Goal: Task Accomplishment & Management: Manage account settings

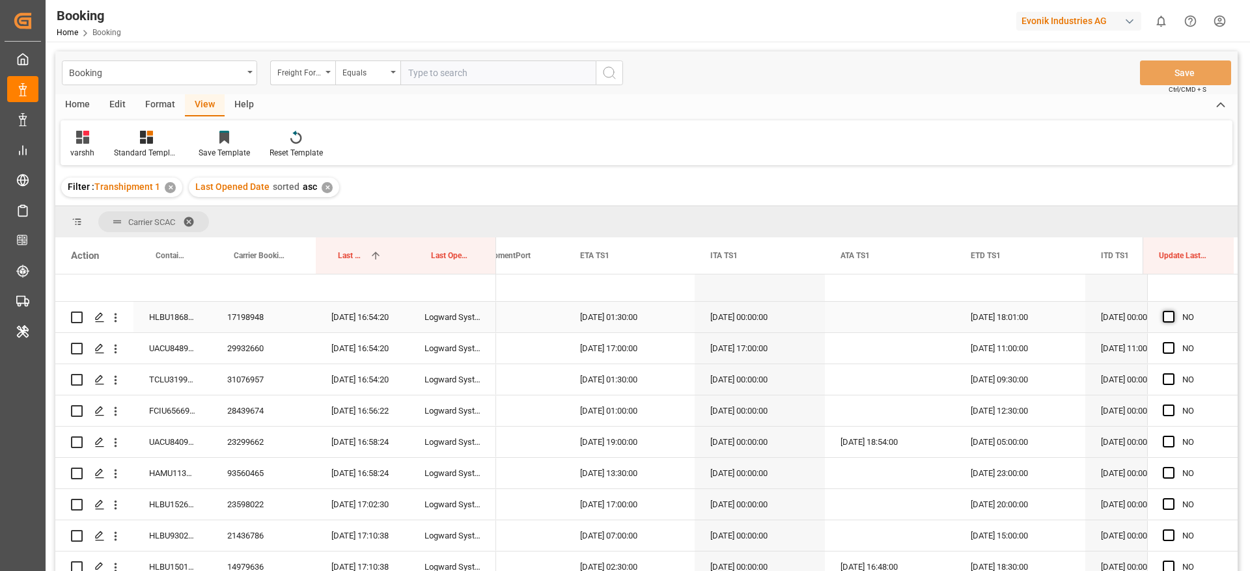
click at [1166, 316] on span "Press SPACE to select this row." at bounding box center [1169, 317] width 12 height 12
click at [1172, 311] on input "Press SPACE to select this row." at bounding box center [1172, 311] width 0 height 0
click at [1170, 345] on div "Press SPACE to select this row." at bounding box center [1173, 349] width 20 height 30
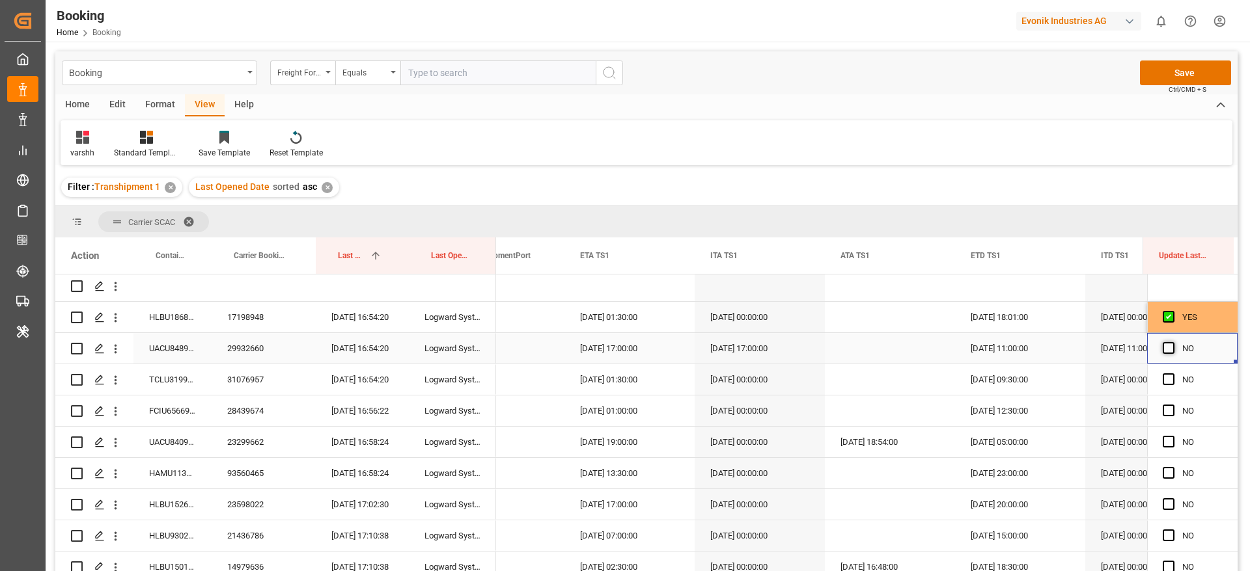
click at [1167, 348] on span "Press SPACE to select this row." at bounding box center [1169, 348] width 12 height 12
click at [1172, 342] on input "Press SPACE to select this row." at bounding box center [1172, 342] width 0 height 0
click at [1165, 384] on span "Press SPACE to select this row." at bounding box center [1169, 380] width 12 height 12
click at [1172, 374] on input "Press SPACE to select this row." at bounding box center [1172, 374] width 0 height 0
click at [1167, 410] on span "Press SPACE to select this row." at bounding box center [1169, 411] width 12 height 12
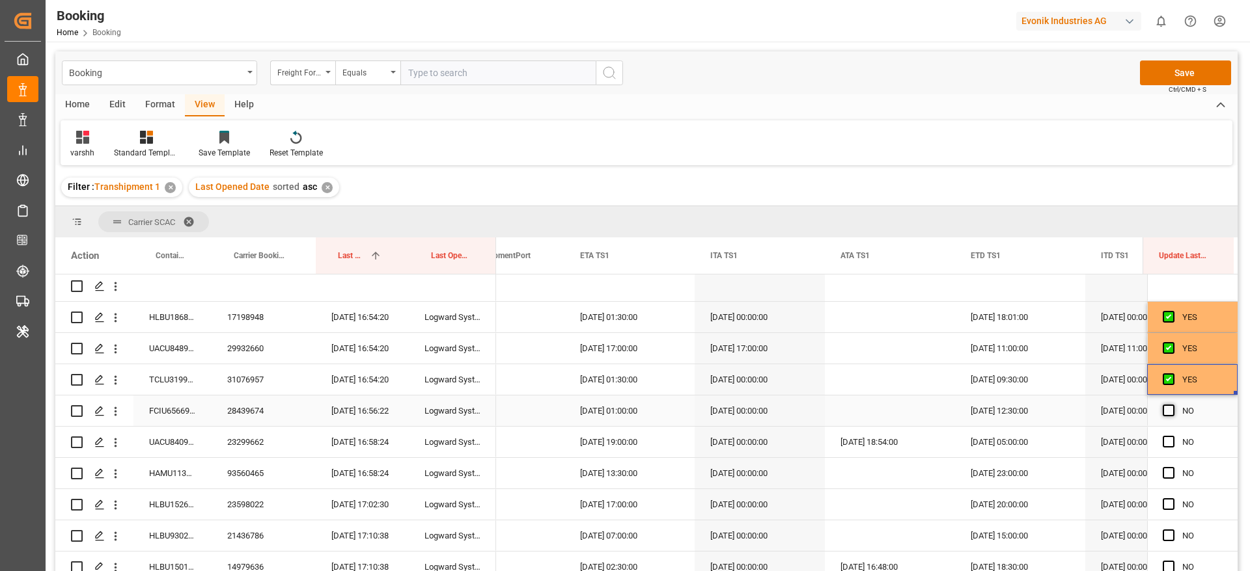
click at [1172, 405] on input "Press SPACE to select this row." at bounding box center [1172, 405] width 0 height 0
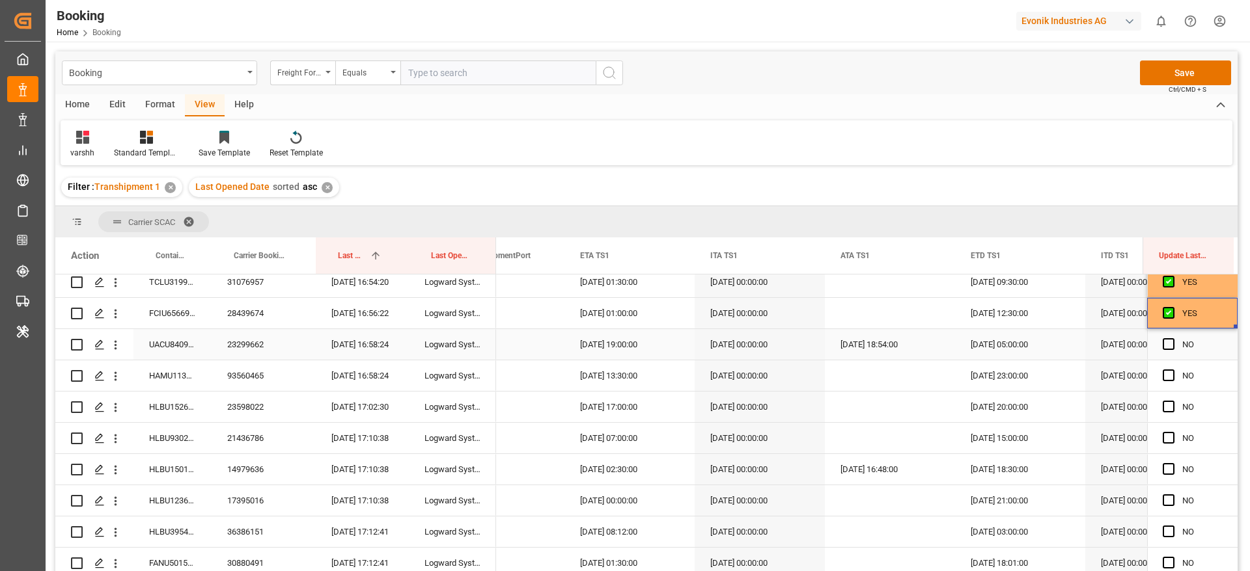
click at [1157, 345] on div "NO" at bounding box center [1192, 344] width 90 height 31
click at [1166, 344] on span "Press SPACE to select this row." at bounding box center [1169, 344] width 12 height 12
click at [1172, 338] on input "Press SPACE to select this row." at bounding box center [1172, 338] width 0 height 0
click at [1164, 376] on span "Press SPACE to select this row." at bounding box center [1169, 376] width 12 height 12
click at [1172, 370] on input "Press SPACE to select this row." at bounding box center [1172, 370] width 0 height 0
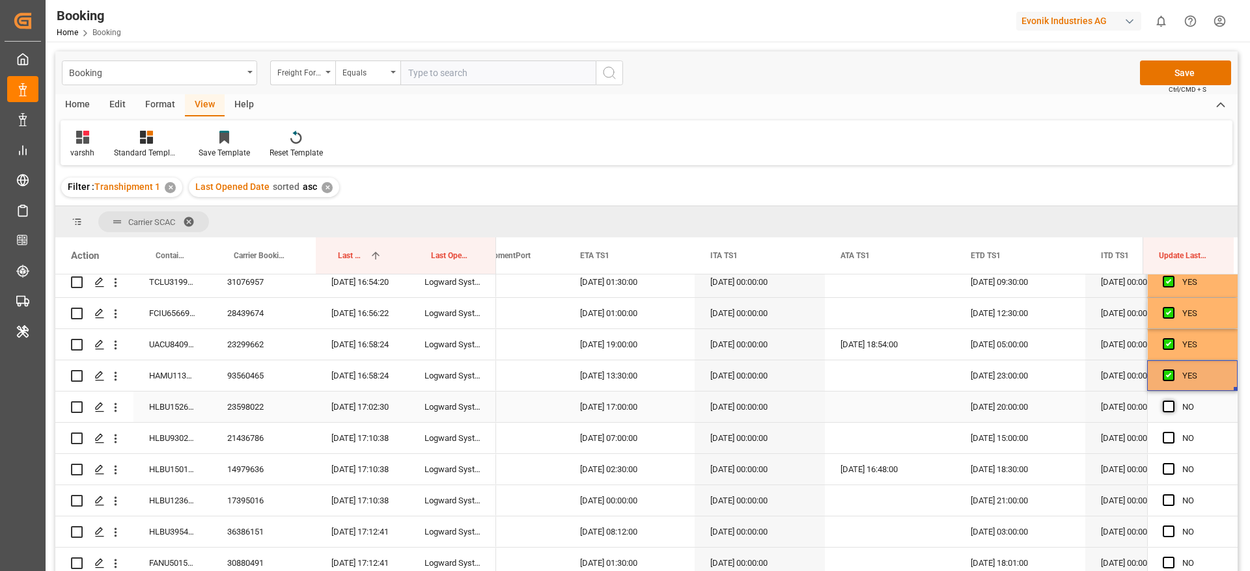
click at [1165, 404] on span "Press SPACE to select this row." at bounding box center [1169, 407] width 12 height 12
click at [1172, 401] on input "Press SPACE to select this row." at bounding box center [1172, 401] width 0 height 0
click at [1164, 434] on span "Press SPACE to select this row." at bounding box center [1169, 438] width 12 height 12
click at [1172, 432] on input "Press SPACE to select this row." at bounding box center [1172, 432] width 0 height 0
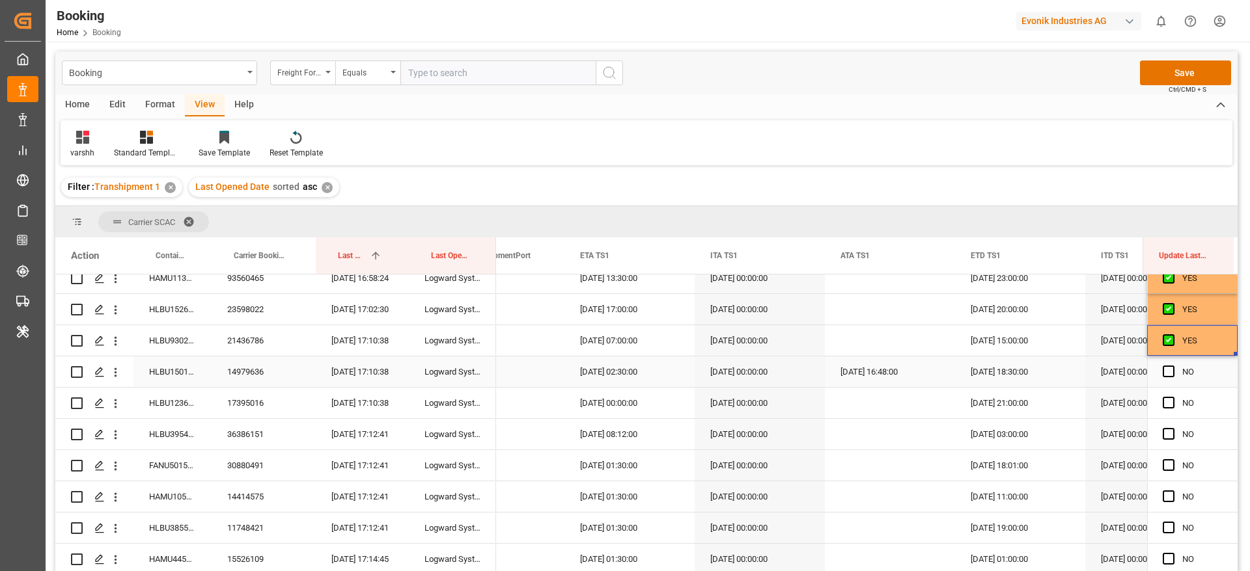
click at [1163, 378] on div "Press SPACE to select this row." at bounding box center [1173, 372] width 20 height 30
click at [1163, 370] on span "Press SPACE to select this row." at bounding box center [1169, 372] width 12 height 12
click at [1172, 366] on input "Press SPACE to select this row." at bounding box center [1172, 366] width 0 height 0
click at [1167, 404] on span "Press SPACE to select this row." at bounding box center [1169, 403] width 12 height 12
click at [1172, 397] on input "Press SPACE to select this row." at bounding box center [1172, 397] width 0 height 0
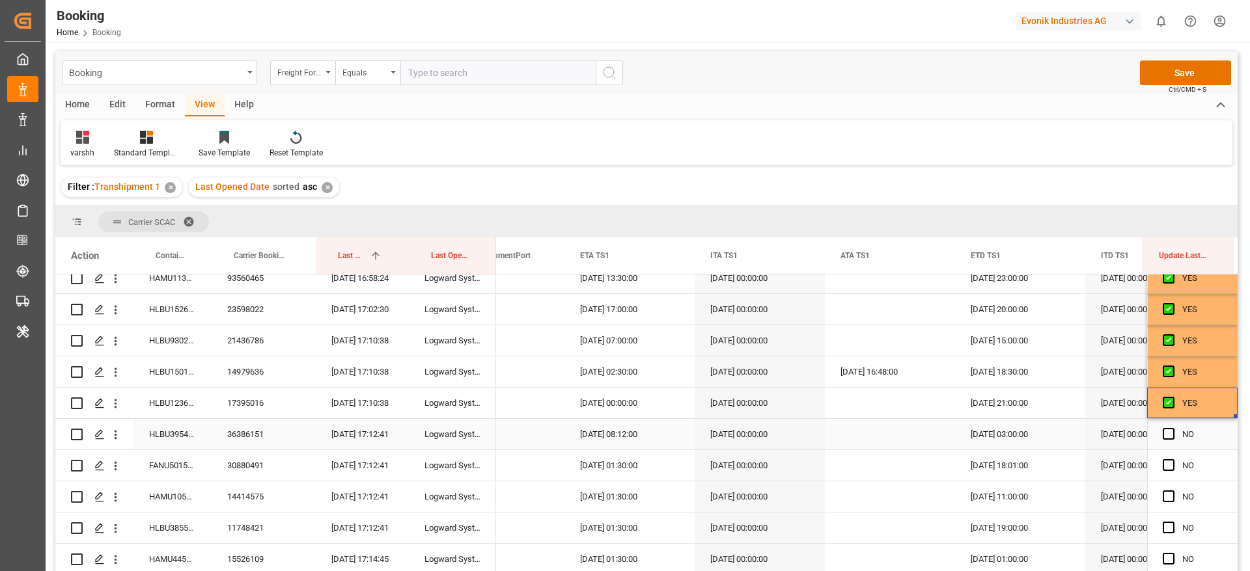
click at [1174, 437] on div "Press SPACE to select this row." at bounding box center [1173, 435] width 20 height 30
click at [1164, 437] on span "Press SPACE to select this row." at bounding box center [1169, 434] width 12 height 12
click at [1172, 428] on input "Press SPACE to select this row." at bounding box center [1172, 428] width 0 height 0
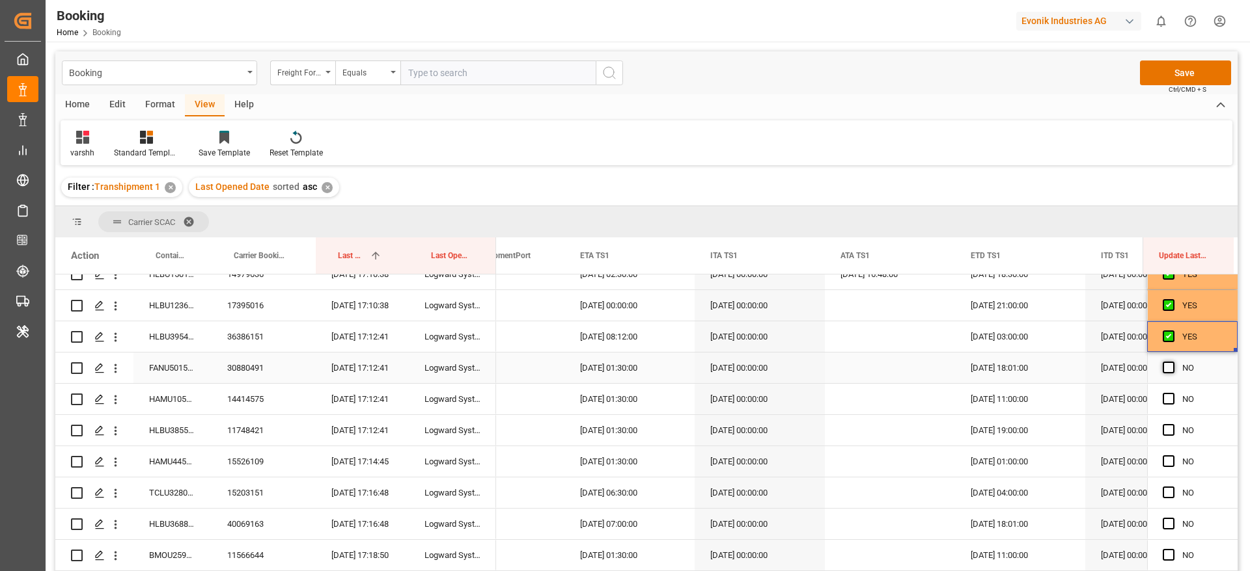
click at [1163, 368] on span "Press SPACE to select this row." at bounding box center [1169, 368] width 12 height 12
click at [1172, 362] on input "Press SPACE to select this row." at bounding box center [1172, 362] width 0 height 0
click at [1164, 402] on span "Press SPACE to select this row." at bounding box center [1169, 399] width 12 height 12
click at [1172, 393] on input "Press SPACE to select this row." at bounding box center [1172, 393] width 0 height 0
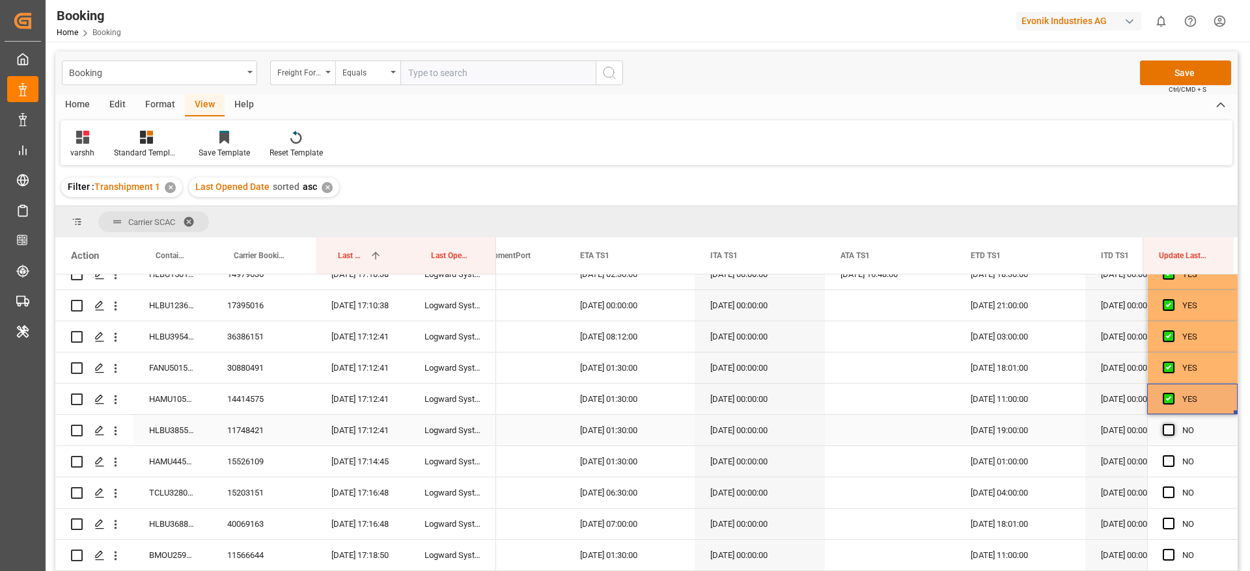
click at [1168, 434] on span "Press SPACE to select this row." at bounding box center [1169, 430] width 12 height 12
click at [1172, 424] on input "Press SPACE to select this row." at bounding box center [1172, 424] width 0 height 0
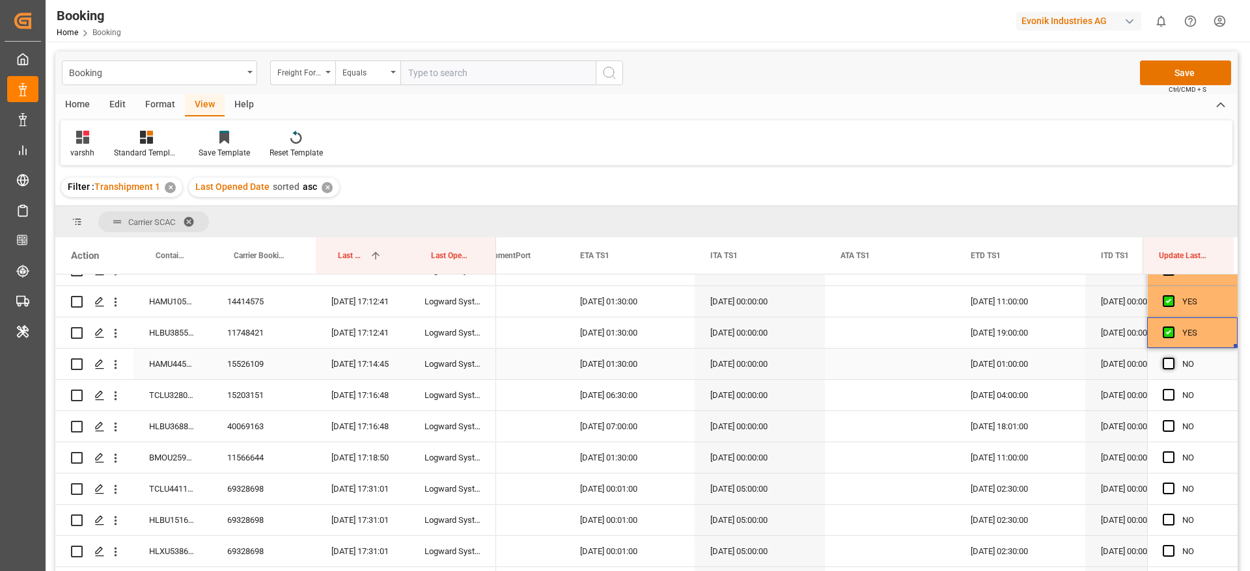
click at [1163, 365] on span "Press SPACE to select this row." at bounding box center [1169, 364] width 12 height 12
click at [1172, 358] on input "Press SPACE to select this row." at bounding box center [1172, 358] width 0 height 0
click at [1164, 394] on span "Press SPACE to select this row." at bounding box center [1169, 395] width 12 height 12
click at [1172, 389] on input "Press SPACE to select this row." at bounding box center [1172, 389] width 0 height 0
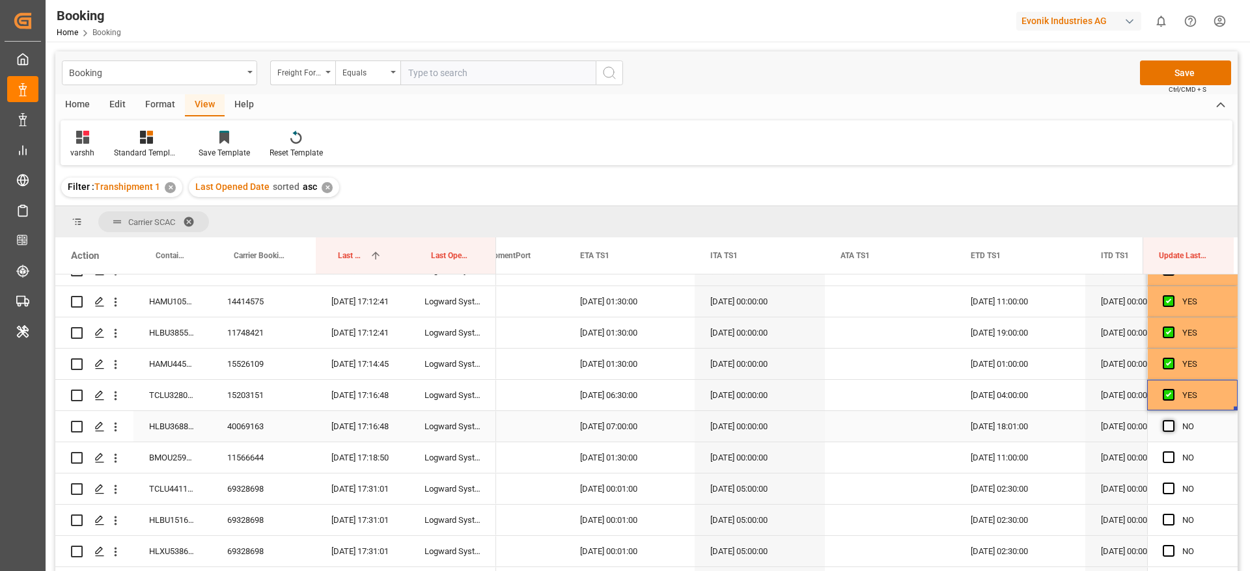
click at [1166, 426] on span "Press SPACE to select this row." at bounding box center [1169, 426] width 12 height 12
click at [1172, 420] on input "Press SPACE to select this row." at bounding box center [1172, 420] width 0 height 0
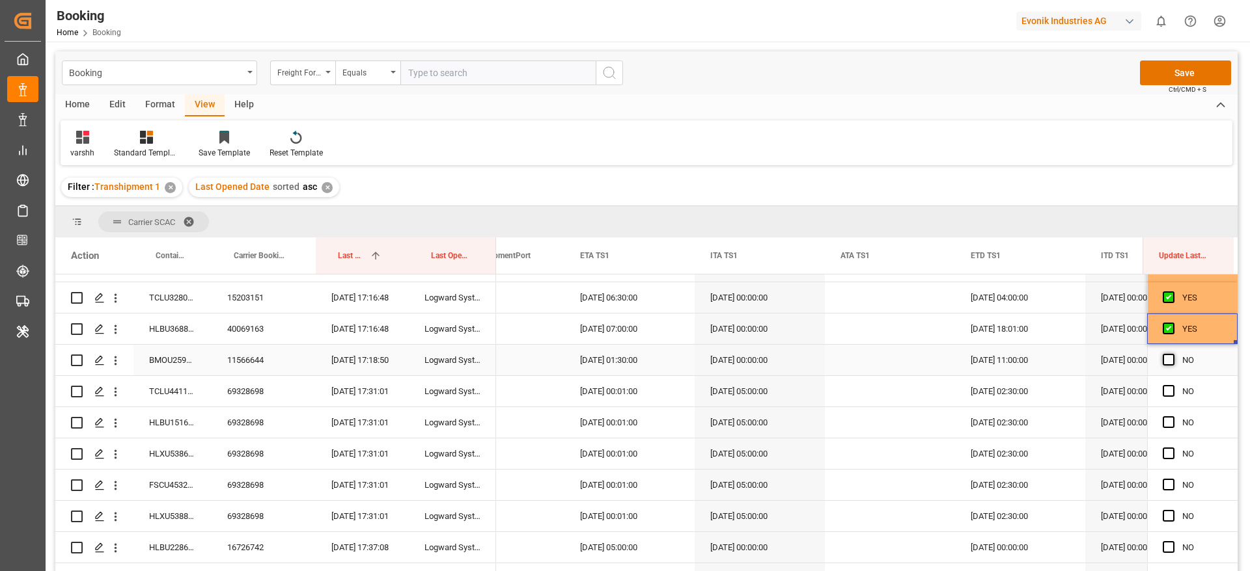
click at [1163, 363] on span "Press SPACE to select this row." at bounding box center [1169, 360] width 12 height 12
click at [1172, 354] on input "Press SPACE to select this row." at bounding box center [1172, 354] width 0 height 0
click at [1165, 394] on span "Press SPACE to select this row." at bounding box center [1169, 391] width 12 height 12
click at [1172, 385] on input "Press SPACE to select this row." at bounding box center [1172, 385] width 0 height 0
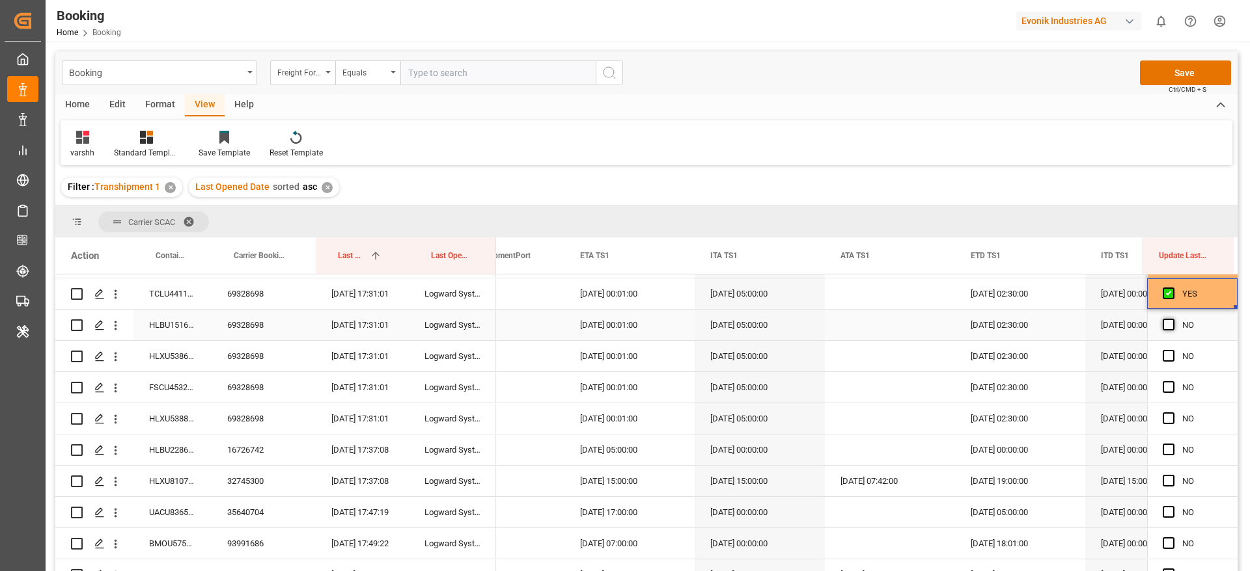
click at [1168, 329] on span "Press SPACE to select this row." at bounding box center [1169, 325] width 12 height 12
click at [1172, 319] on input "Press SPACE to select this row." at bounding box center [1172, 319] width 0 height 0
click at [1163, 359] on span "Press SPACE to select this row." at bounding box center [1169, 356] width 12 height 12
click at [1172, 350] on input "Press SPACE to select this row." at bounding box center [1172, 350] width 0 height 0
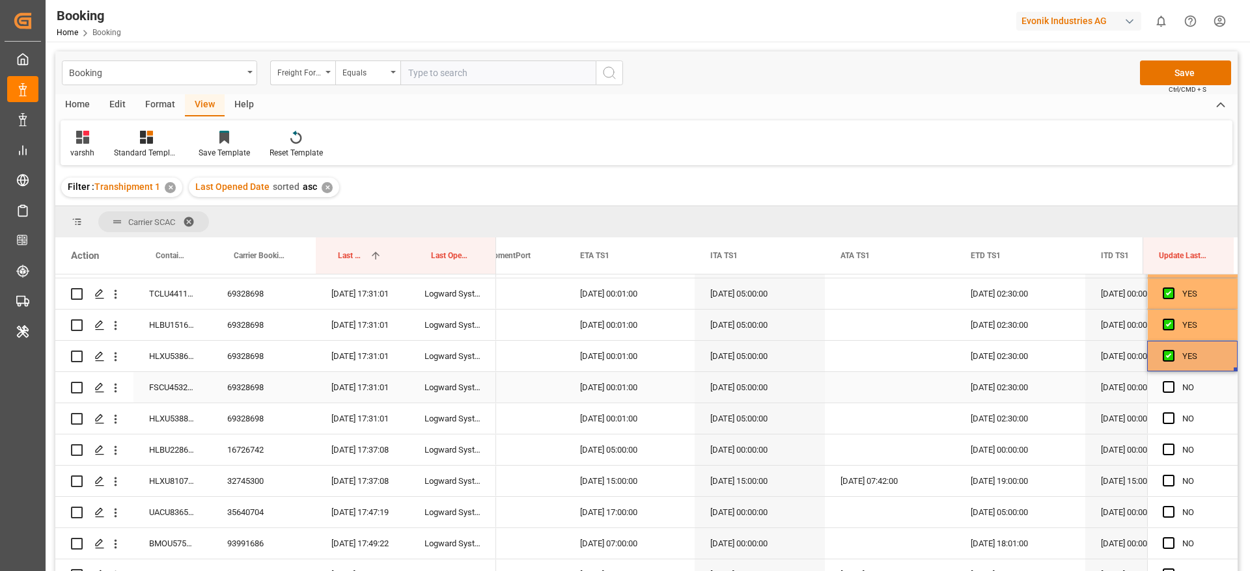
click at [1172, 391] on div "Press SPACE to select this row." at bounding box center [1173, 388] width 20 height 30
click at [1169, 391] on span "Press SPACE to select this row." at bounding box center [1169, 387] width 12 height 12
click at [1172, 381] on input "Press SPACE to select this row." at bounding box center [1172, 381] width 0 height 0
click at [1167, 415] on span "Press SPACE to select this row." at bounding box center [1169, 419] width 12 height 12
click at [1172, 413] on input "Press SPACE to select this row." at bounding box center [1172, 413] width 0 height 0
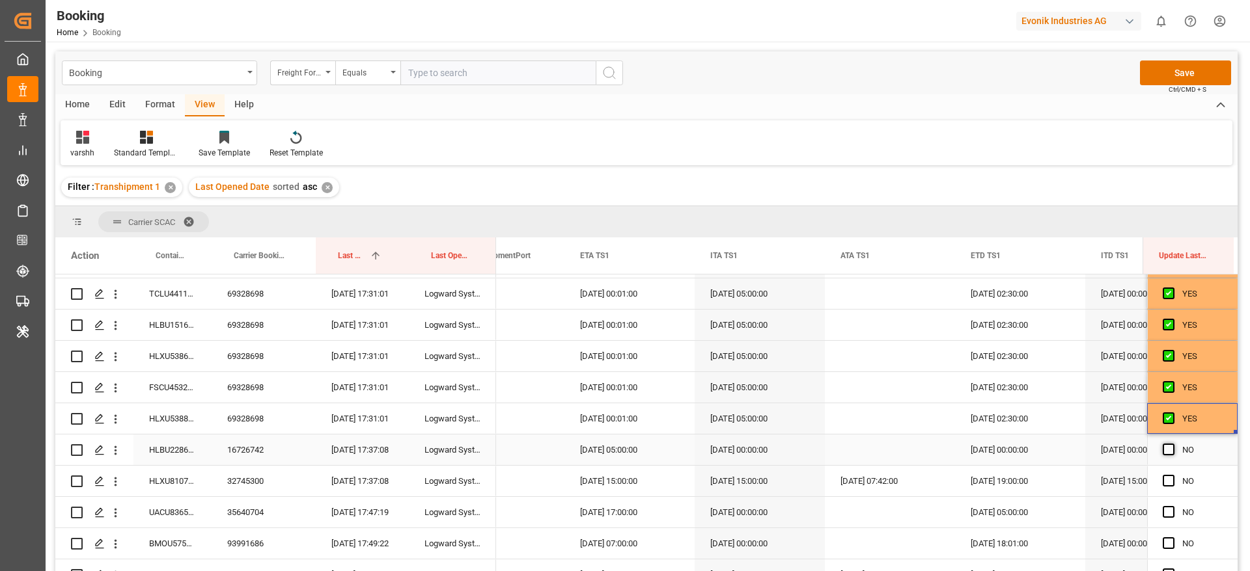
click at [1164, 444] on span "Press SPACE to select this row." at bounding box center [1169, 450] width 12 height 12
click at [1172, 444] on input "Press SPACE to select this row." at bounding box center [1172, 444] width 0 height 0
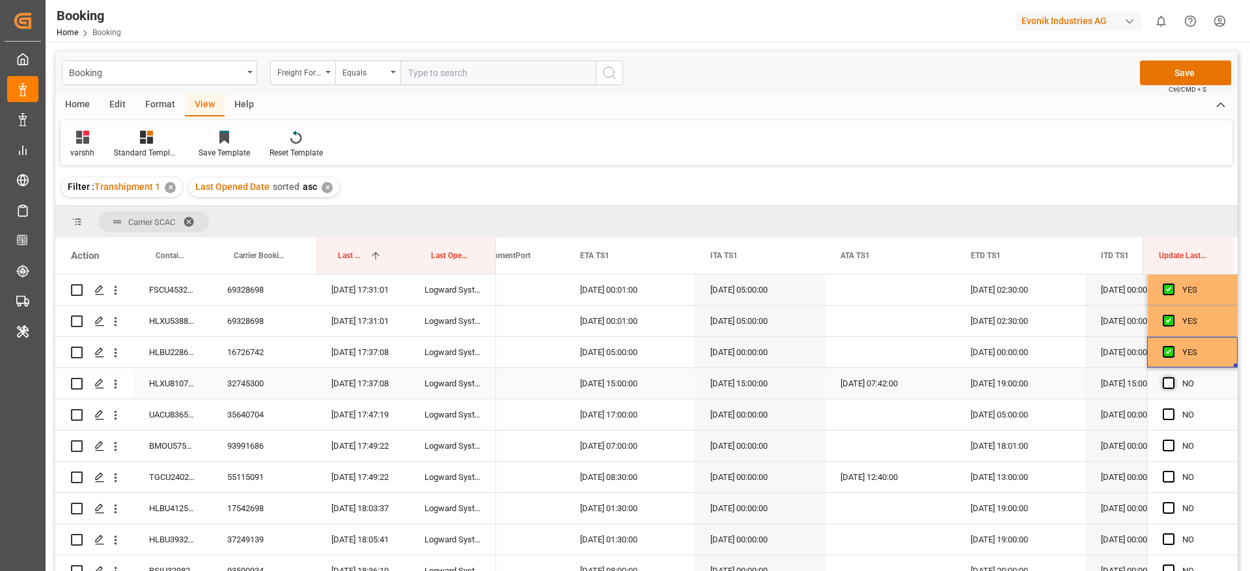
click at [1163, 382] on span "Press SPACE to select this row." at bounding box center [1169, 384] width 12 height 12
click at [1172, 378] on input "Press SPACE to select this row." at bounding box center [1172, 378] width 0 height 0
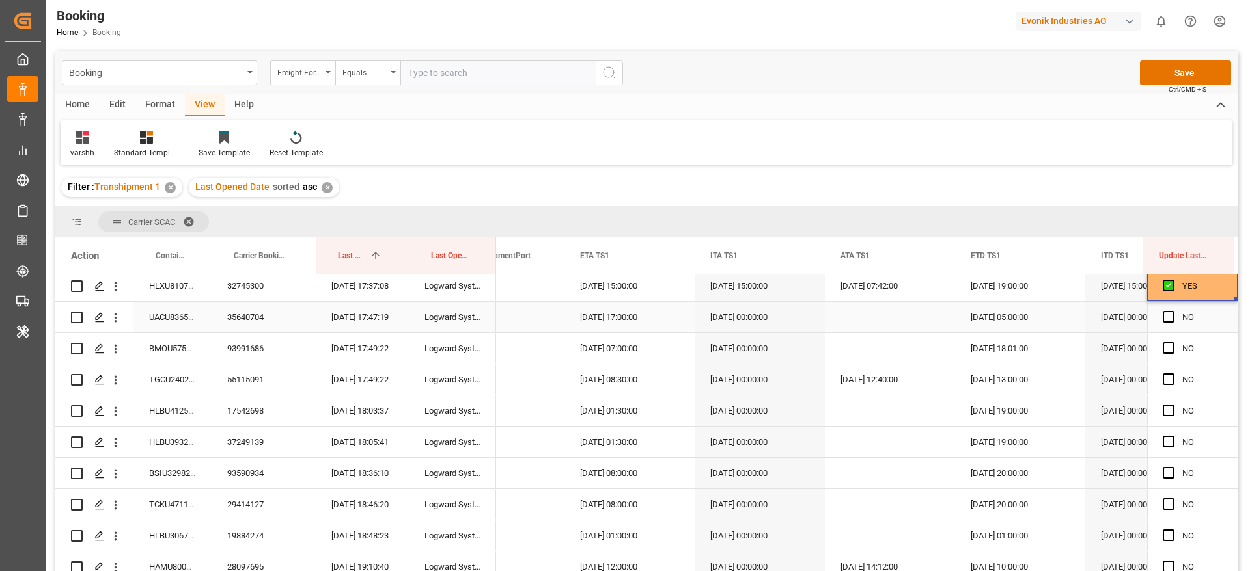
click at [1163, 323] on div "Press SPACE to select this row." at bounding box center [1173, 318] width 20 height 30
click at [1164, 320] on span "Press SPACE to select this row." at bounding box center [1169, 317] width 12 height 12
click at [1172, 311] on input "Press SPACE to select this row." at bounding box center [1172, 311] width 0 height 0
click at [1166, 356] on div "Press SPACE to select this row." at bounding box center [1173, 349] width 20 height 30
click at [1166, 348] on span "Press SPACE to select this row." at bounding box center [1169, 348] width 12 height 12
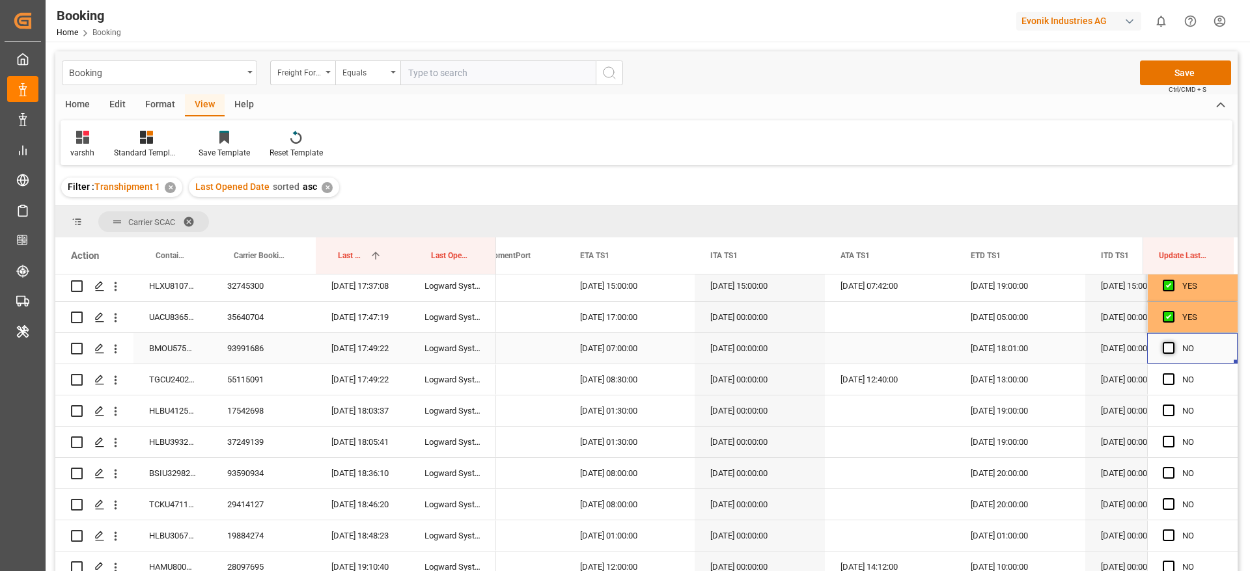
click at [1172, 342] on input "Press SPACE to select this row." at bounding box center [1172, 342] width 0 height 0
click at [1170, 384] on div "Press SPACE to select this row." at bounding box center [1173, 380] width 20 height 30
click at [1167, 383] on span "Press SPACE to select this row." at bounding box center [1169, 380] width 12 height 12
click at [1172, 374] on input "Press SPACE to select this row." at bounding box center [1172, 374] width 0 height 0
click at [1165, 411] on span "Press SPACE to select this row." at bounding box center [1169, 411] width 12 height 12
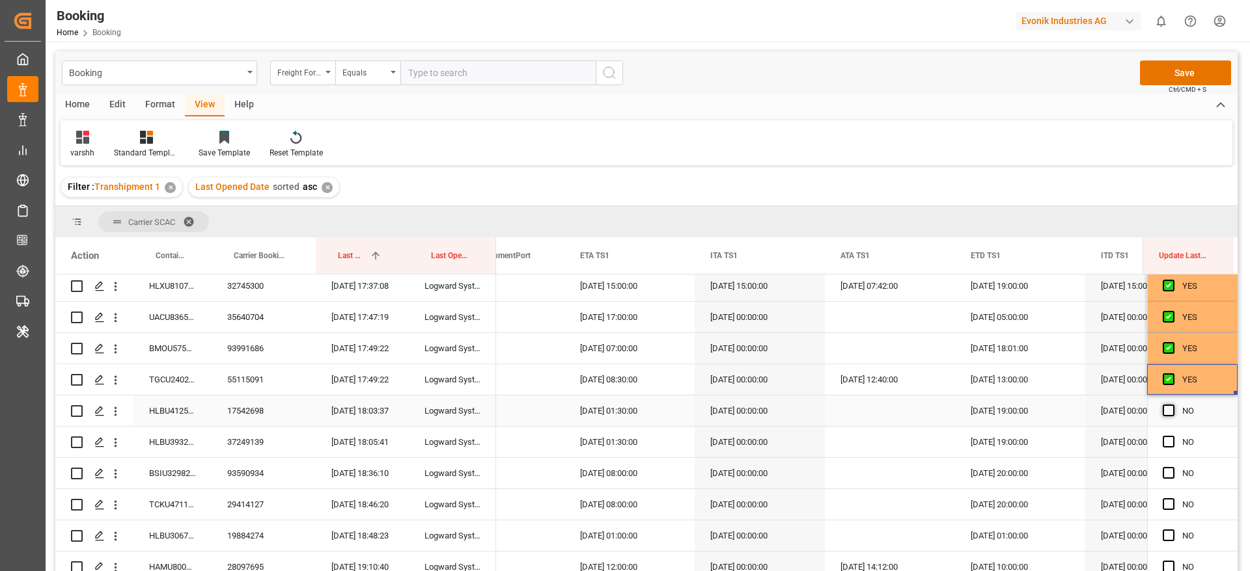
click at [1172, 405] on input "Press SPACE to select this row." at bounding box center [1172, 405] width 0 height 0
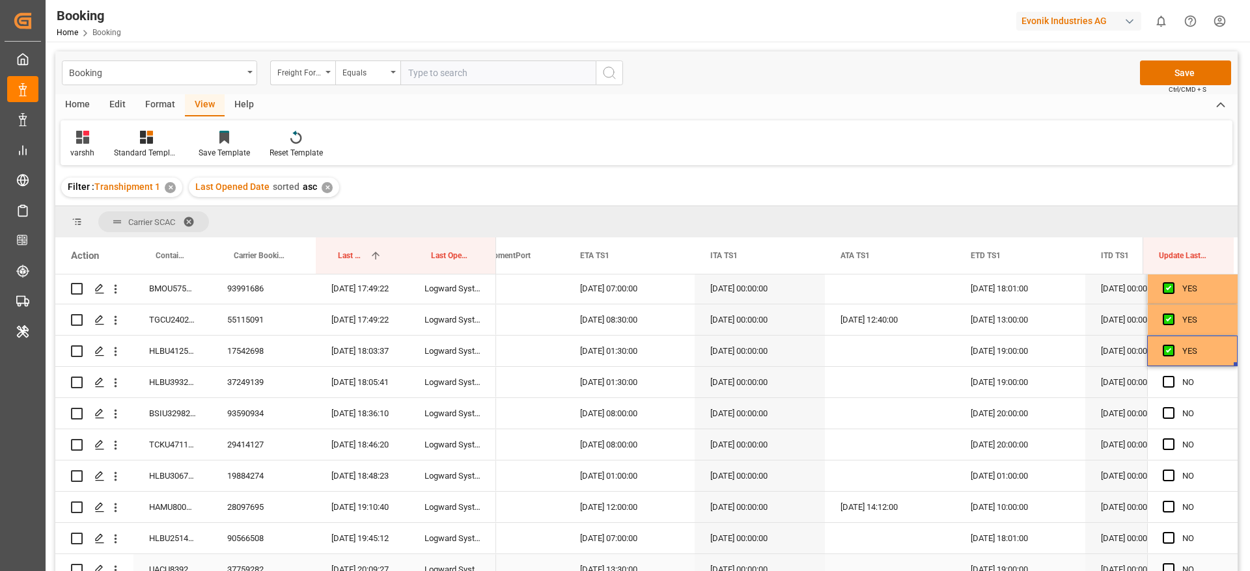
scroll to position [976, 0]
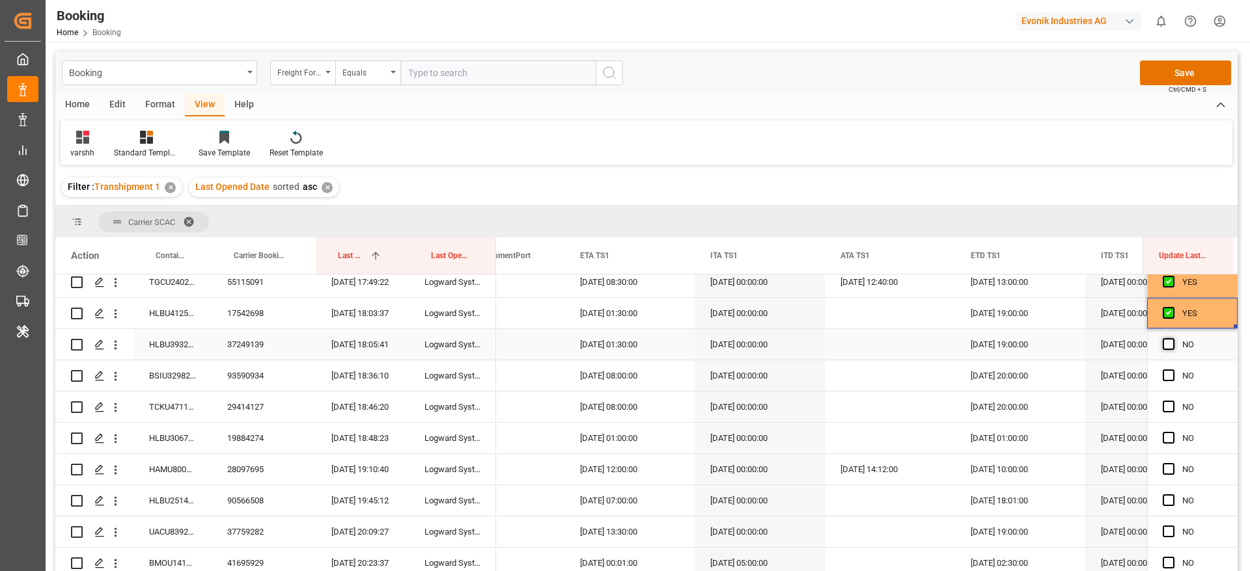
click at [1166, 344] on span "Press SPACE to select this row." at bounding box center [1169, 344] width 12 height 12
click at [1172, 338] on input "Press SPACE to select this row." at bounding box center [1172, 338] width 0 height 0
click at [1168, 379] on span "Press SPACE to select this row." at bounding box center [1169, 376] width 12 height 12
click at [1172, 370] on input "Press SPACE to select this row." at bounding box center [1172, 370] width 0 height 0
click at [1166, 405] on span "Press SPACE to select this row." at bounding box center [1169, 407] width 12 height 12
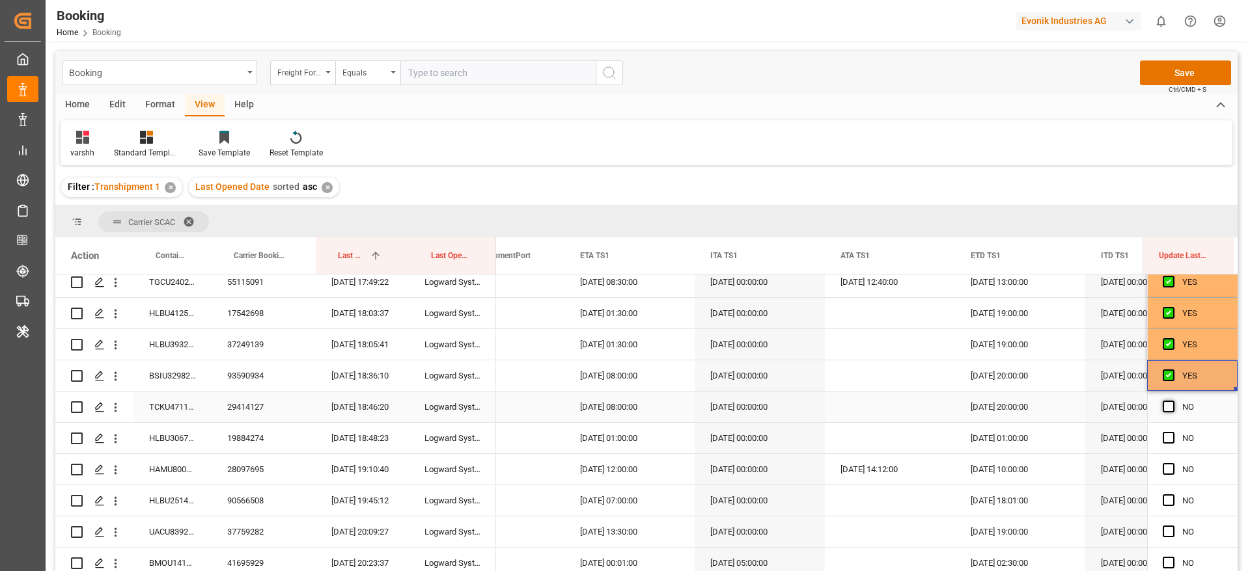
click at [1172, 401] on input "Press SPACE to select this row." at bounding box center [1172, 401] width 0 height 0
click at [1163, 441] on span "Press SPACE to select this row." at bounding box center [1169, 438] width 12 height 12
click at [1172, 432] on input "Press SPACE to select this row." at bounding box center [1172, 432] width 0 height 0
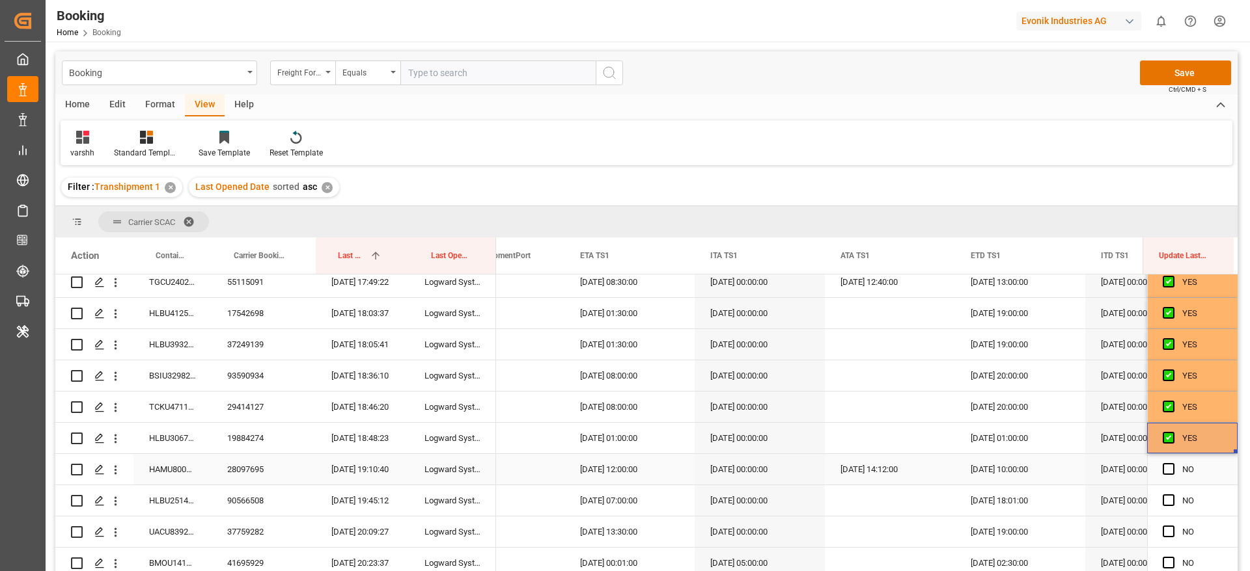
click at [1170, 475] on div "Press SPACE to select this row." at bounding box center [1173, 470] width 20 height 30
click at [1166, 471] on span "Press SPACE to select this row." at bounding box center [1169, 469] width 12 height 12
click at [1172, 463] on input "Press SPACE to select this row." at bounding box center [1172, 463] width 0 height 0
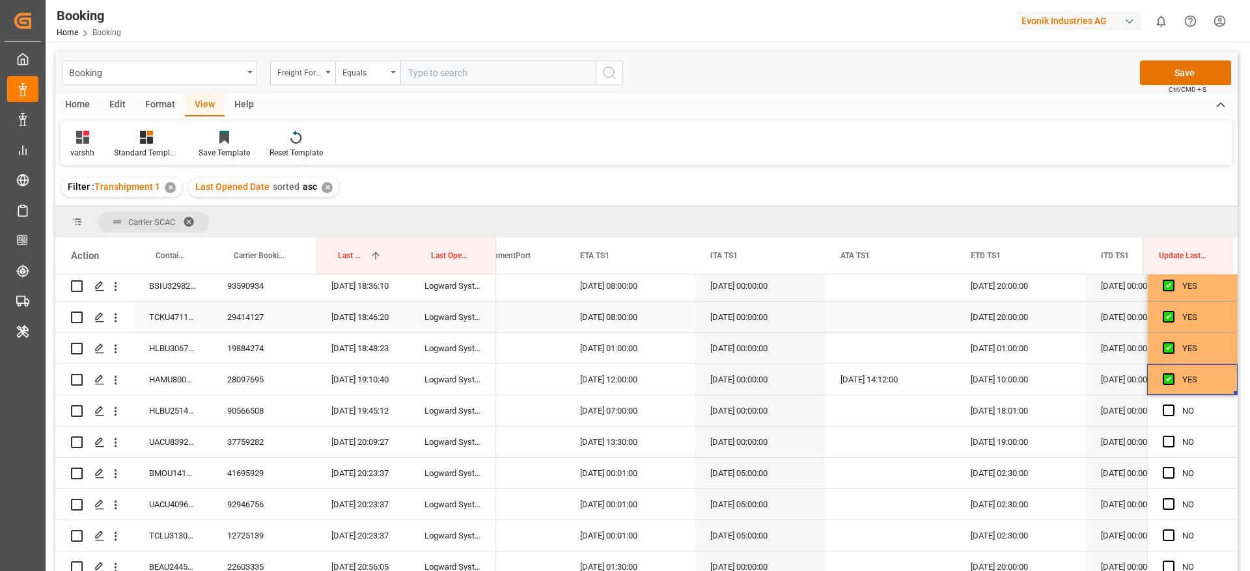
scroll to position [1074, 0]
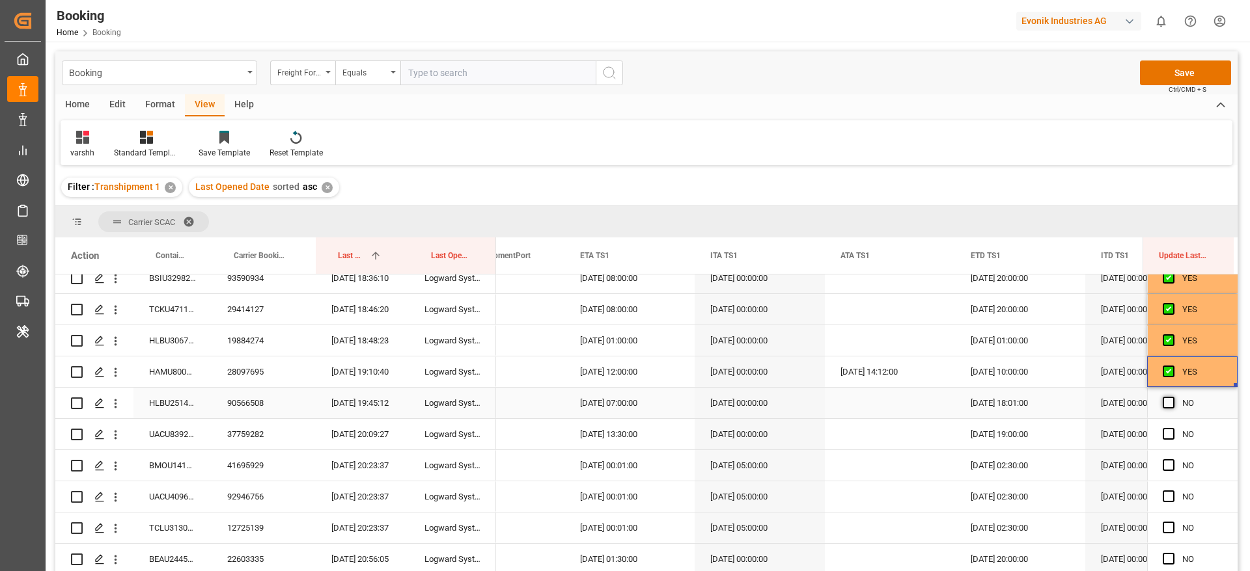
click at [1168, 402] on span "Press SPACE to select this row." at bounding box center [1169, 403] width 12 height 12
click at [1172, 397] on input "Press SPACE to select this row." at bounding box center [1172, 397] width 0 height 0
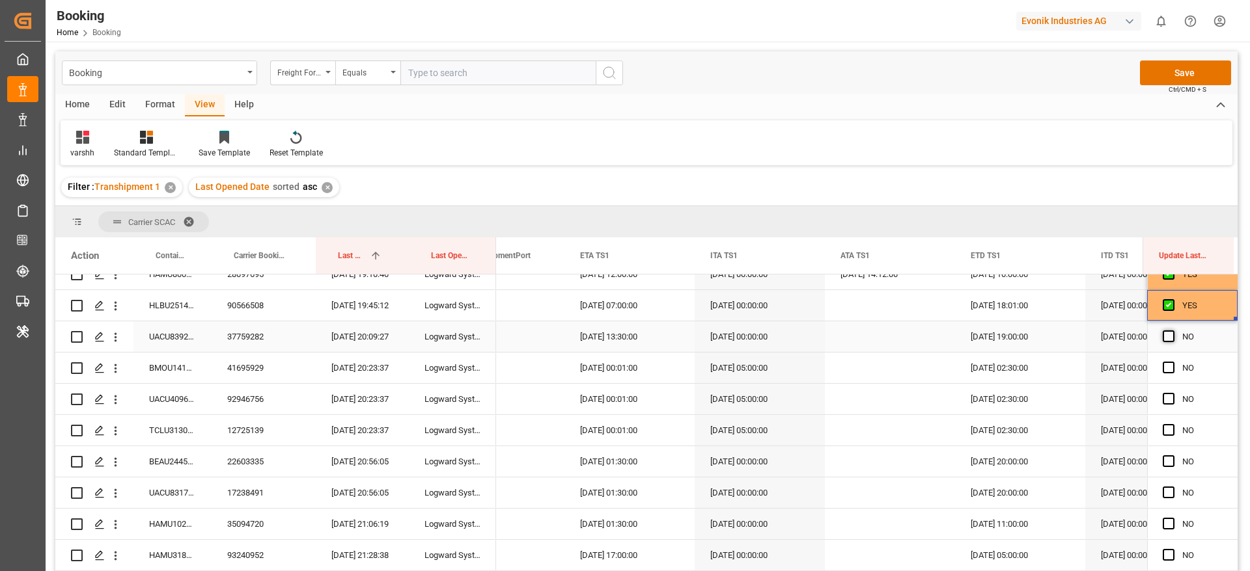
click at [1168, 336] on span "Press SPACE to select this row." at bounding box center [1169, 337] width 12 height 12
click at [1172, 331] on input "Press SPACE to select this row." at bounding box center [1172, 331] width 0 height 0
click at [1168, 374] on div "Press SPACE to select this row." at bounding box center [1173, 368] width 20 height 30
click at [1166, 366] on span "Press SPACE to select this row." at bounding box center [1169, 368] width 12 height 12
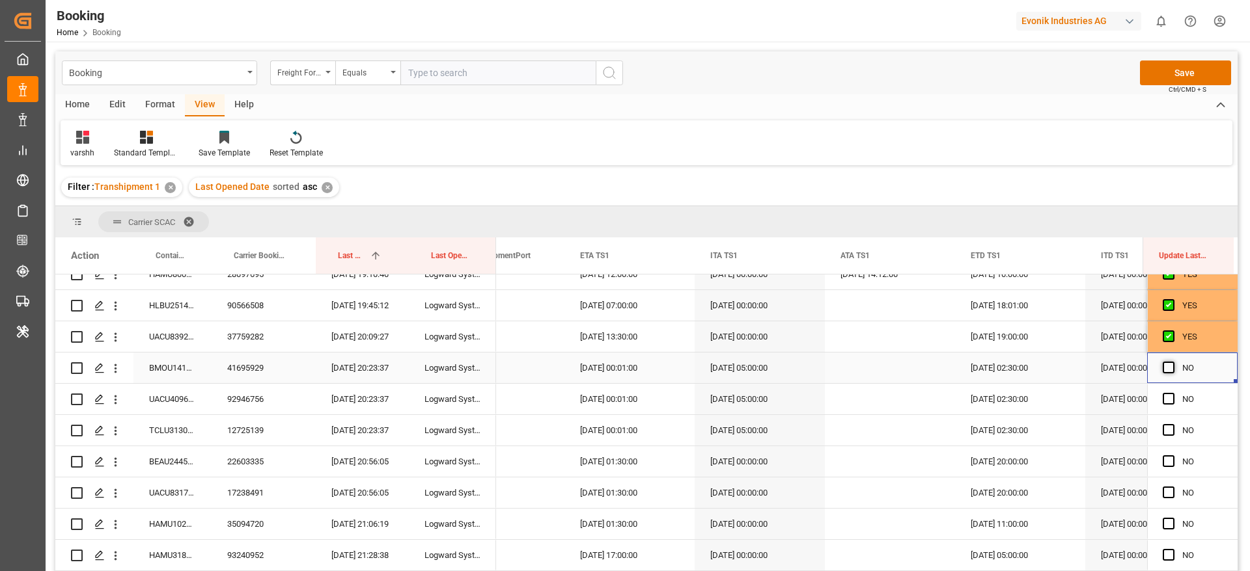
click at [1172, 362] on input "Press SPACE to select this row." at bounding box center [1172, 362] width 0 height 0
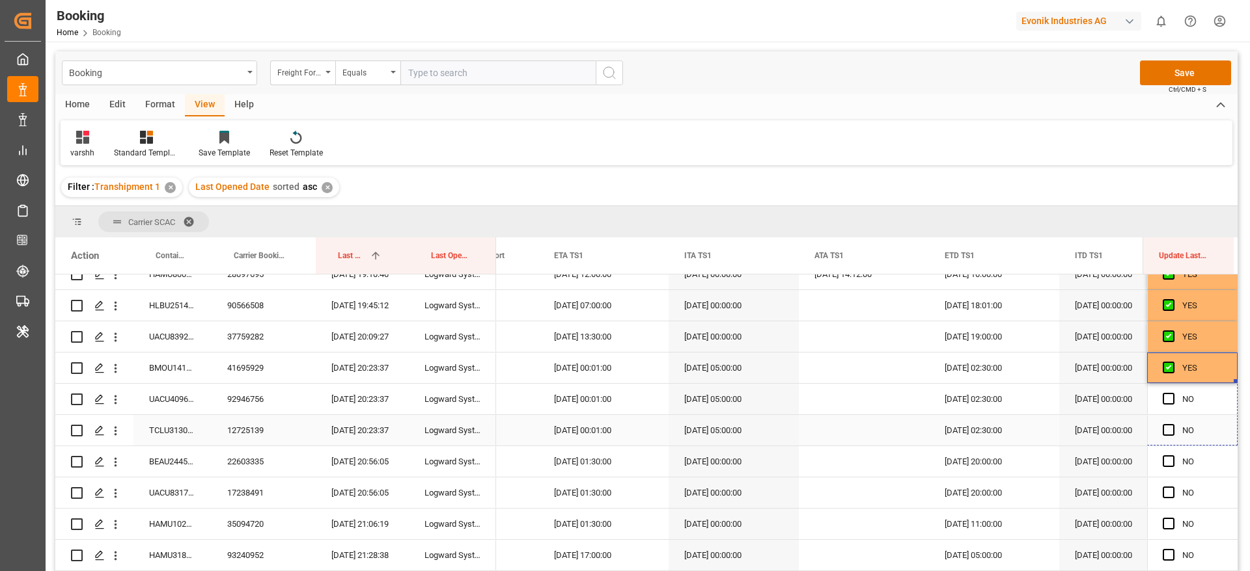
drag, startPoint x: 1230, startPoint y: 380, endPoint x: 1211, endPoint y: 469, distance: 91.3
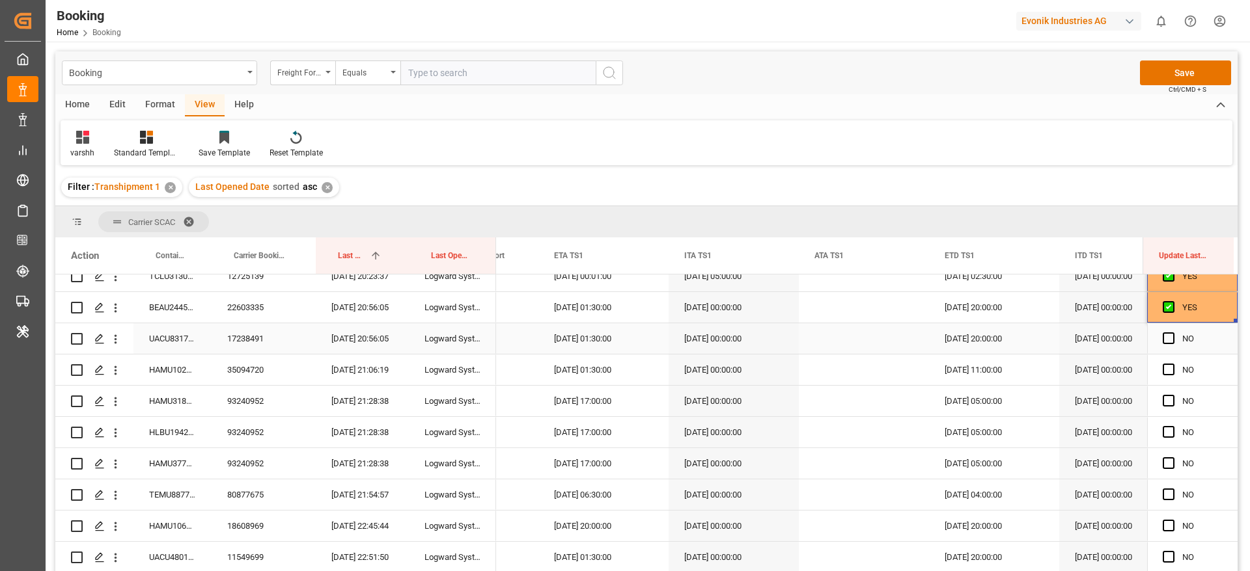
scroll to position [1367, 0]
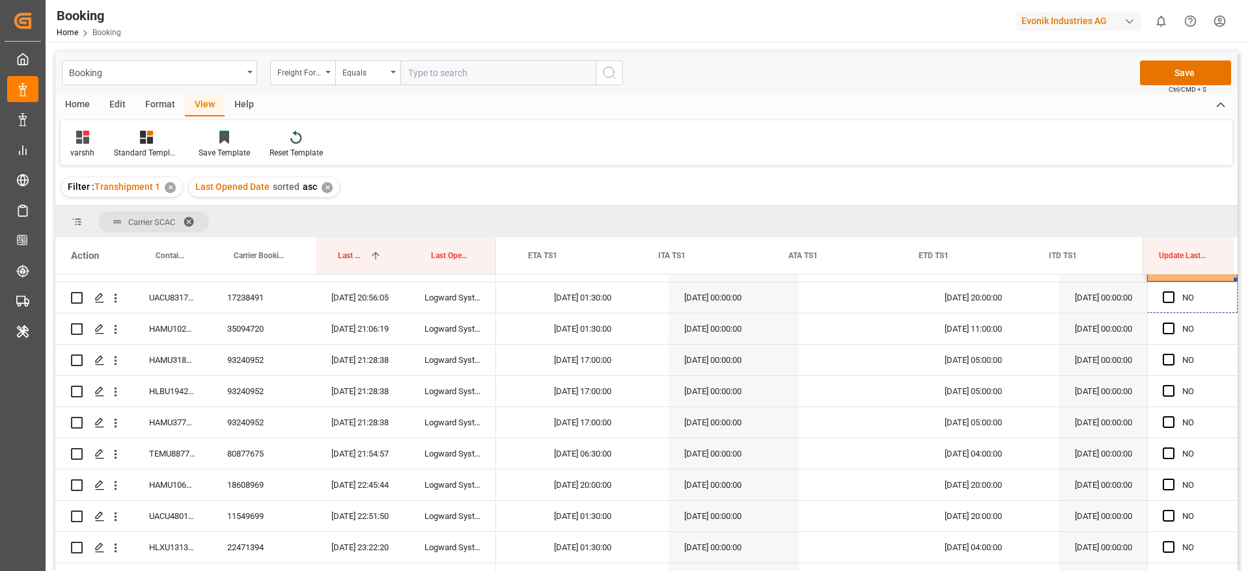
drag, startPoint x: 1230, startPoint y: 279, endPoint x: 1047, endPoint y: 386, distance: 211.2
click at [1164, 329] on span "Press SPACE to select this row." at bounding box center [1169, 329] width 12 height 12
click at [1172, 323] on input "Press SPACE to select this row." at bounding box center [1172, 323] width 0 height 0
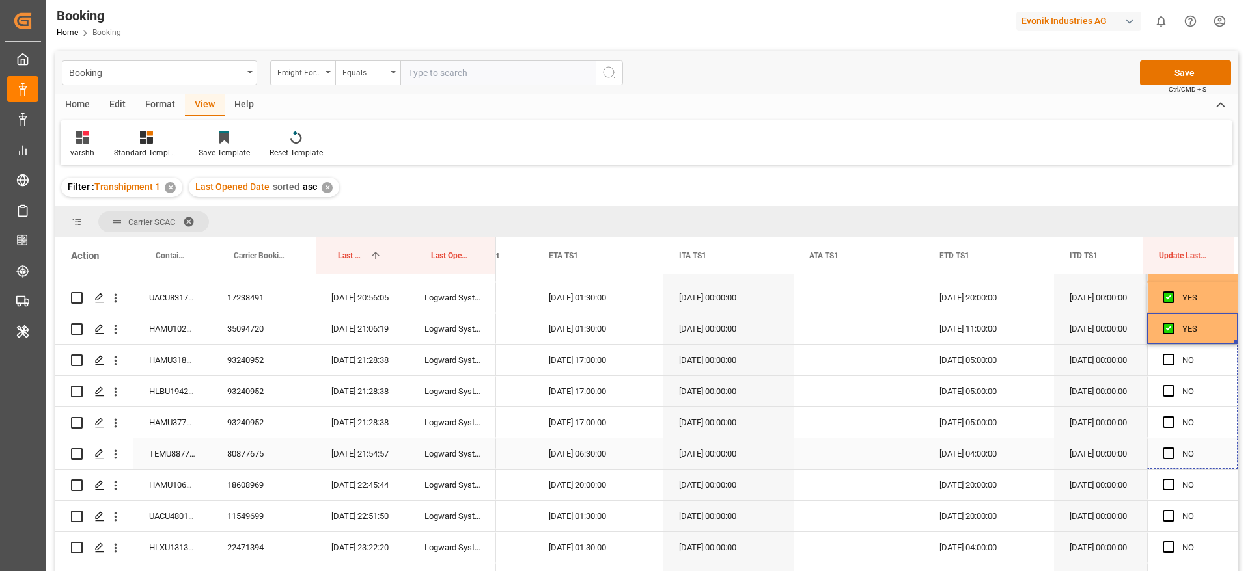
drag, startPoint x: 1230, startPoint y: 343, endPoint x: 1231, endPoint y: 442, distance: 98.9
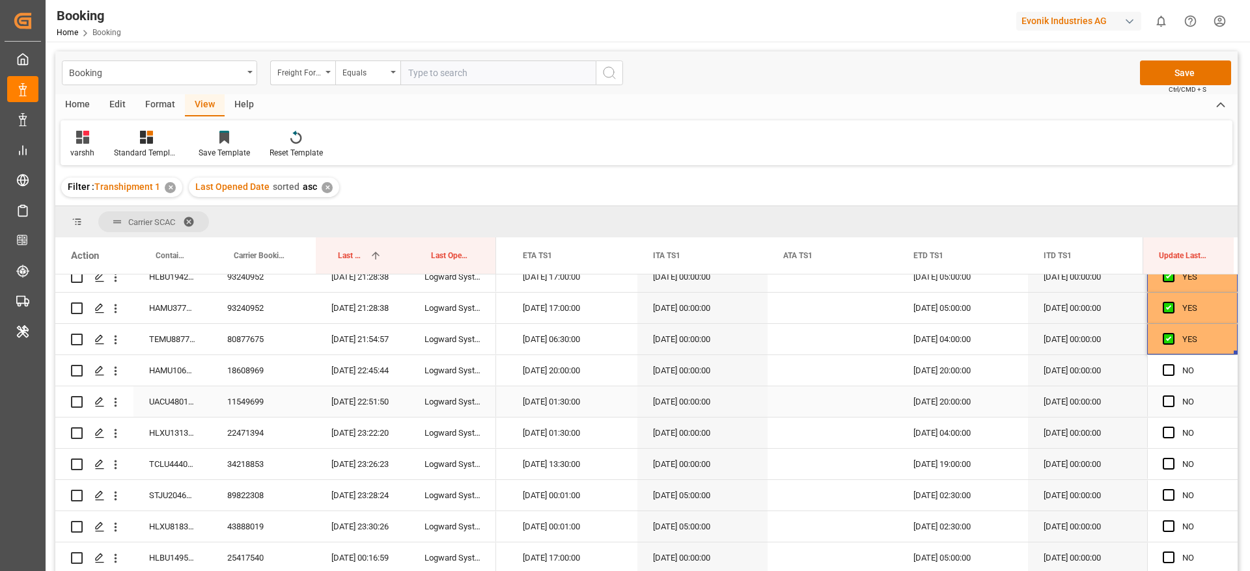
scroll to position [1465, 0]
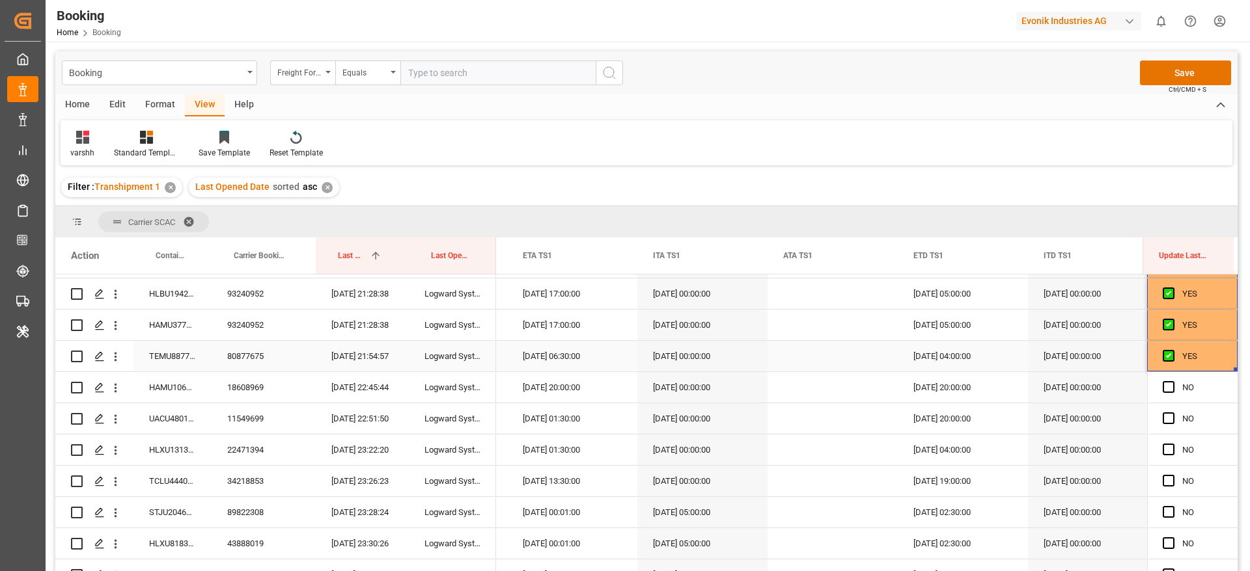
drag, startPoint x: 1231, startPoint y: 368, endPoint x: 1217, endPoint y: 453, distance: 86.5
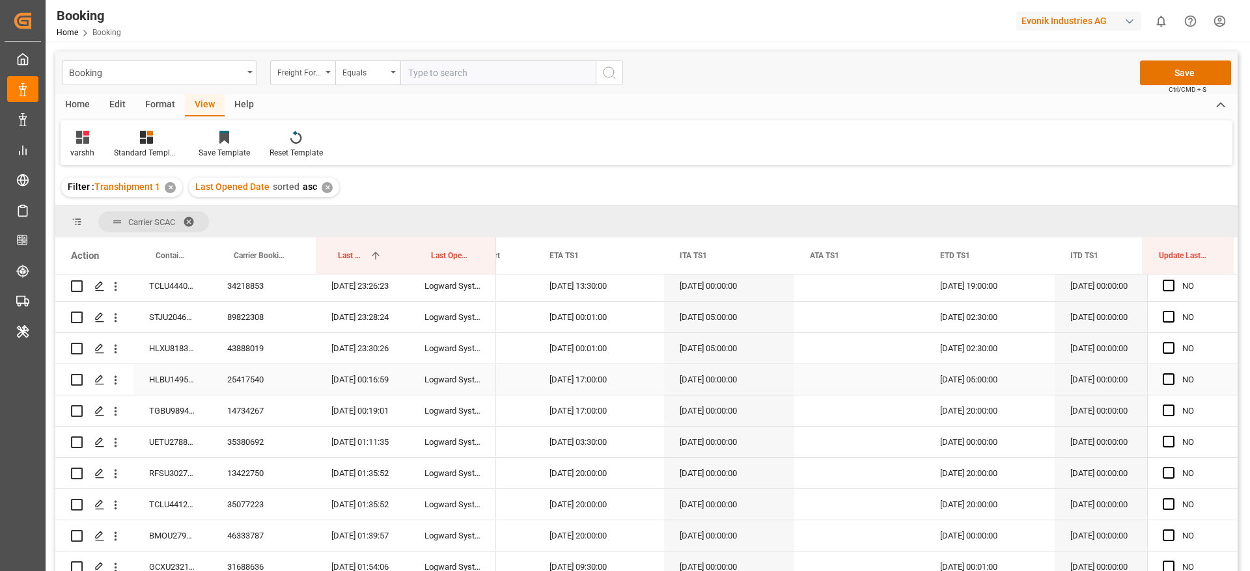
scroll to position [1562, 0]
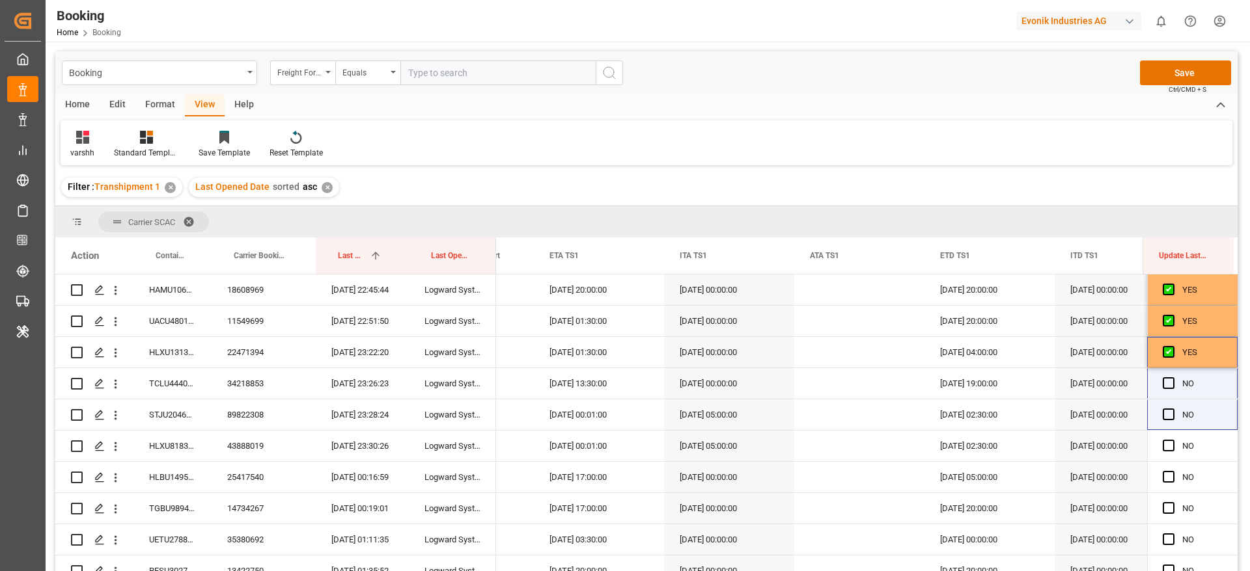
drag, startPoint x: 1229, startPoint y: 364, endPoint x: 1234, endPoint y: 428, distance: 64.6
click at [1234, 428] on div "HLBU1501444 14979636 12.08.2025 17:10:38 Logward System HLBU1236680 17395016 12…" at bounding box center [646, 425] width 1182 height 301
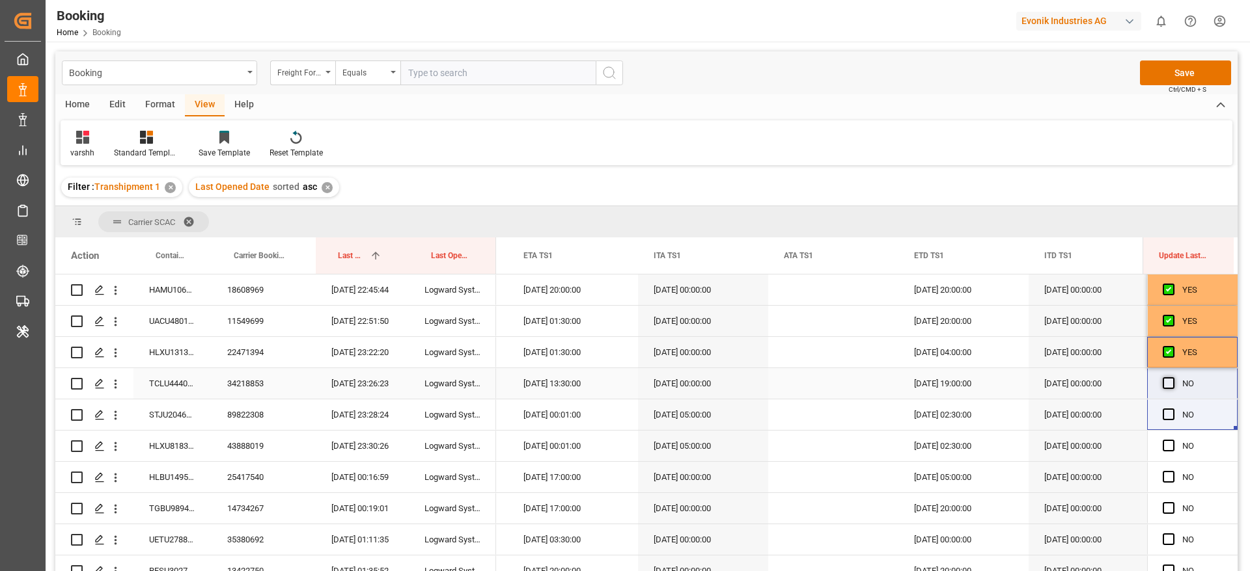
click at [1166, 379] on span "Press SPACE to select this row." at bounding box center [1169, 384] width 12 height 12
click at [1172, 378] on input "Press SPACE to select this row." at bounding box center [1172, 378] width 0 height 0
click at [1164, 411] on span "Press SPACE to select this row." at bounding box center [1169, 415] width 12 height 12
click at [1172, 409] on input "Press SPACE to select this row." at bounding box center [1172, 409] width 0 height 0
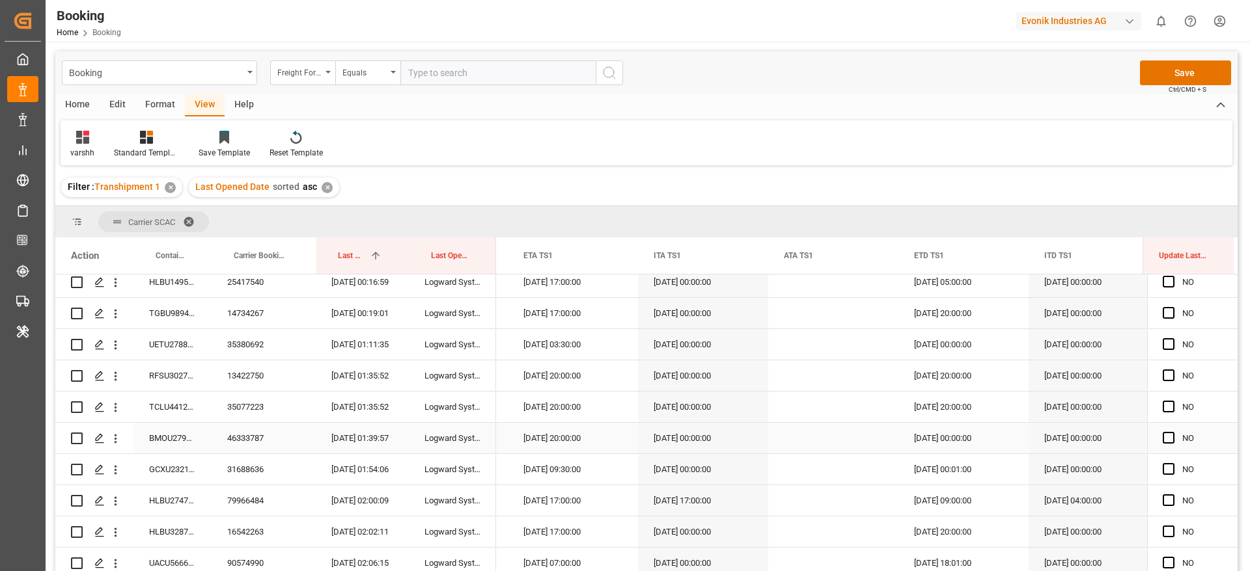
scroll to position [1660, 0]
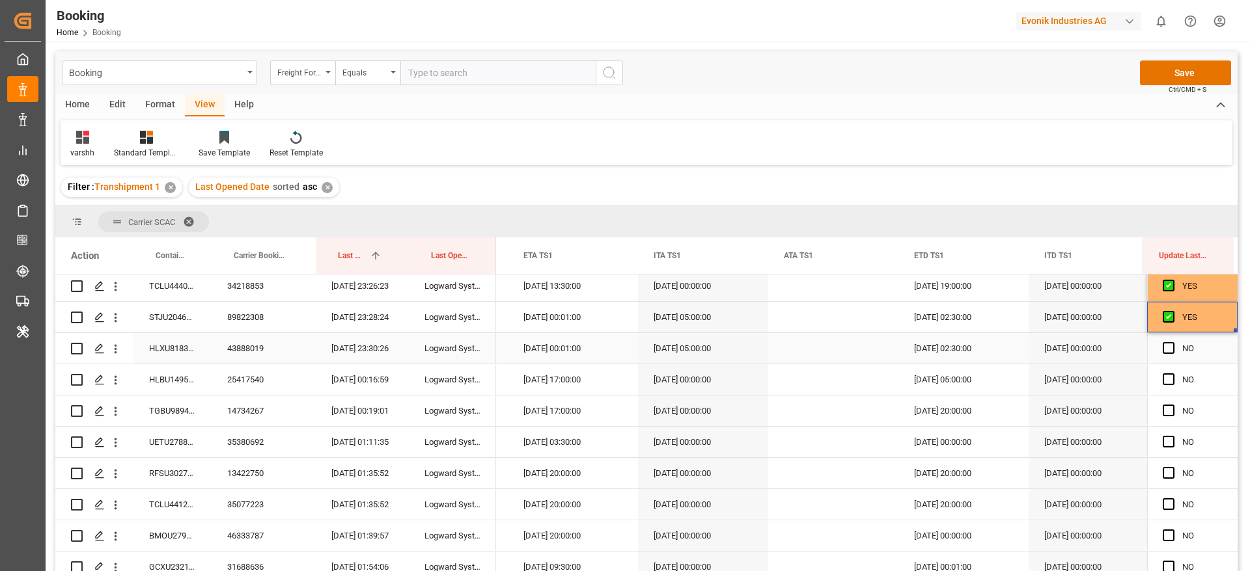
click at [1170, 348] on div "Press SPACE to select this row." at bounding box center [1173, 349] width 20 height 30
click at [1163, 348] on span "Press SPACE to select this row." at bounding box center [1169, 348] width 12 height 12
click at [1172, 342] on input "Press SPACE to select this row." at bounding box center [1172, 342] width 0 height 0
click at [1166, 379] on span "Press SPACE to select this row." at bounding box center [1169, 380] width 12 height 12
click at [1172, 374] on input "Press SPACE to select this row." at bounding box center [1172, 374] width 0 height 0
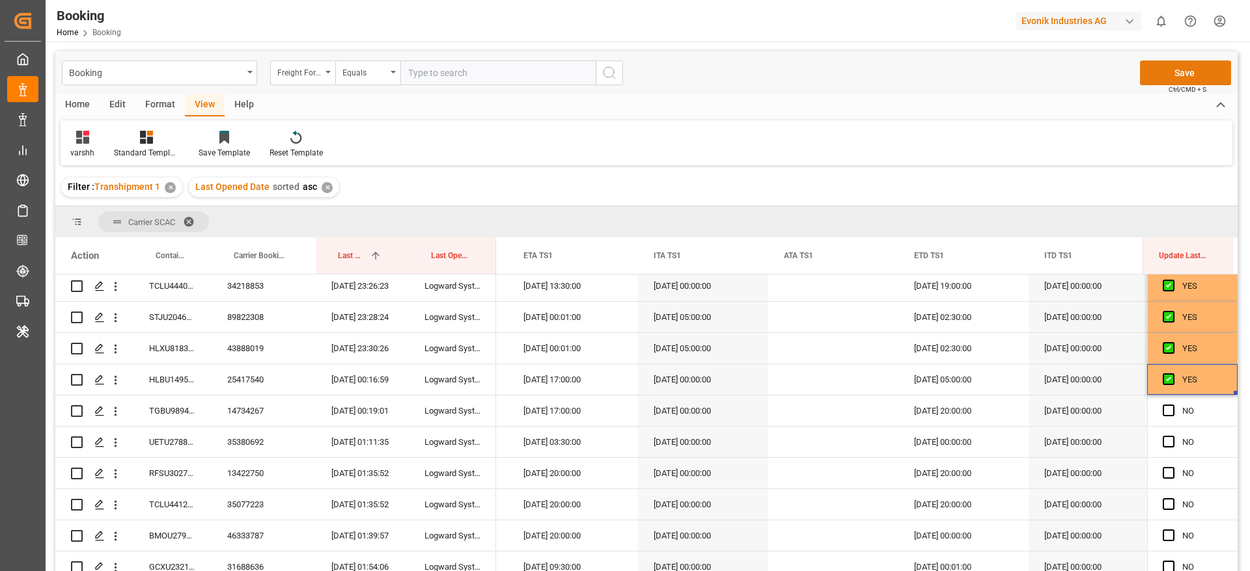
click at [1185, 68] on button "Save" at bounding box center [1185, 73] width 91 height 25
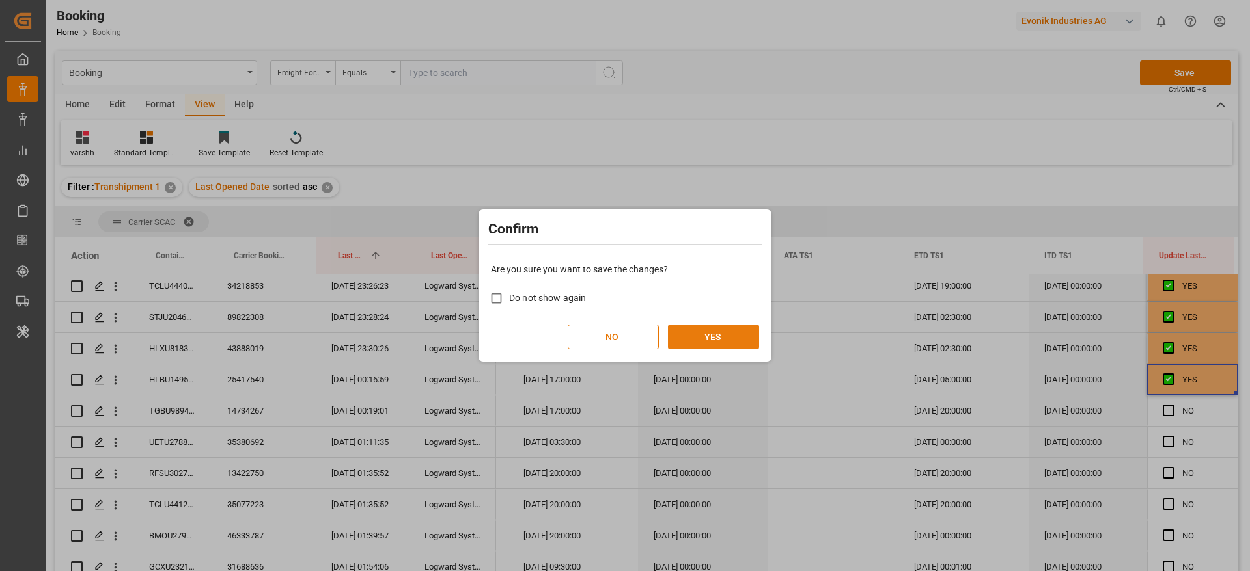
click at [697, 341] on button "YES" at bounding box center [713, 337] width 91 height 25
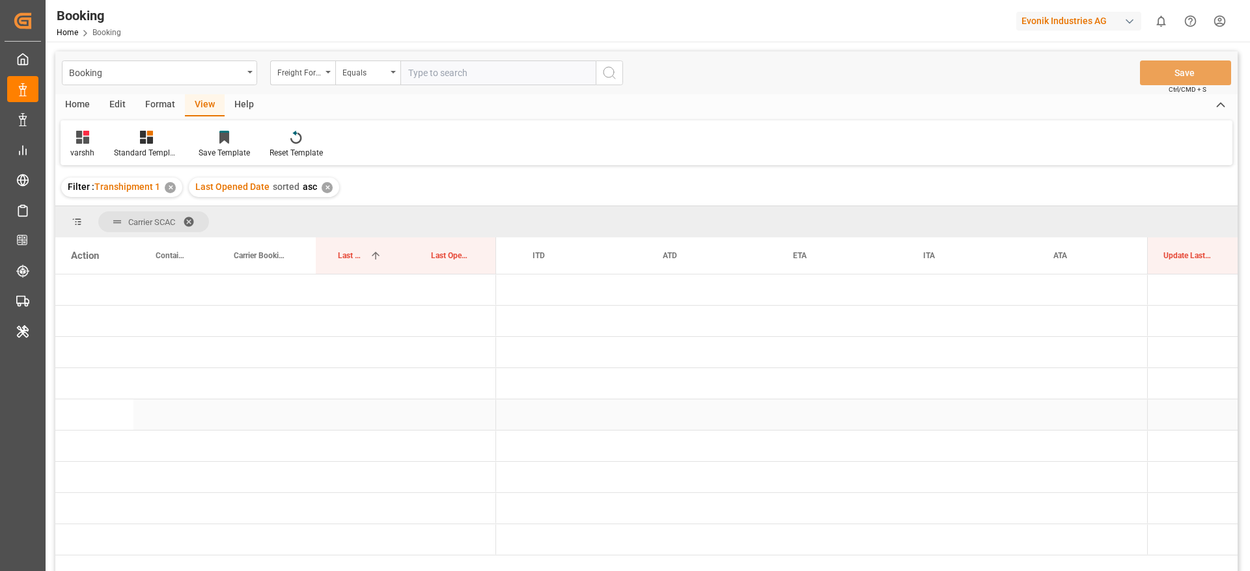
scroll to position [0, 2169]
click at [517, 380] on span "Press SPACE to select this row." at bounding box center [518, 384] width 12 height 12
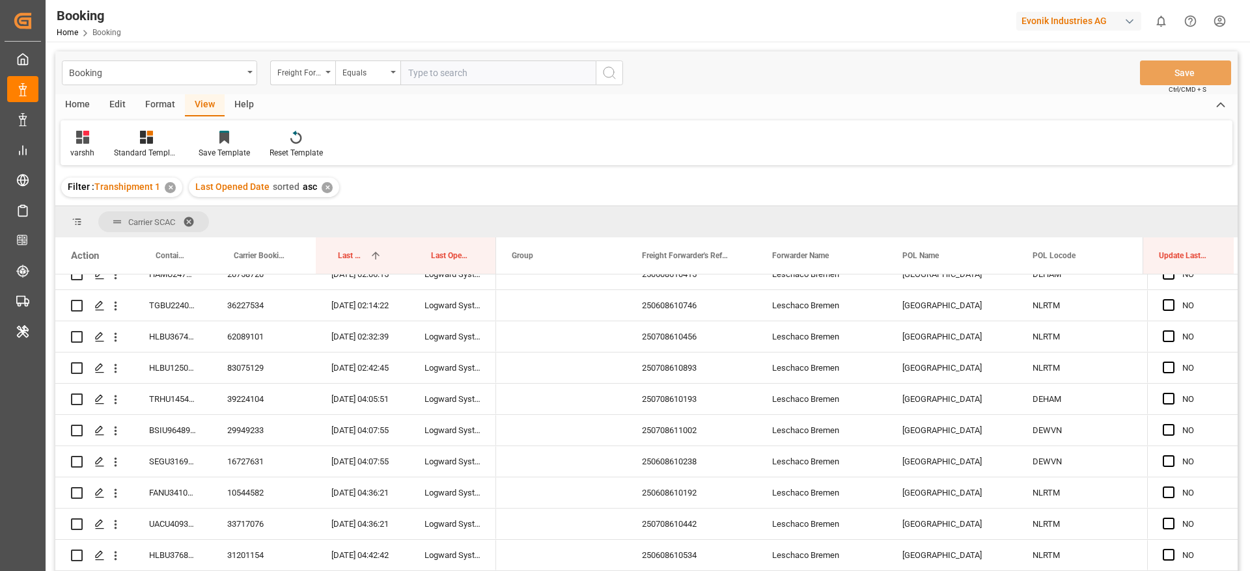
scroll to position [0, 0]
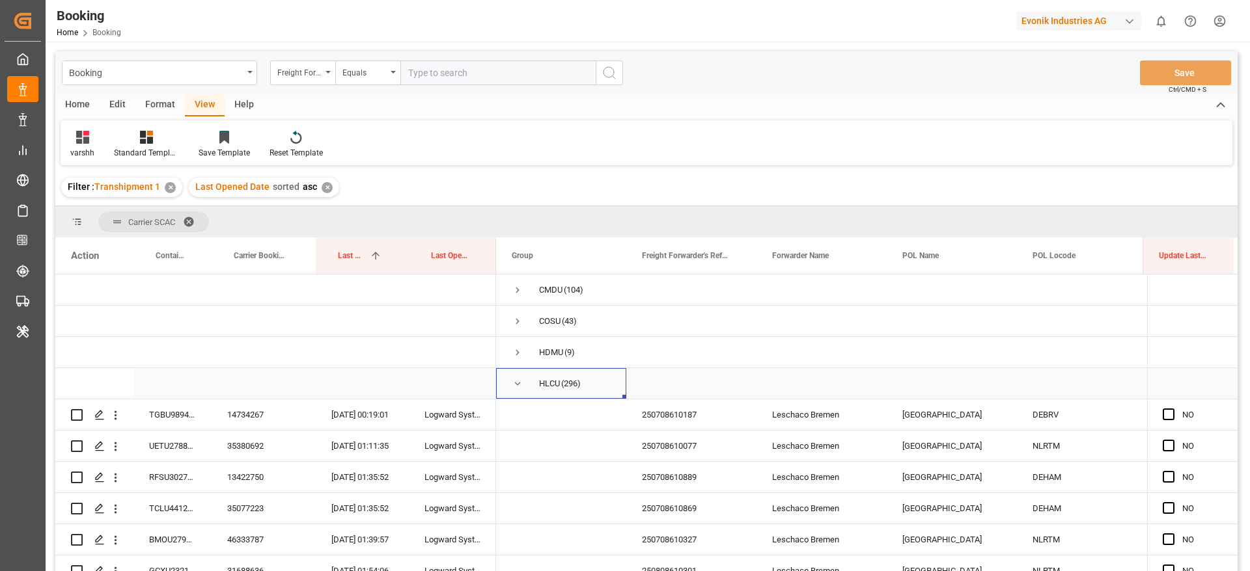
click at [513, 386] on span "Press SPACE to select this row." at bounding box center [518, 384] width 12 height 12
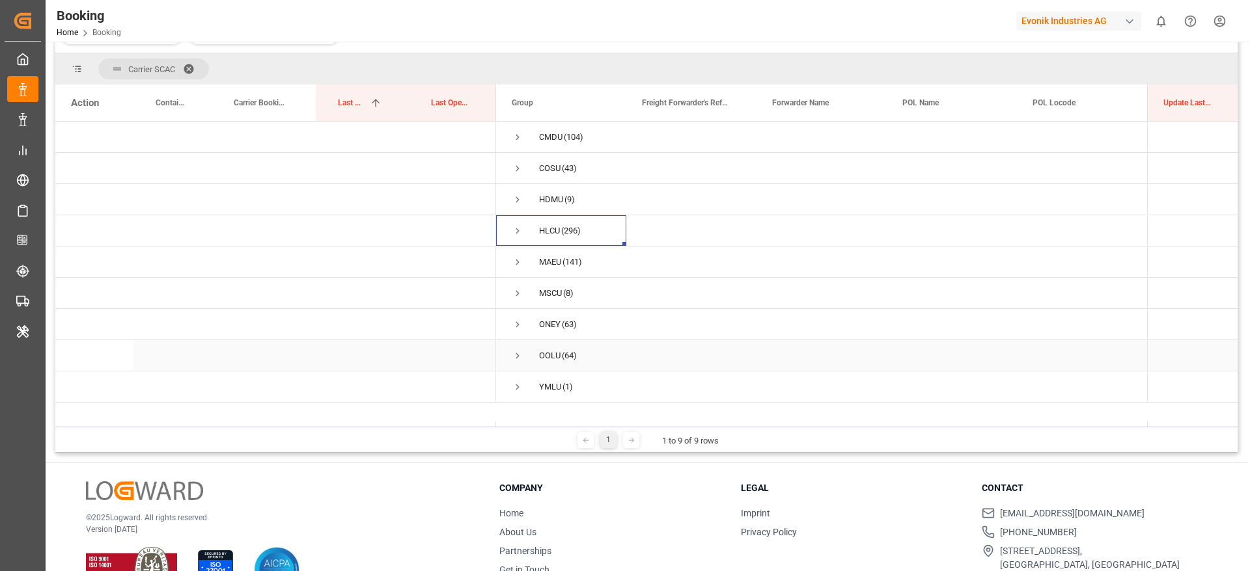
scroll to position [193, 0]
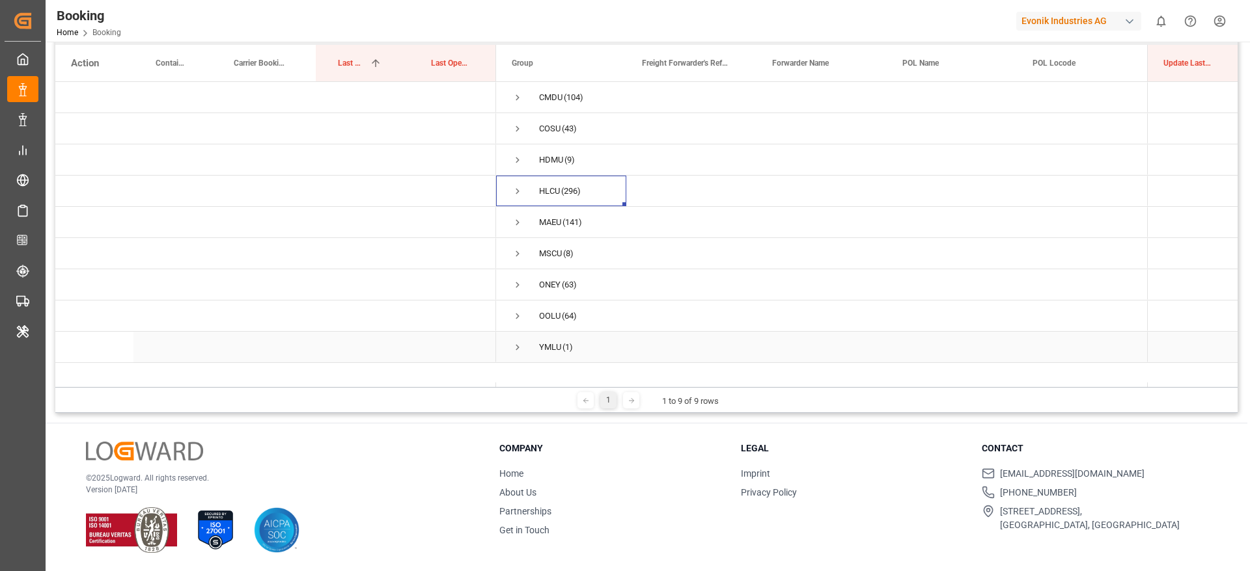
click at [518, 342] on span "Press SPACE to select this row." at bounding box center [518, 348] width 12 height 12
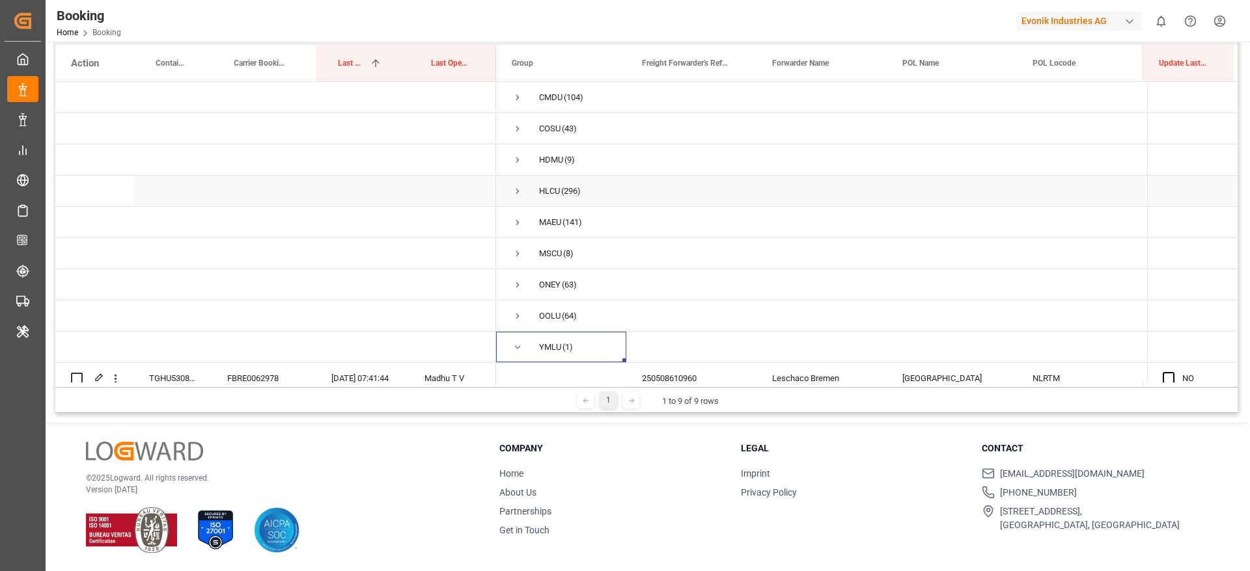
scroll to position [16, 0]
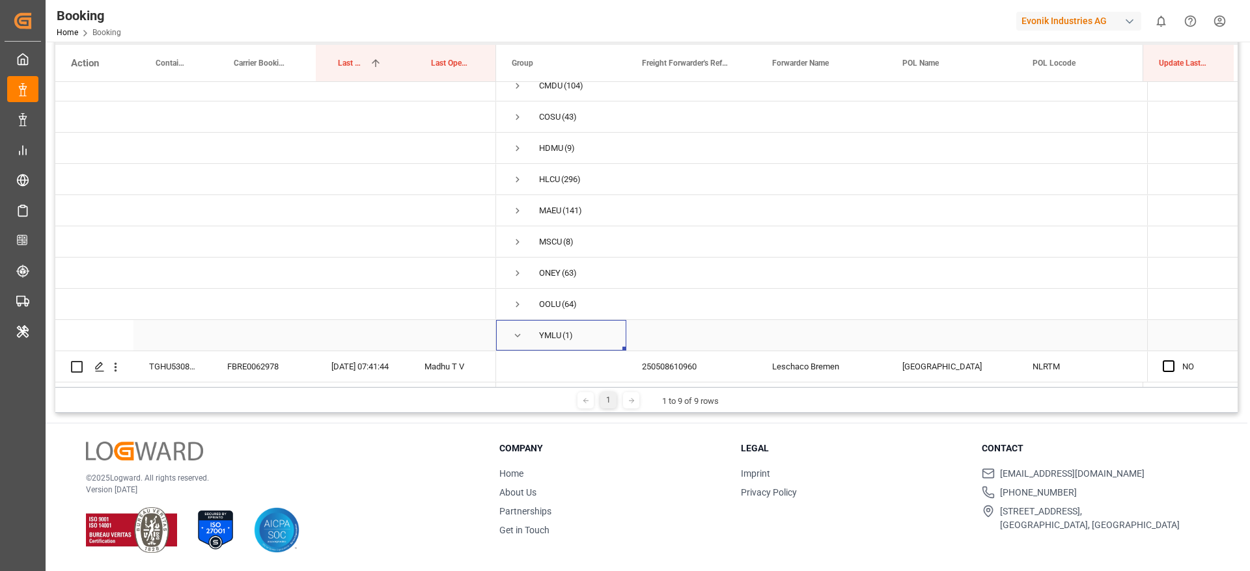
click at [520, 330] on span "Press SPACE to select this row." at bounding box center [518, 336] width 12 height 12
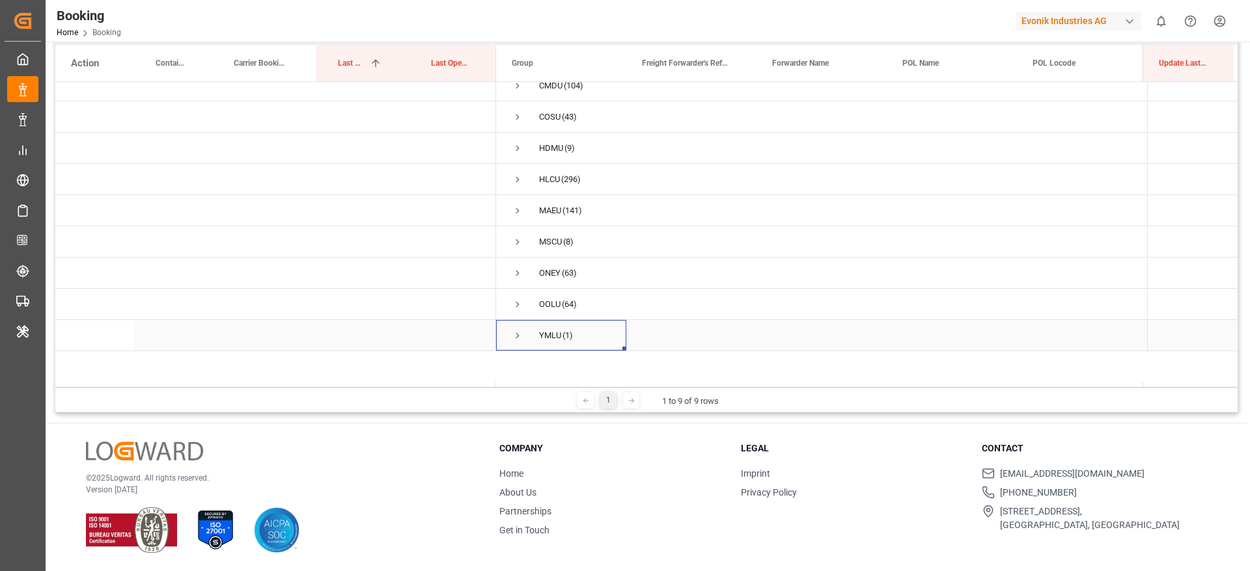
scroll to position [0, 0]
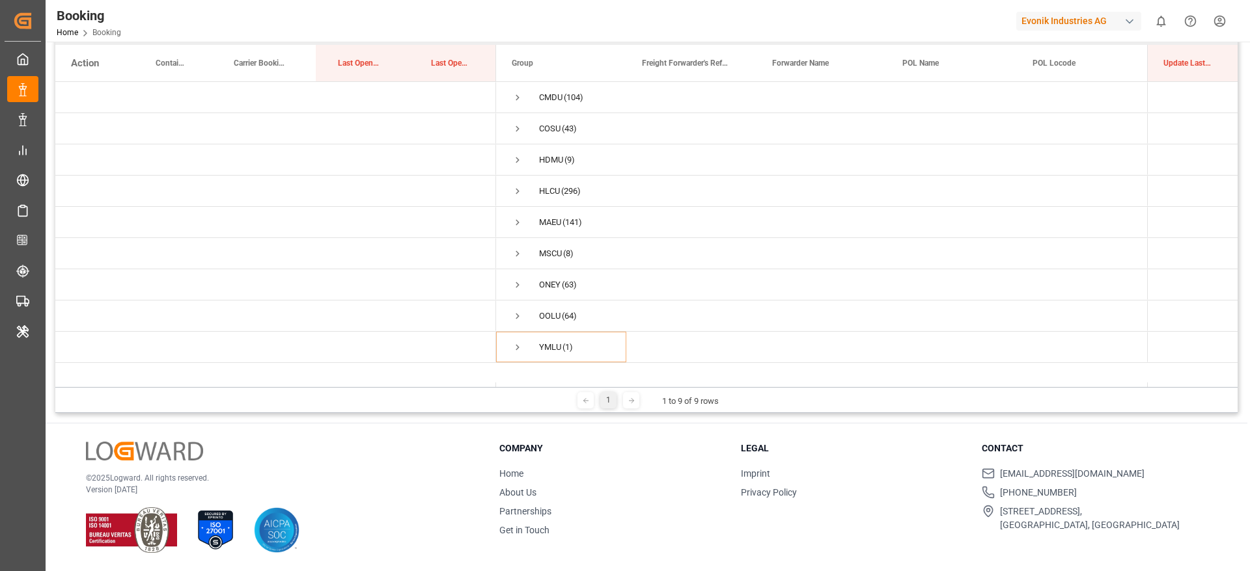
scroll to position [95, 0]
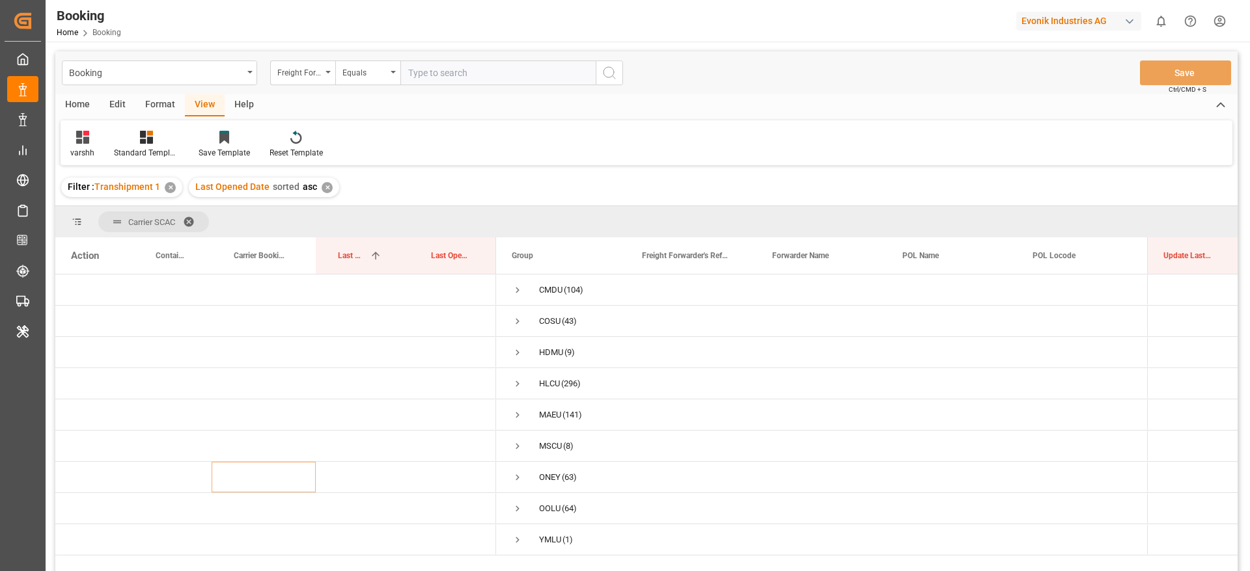
click at [322, 191] on div "✕" at bounding box center [327, 187] width 11 height 11
click at [168, 111] on div "Format" at bounding box center [159, 105] width 49 height 22
click at [98, 135] on div at bounding box center [89, 137] width 38 height 14
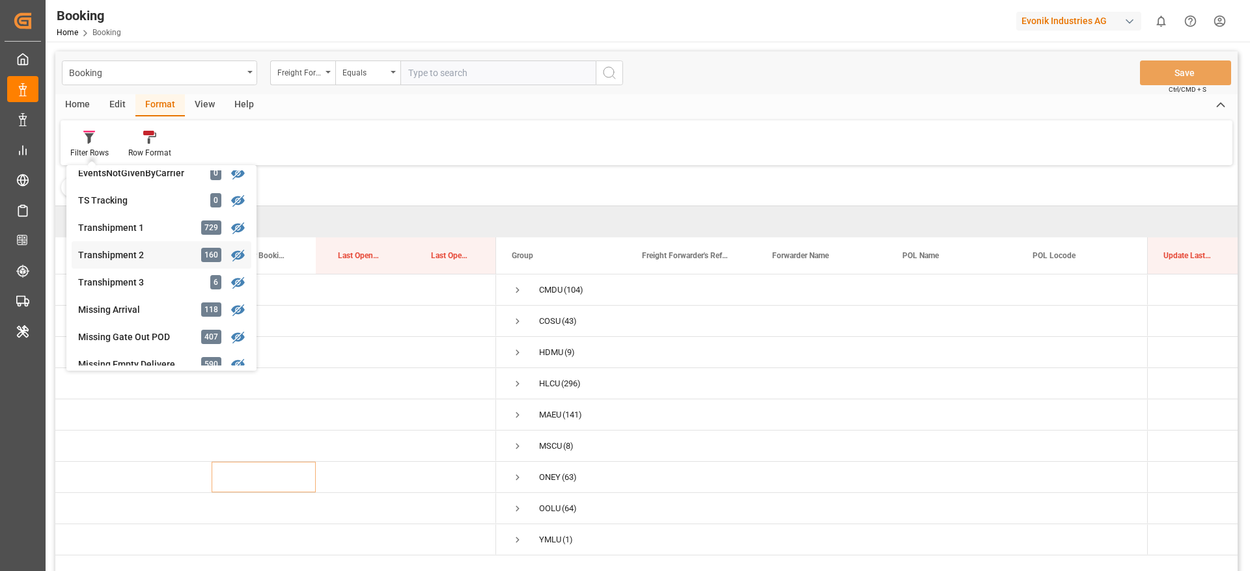
scroll to position [391, 0]
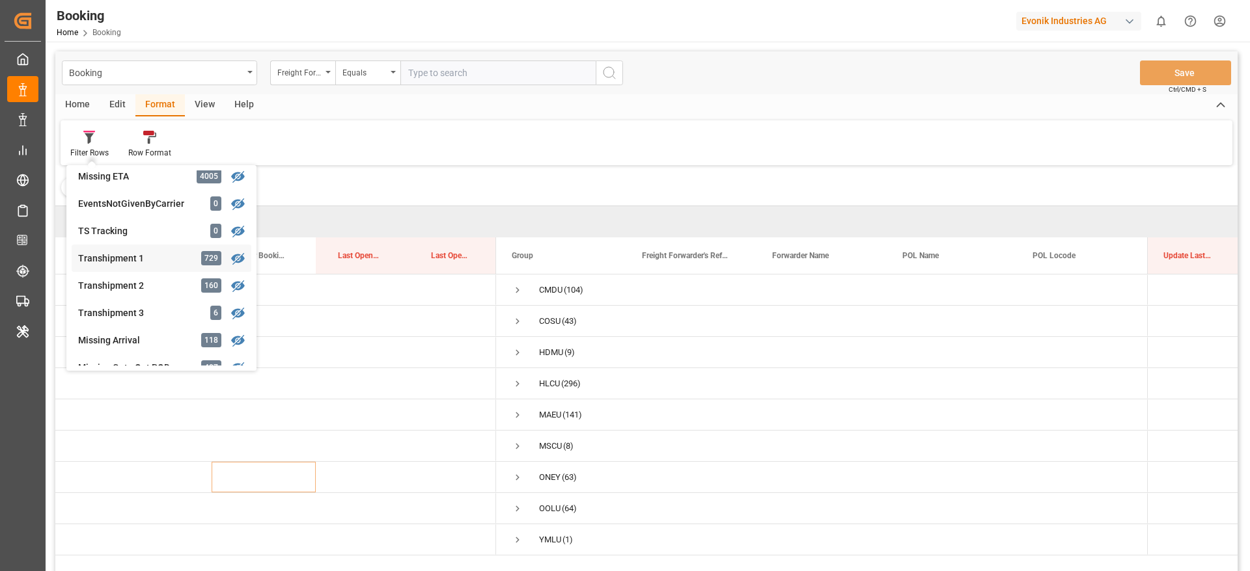
click at [148, 269] on div "Transhipment 1 729" at bounding box center [162, 258] width 180 height 27
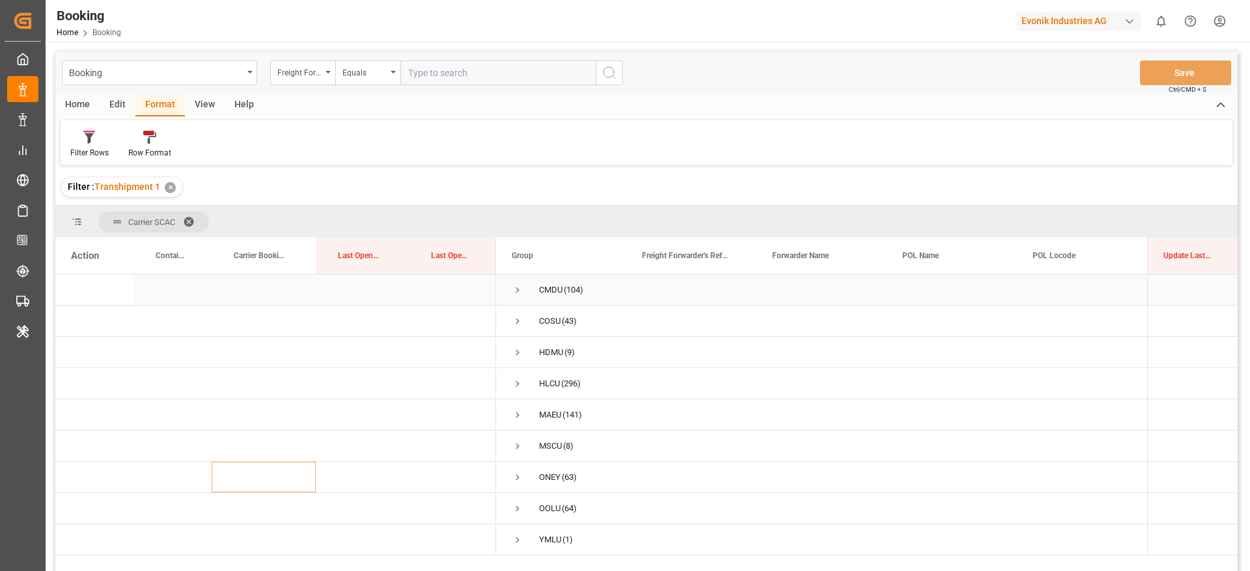
click at [516, 292] on span "Press SPACE to select this row." at bounding box center [518, 290] width 12 height 12
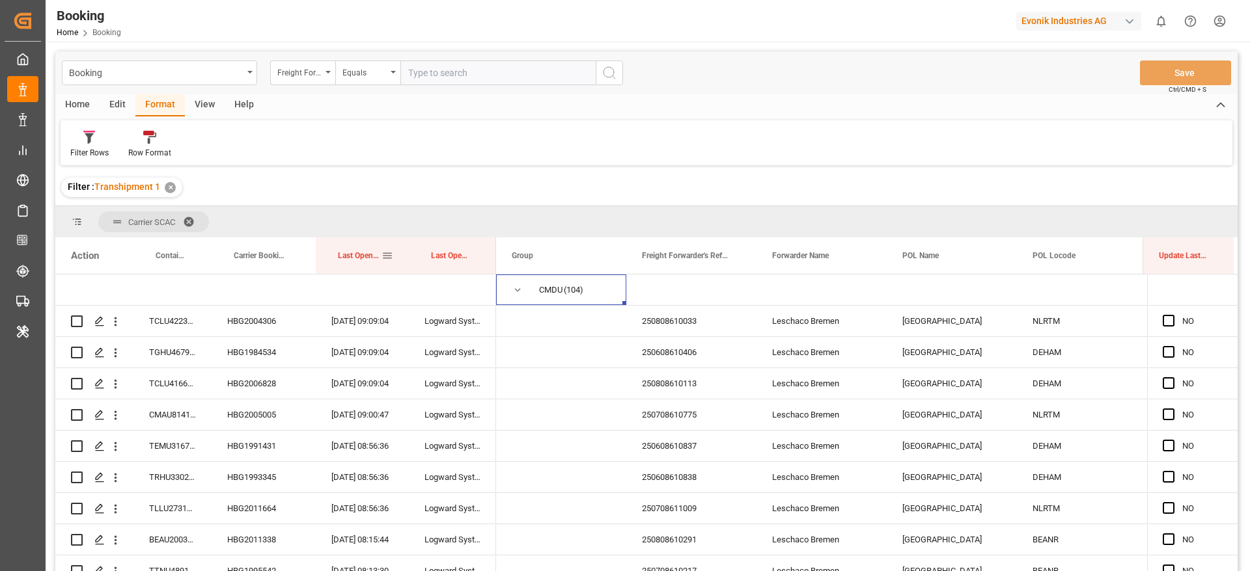
click at [382, 264] on div "Last Opened Date" at bounding box center [362, 256] width 62 height 36
click at [374, 266] on div "Last Opened Date" at bounding box center [360, 256] width 44 height 36
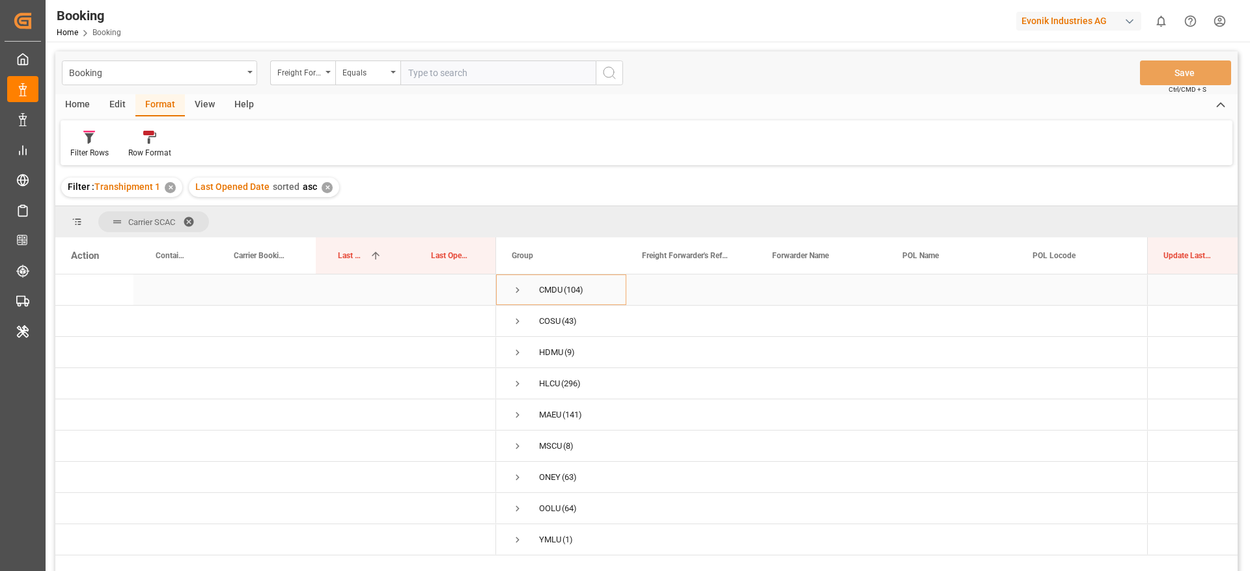
click at [519, 291] on span "Press SPACE to select this row." at bounding box center [518, 290] width 12 height 12
click at [513, 290] on span "Press SPACE to select this row." at bounding box center [518, 290] width 12 height 12
click at [520, 319] on span "Press SPACE to select this row." at bounding box center [518, 322] width 12 height 12
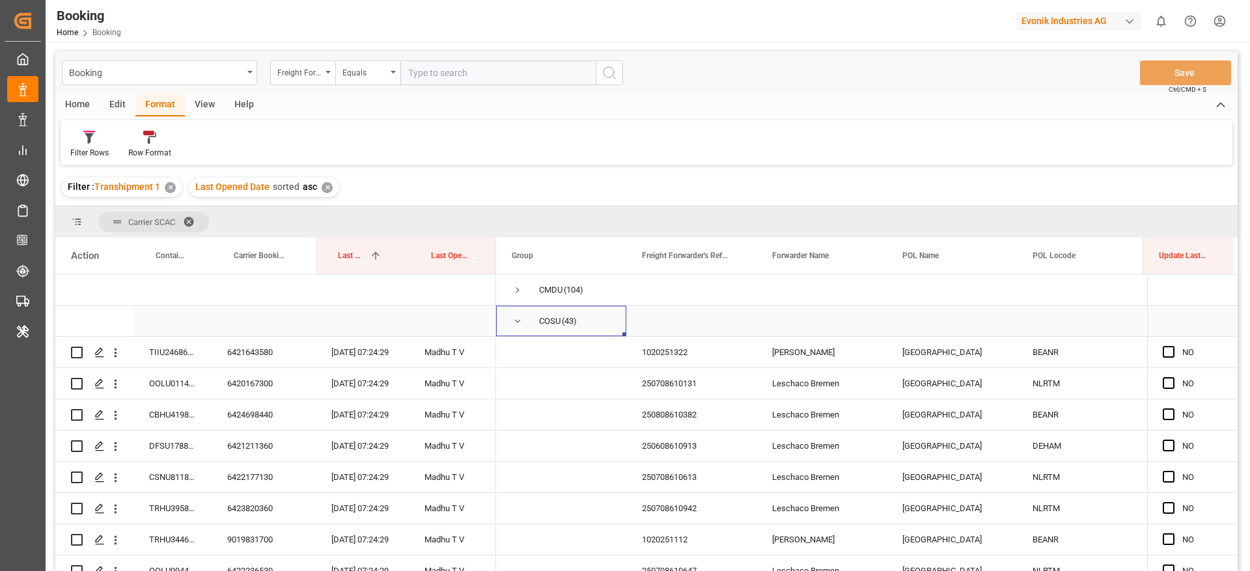
click at [520, 319] on span "Press SPACE to select this row." at bounding box center [518, 322] width 12 height 12
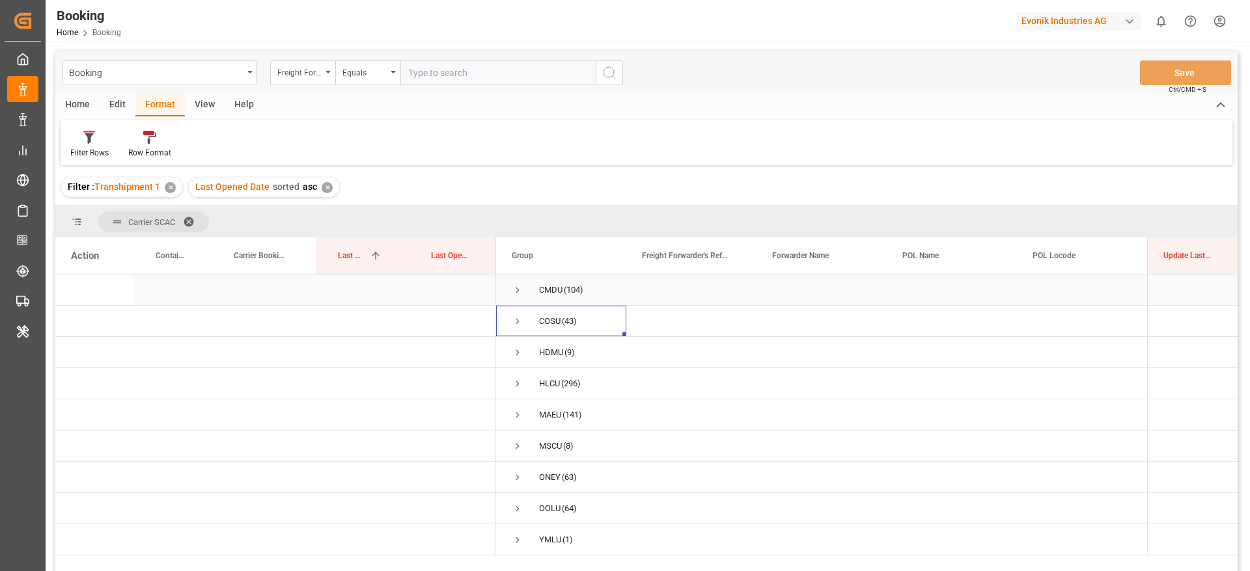
click at [520, 288] on span "Press SPACE to select this row." at bounding box center [518, 290] width 12 height 12
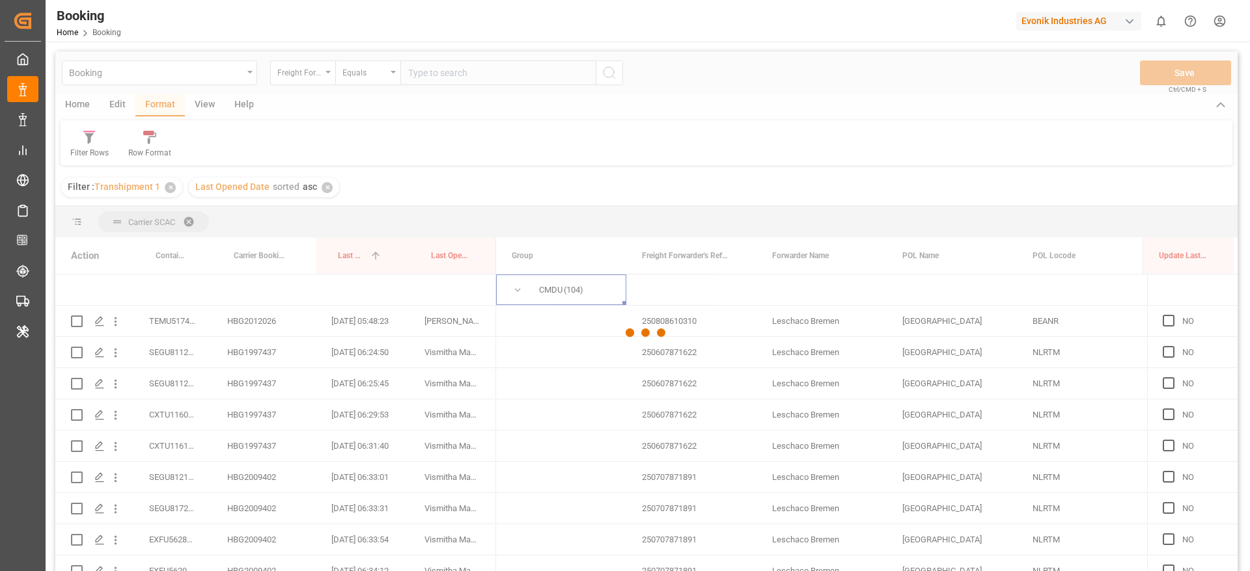
click at [514, 288] on div at bounding box center [646, 333] width 1182 height 564
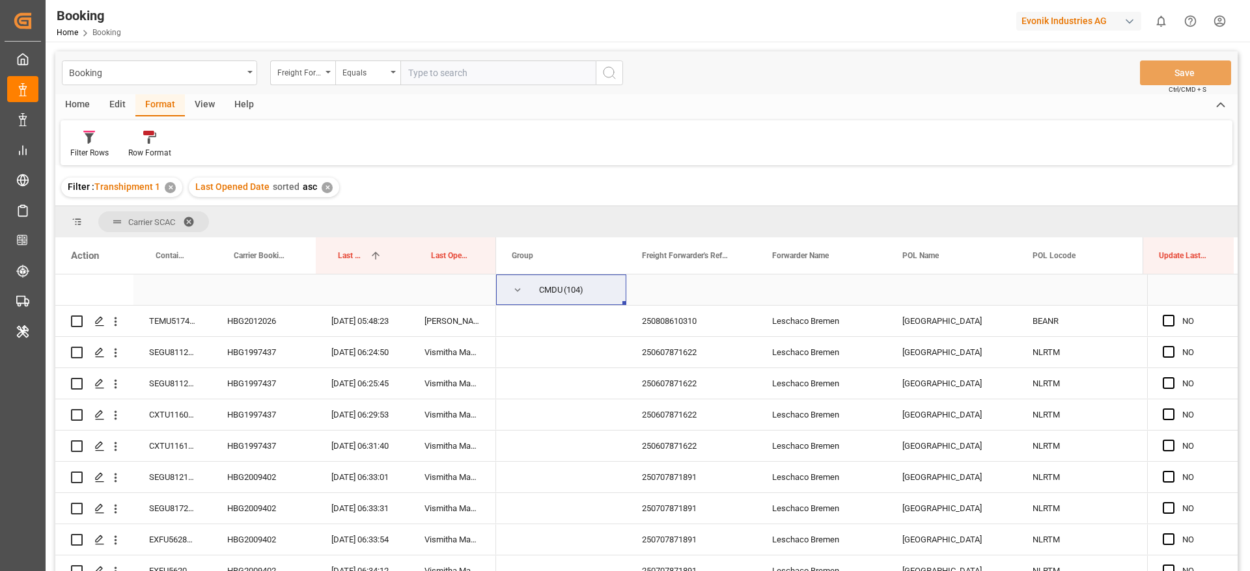
click at [521, 289] on span "Press SPACE to select this row." at bounding box center [518, 290] width 12 height 12
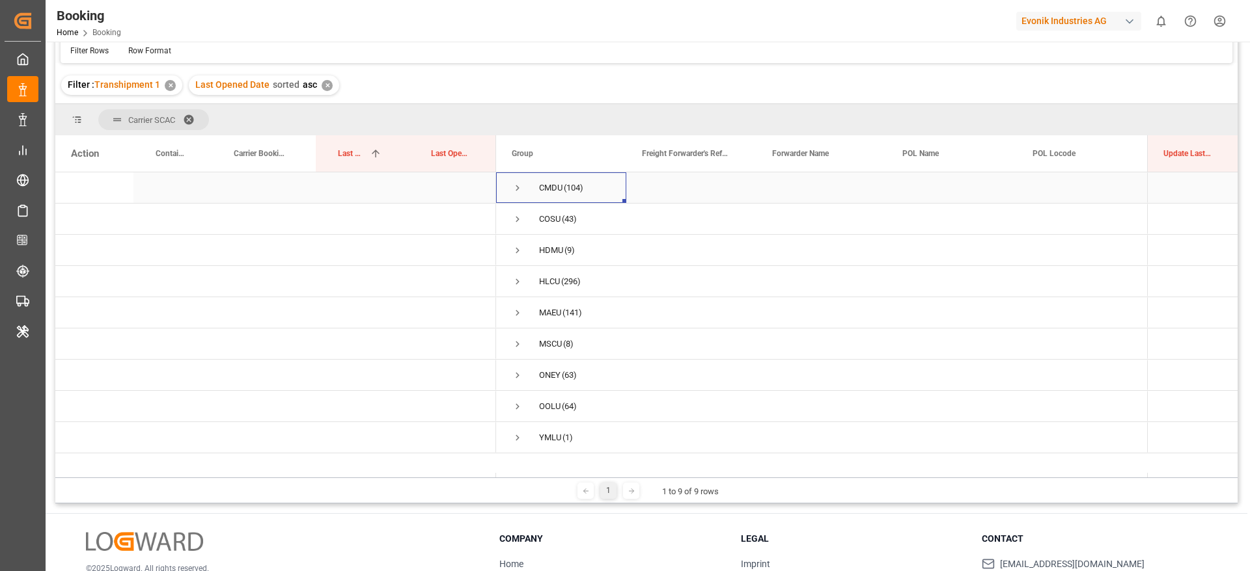
scroll to position [193, 0]
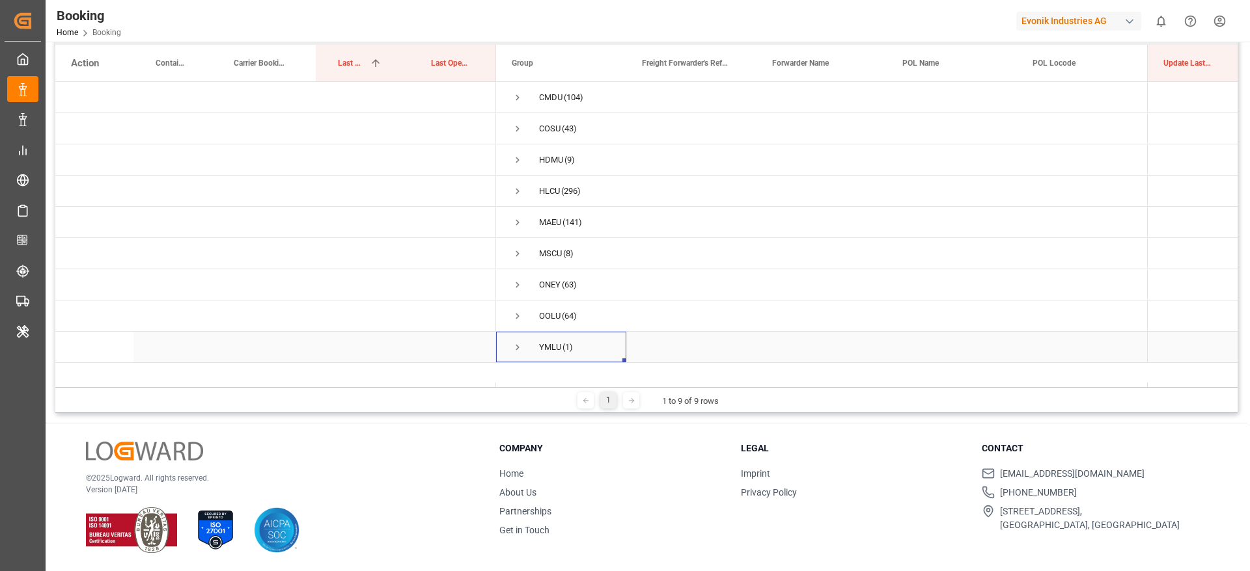
click at [514, 346] on span "Press SPACE to select this row." at bounding box center [518, 348] width 12 height 12
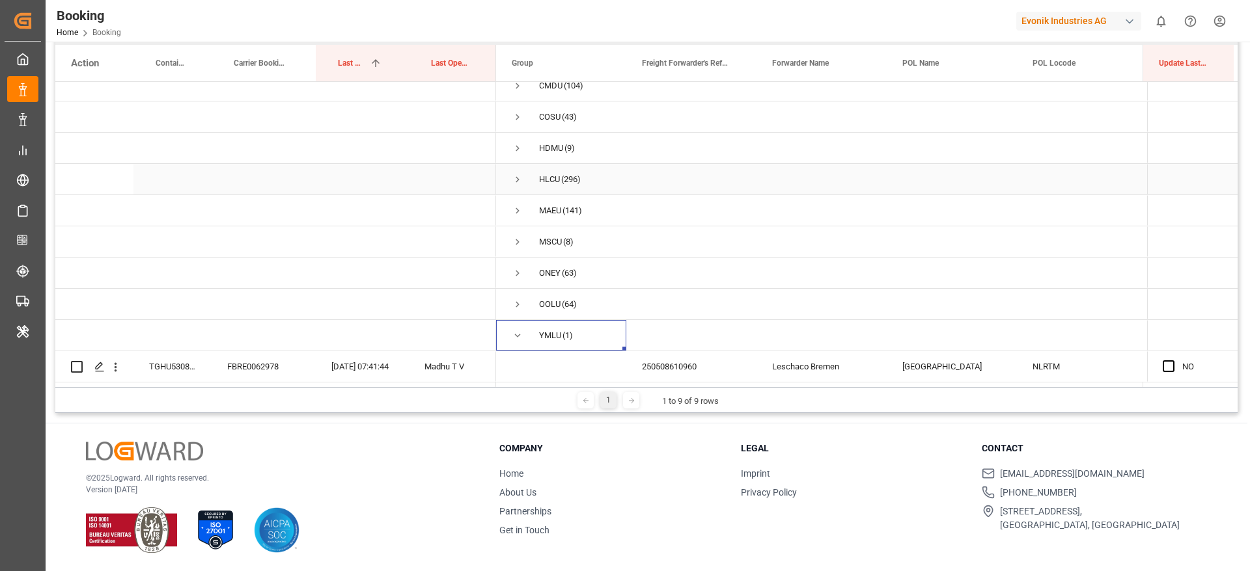
scroll to position [16, 0]
click at [513, 335] on span "Press SPACE to select this row." at bounding box center [518, 336] width 12 height 12
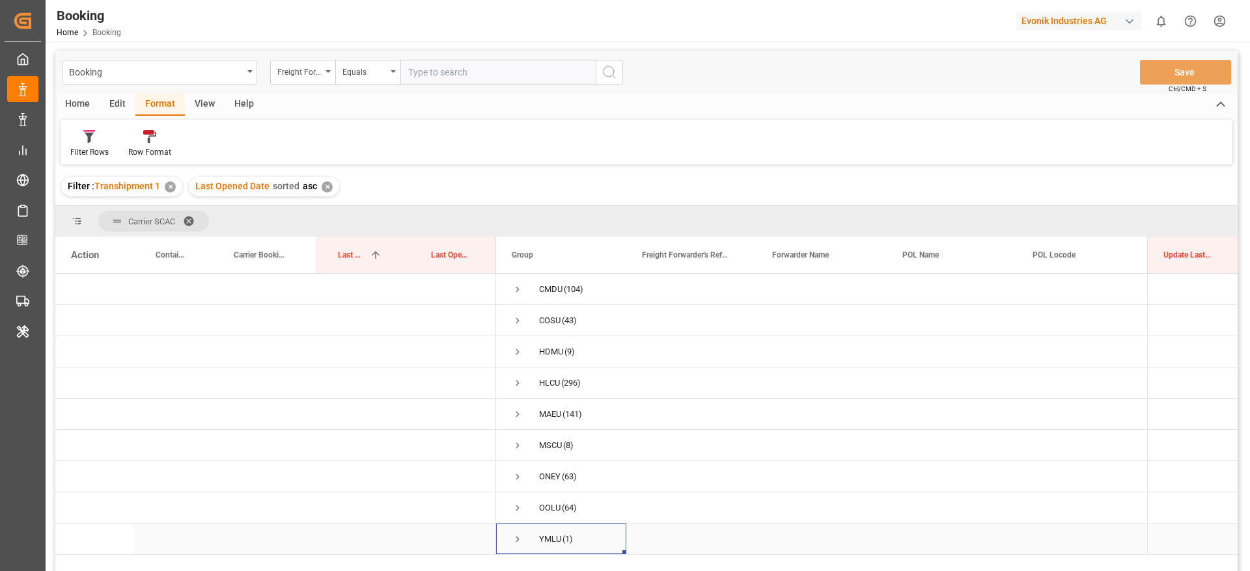
scroll to position [0, 0]
click at [518, 385] on span "Press SPACE to select this row." at bounding box center [518, 384] width 12 height 12
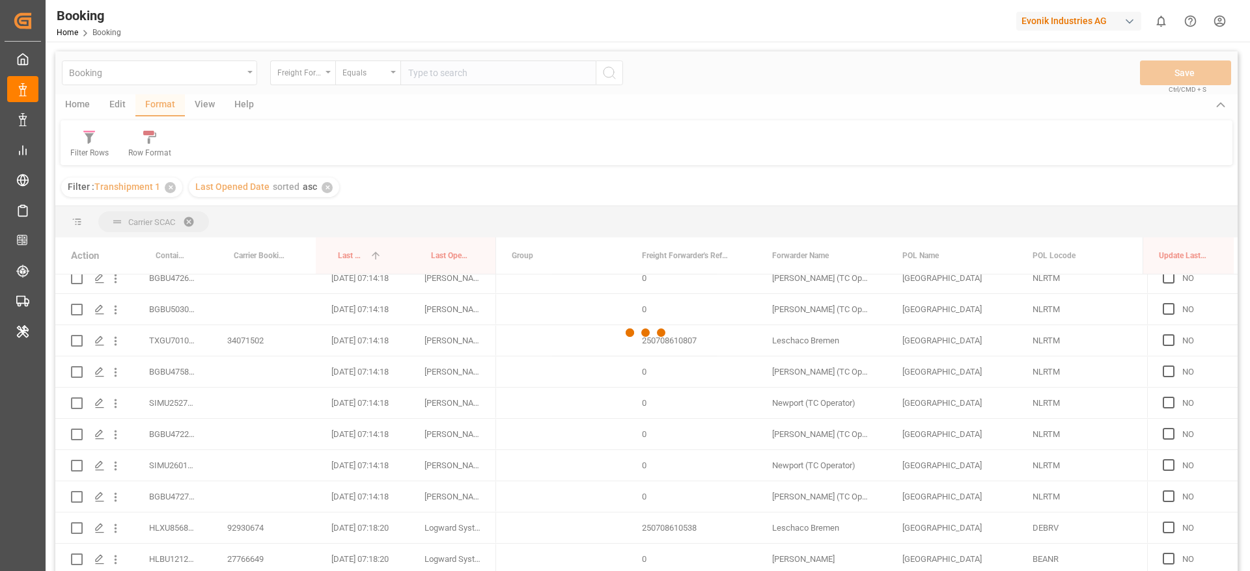
scroll to position [3905, 0]
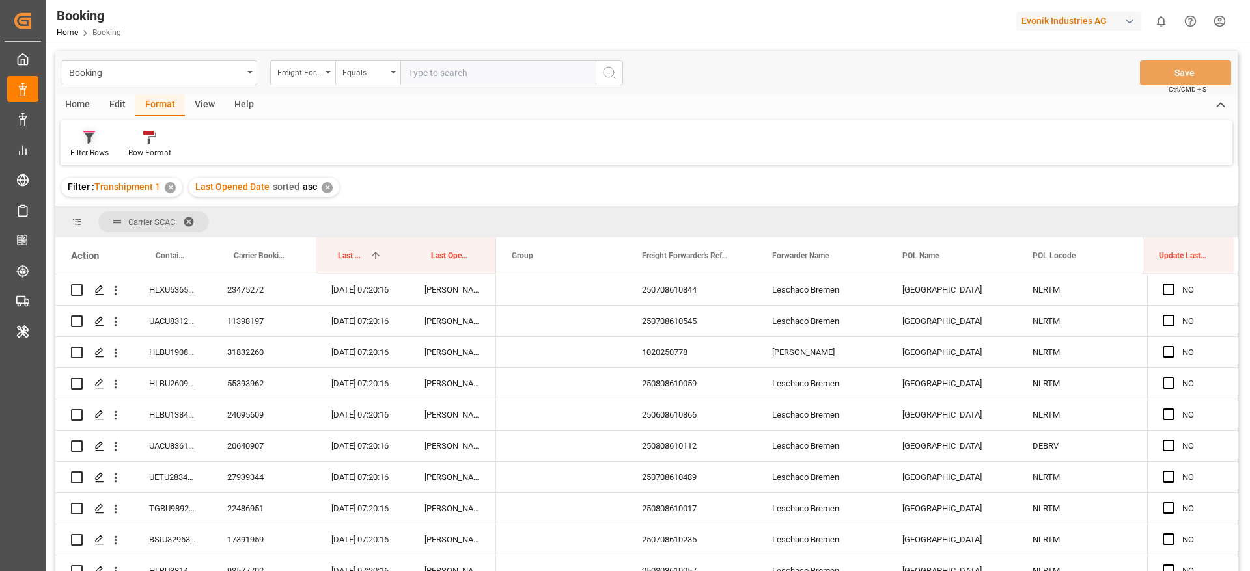
click at [96, 150] on div "Filter Rows" at bounding box center [89, 153] width 38 height 12
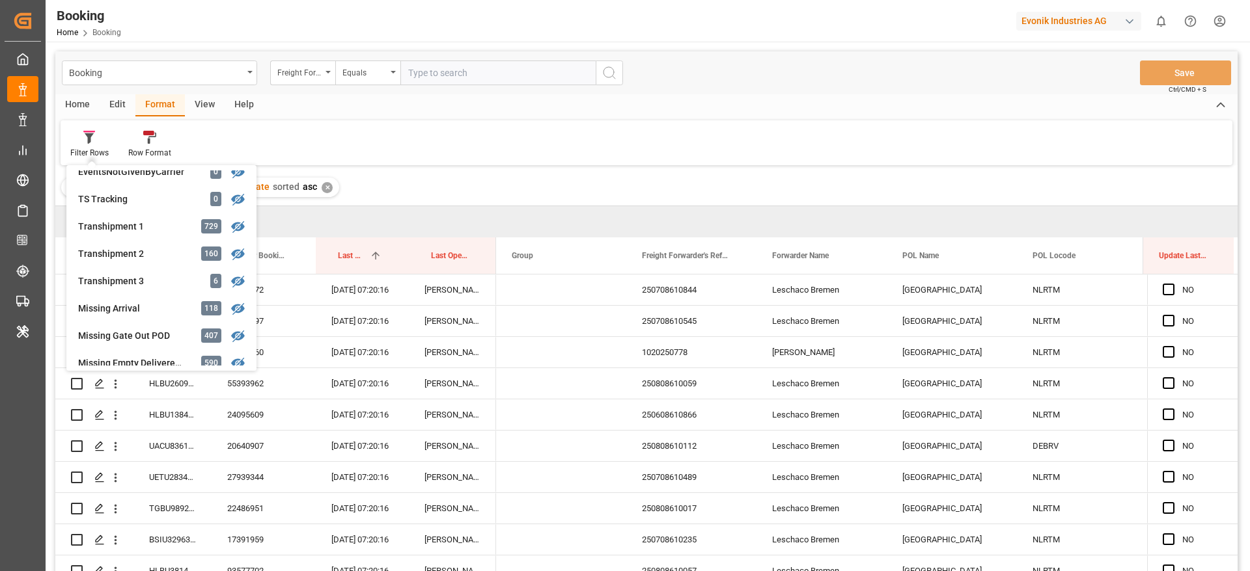
scroll to position [320, 0]
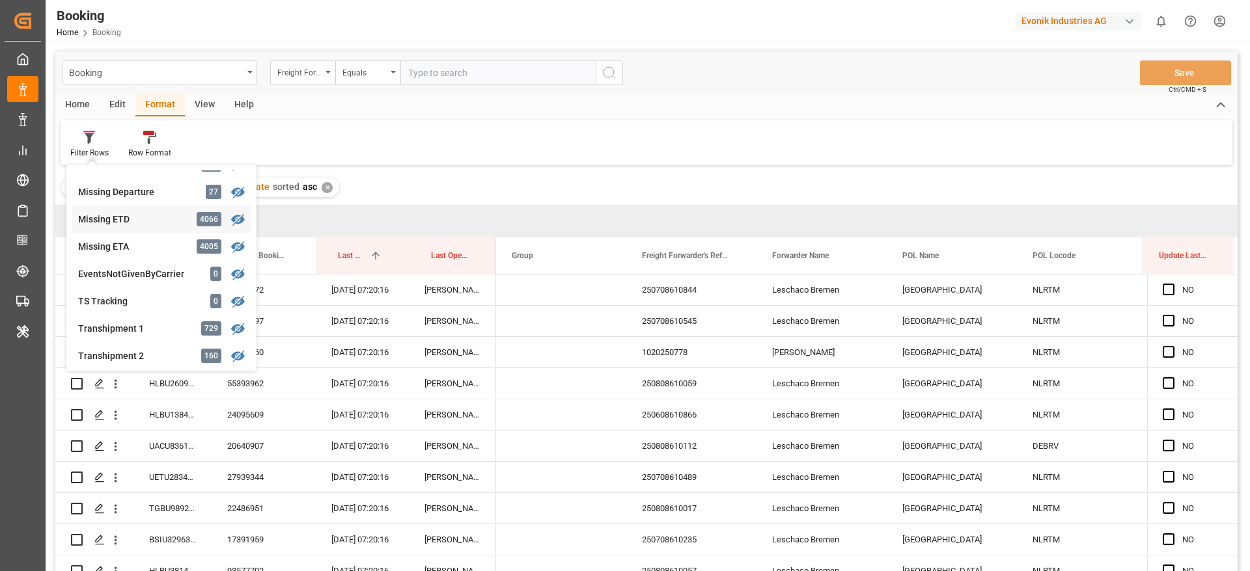
click at [145, 224] on div "Missing ETD" at bounding box center [135, 220] width 114 height 14
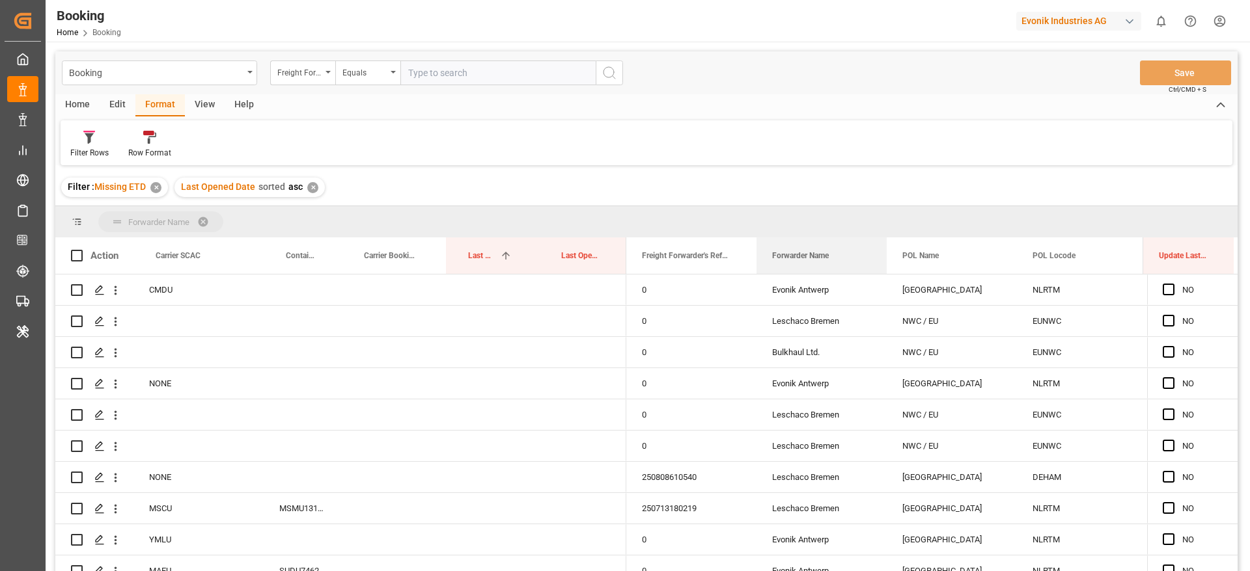
drag, startPoint x: 792, startPoint y: 264, endPoint x: 781, endPoint y: 223, distance: 41.8
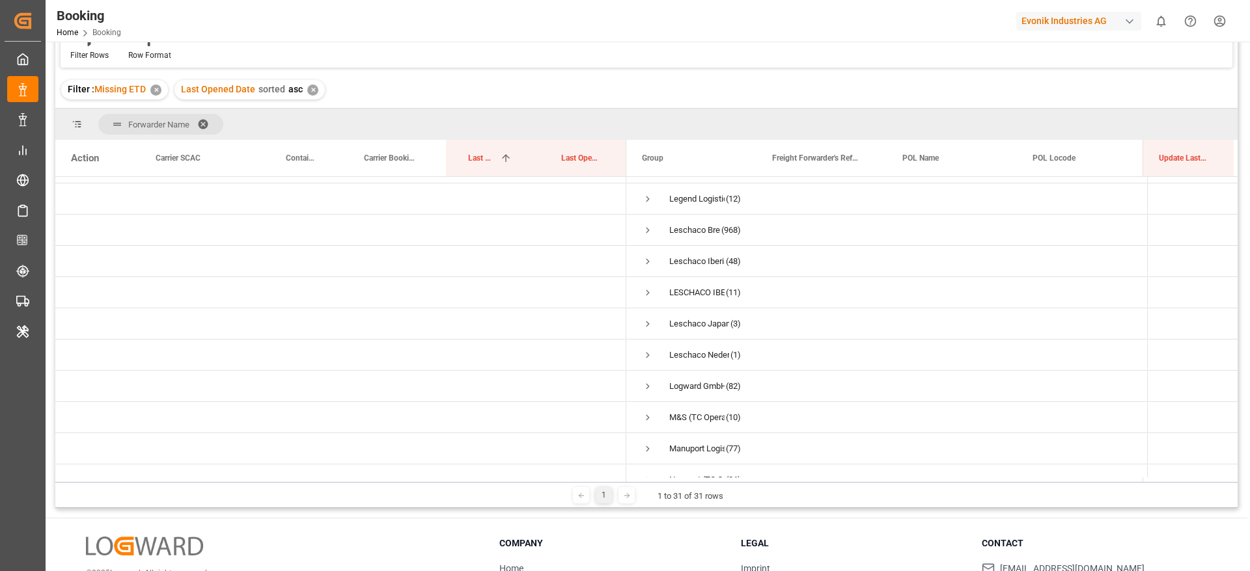
scroll to position [488, 0]
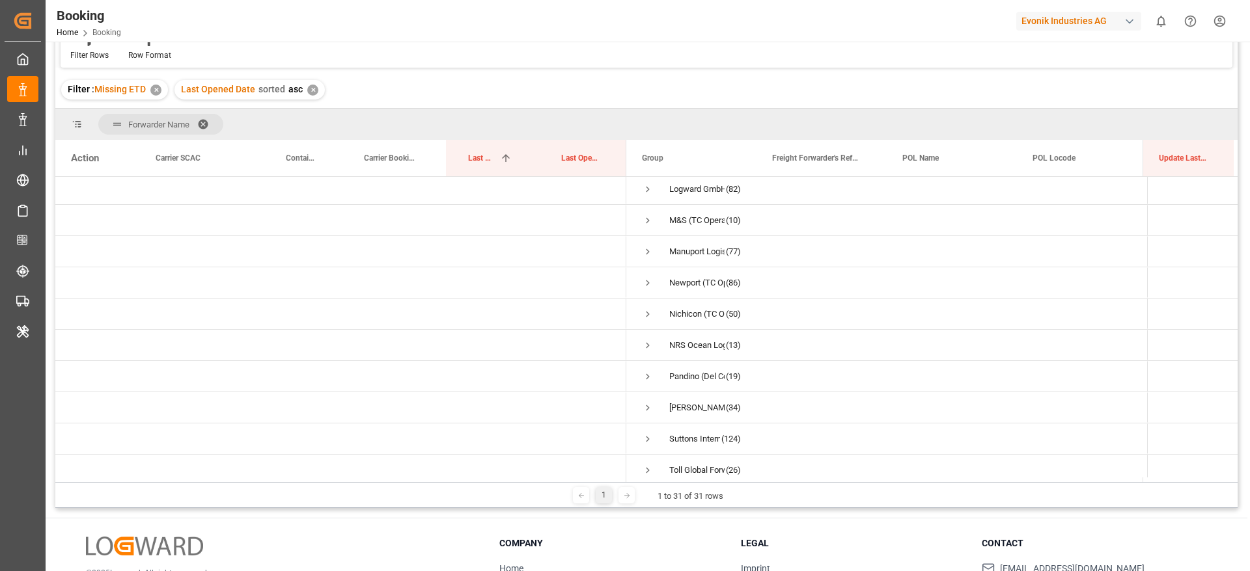
scroll to position [672, 0]
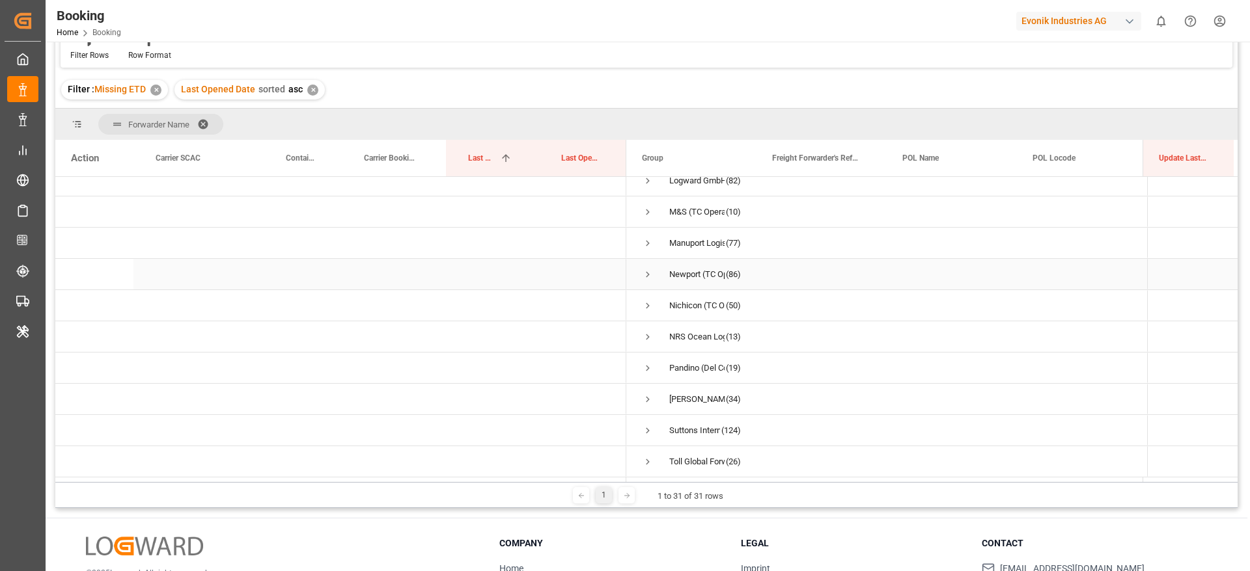
click at [640, 266] on div "Newport (TC Operator) (86)" at bounding box center [691, 274] width 130 height 31
click at [646, 271] on span "Press SPACE to select this row." at bounding box center [648, 275] width 12 height 12
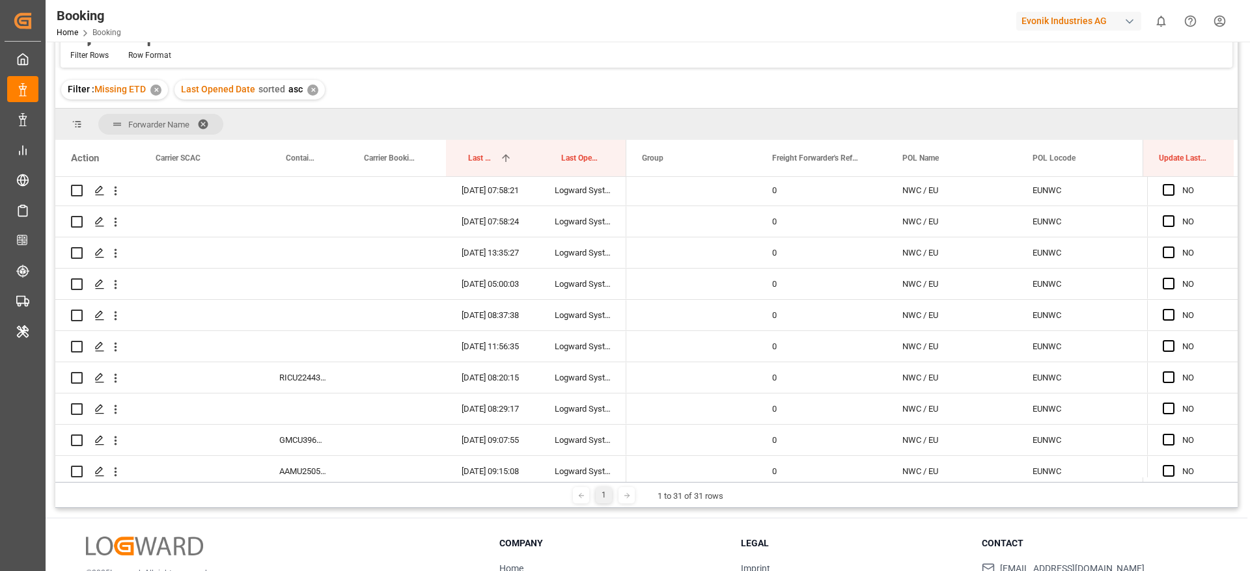
scroll to position [1551, 0]
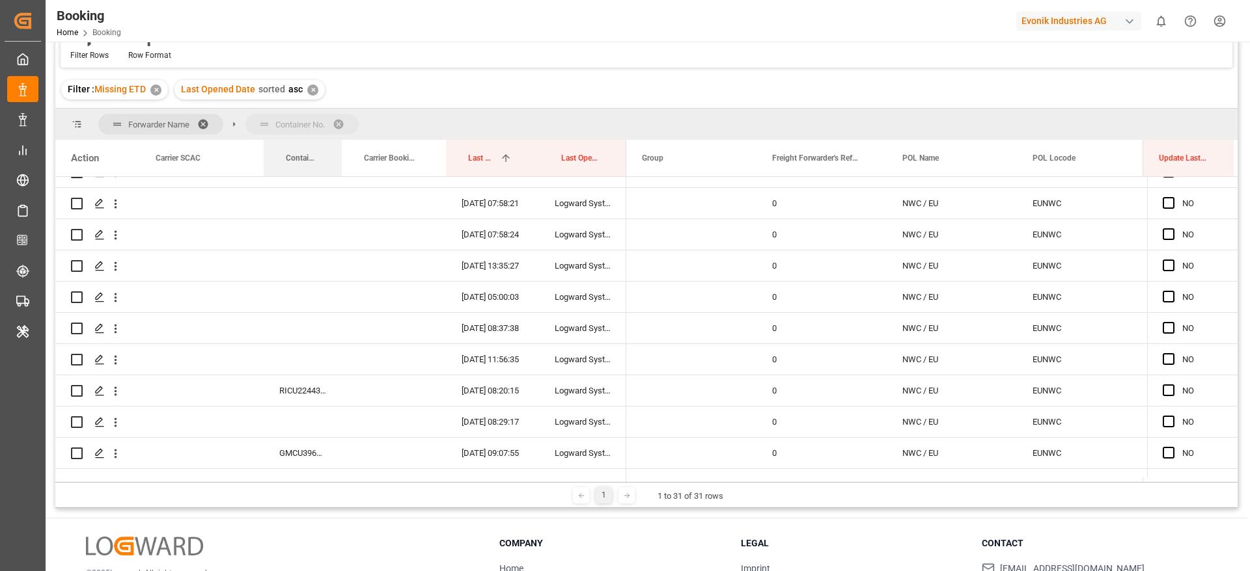
drag, startPoint x: 285, startPoint y: 165, endPoint x: 281, endPoint y: 133, distance: 31.5
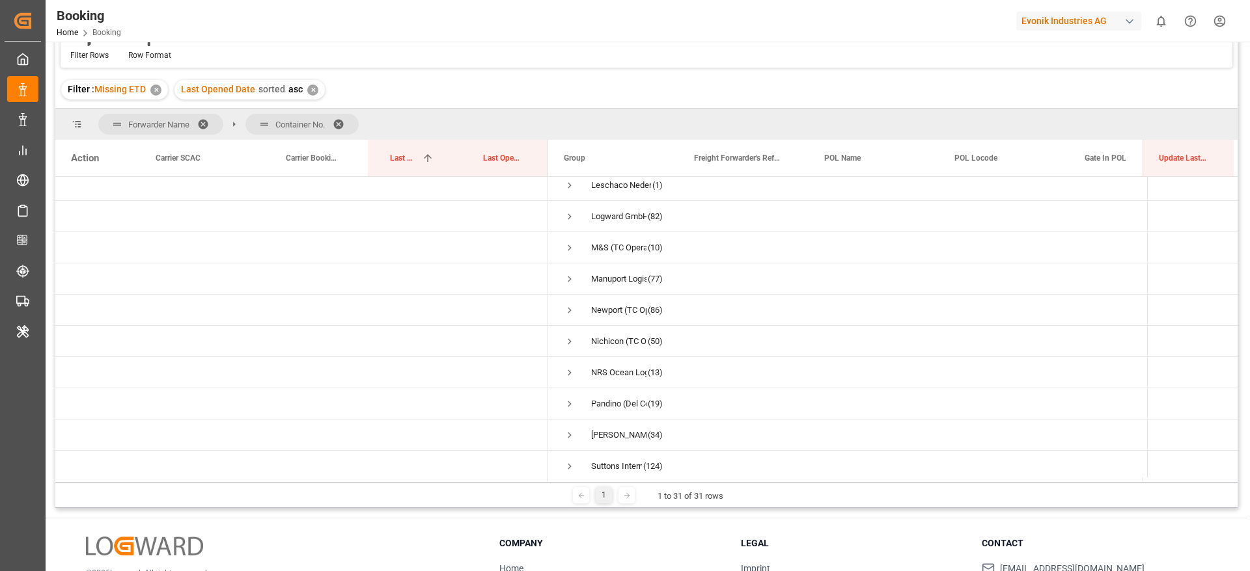
scroll to position [672, 0]
click at [566, 269] on span "Press SPACE to select this row." at bounding box center [570, 275] width 12 height 12
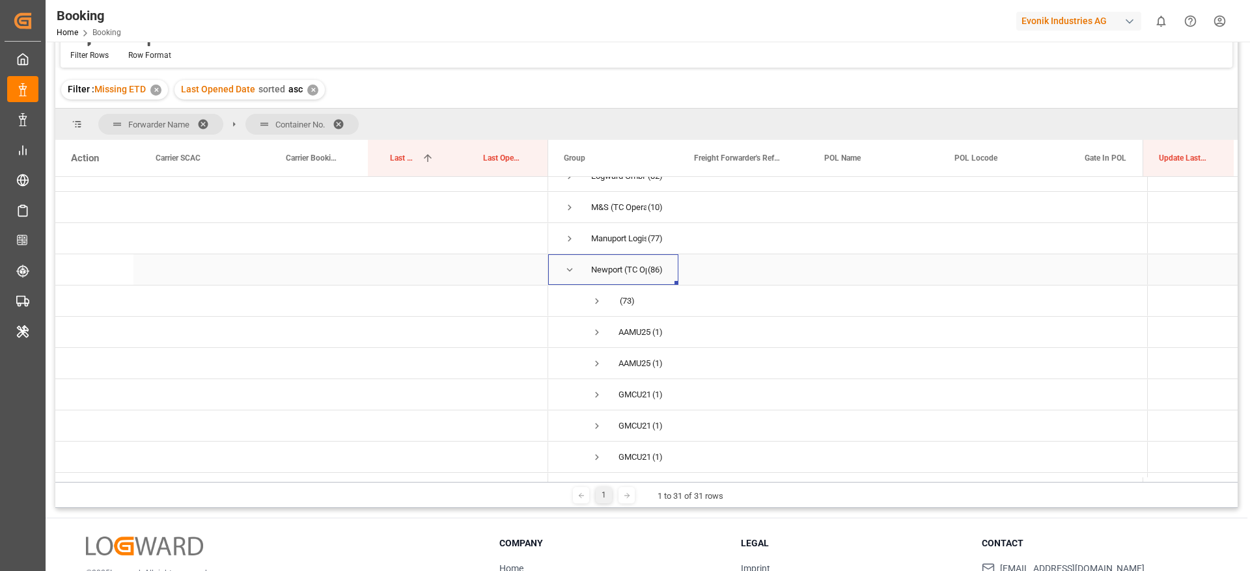
scroll to position [770, 0]
click at [599, 237] on span "Press SPACE to select this row." at bounding box center [597, 235] width 12 height 12
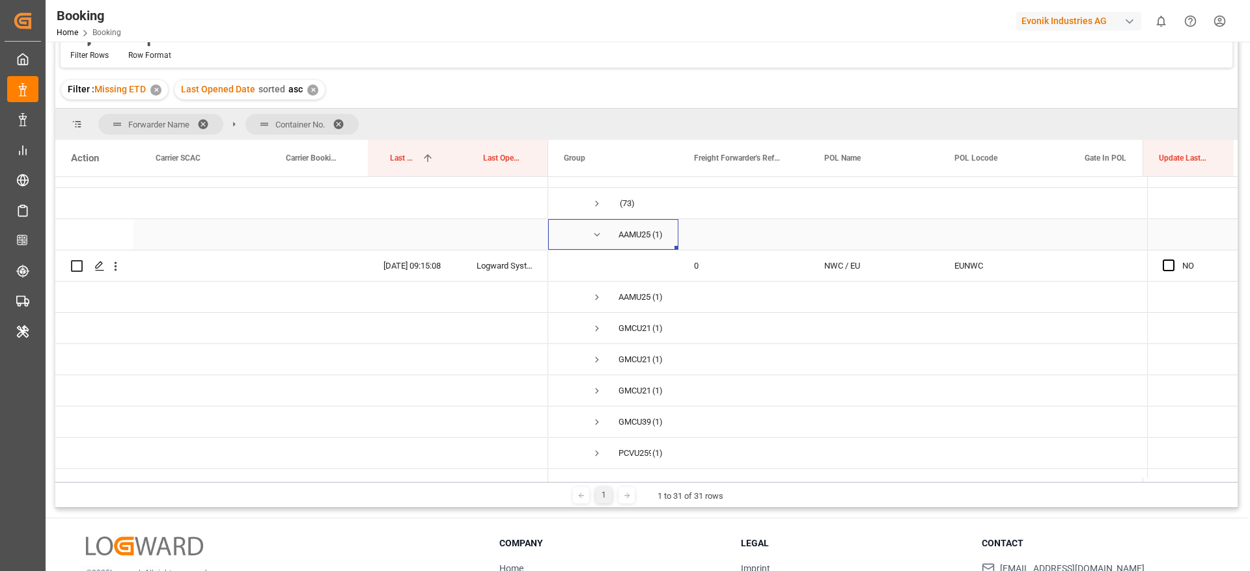
click at [598, 232] on span "Press SPACE to select this row." at bounding box center [597, 235] width 12 height 12
click at [113, 272] on icon "open menu" at bounding box center [116, 267] width 14 height 14
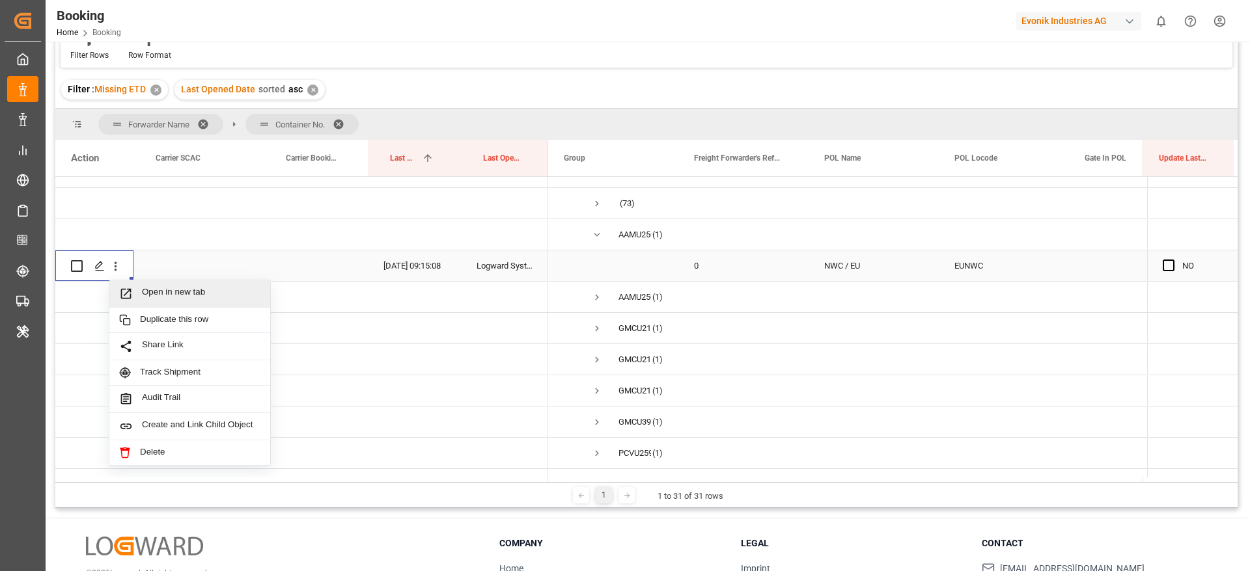
click at [140, 290] on span "Press SPACE to select this row." at bounding box center [130, 294] width 23 height 14
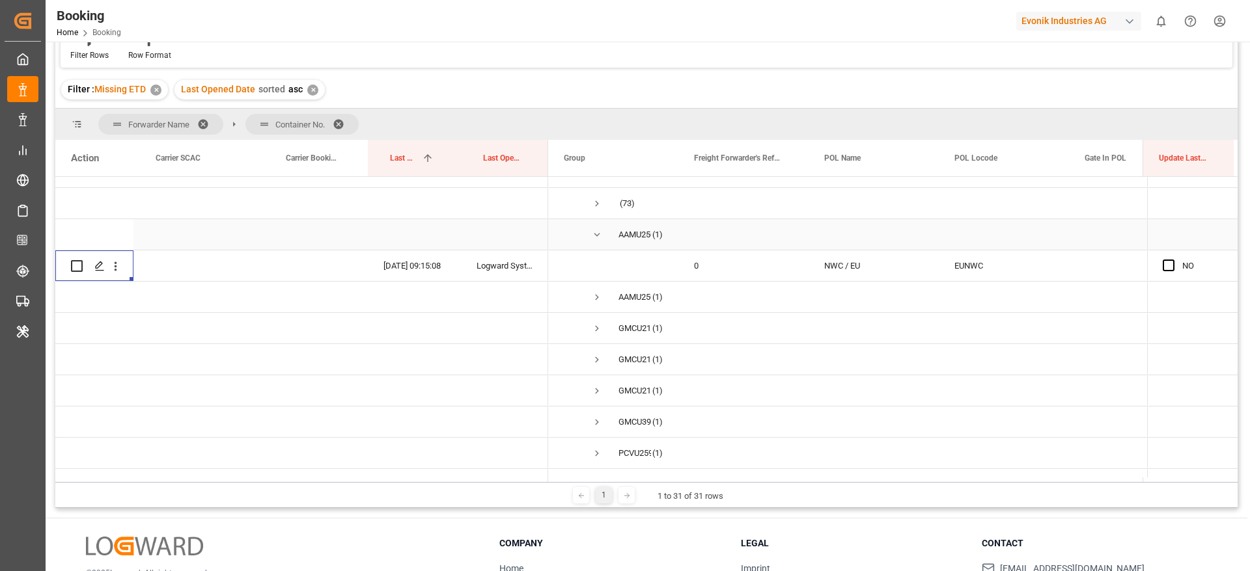
click at [594, 234] on span "Press SPACE to select this row." at bounding box center [597, 235] width 12 height 12
click at [595, 261] on span "Press SPACE to select this row." at bounding box center [597, 266] width 12 height 12
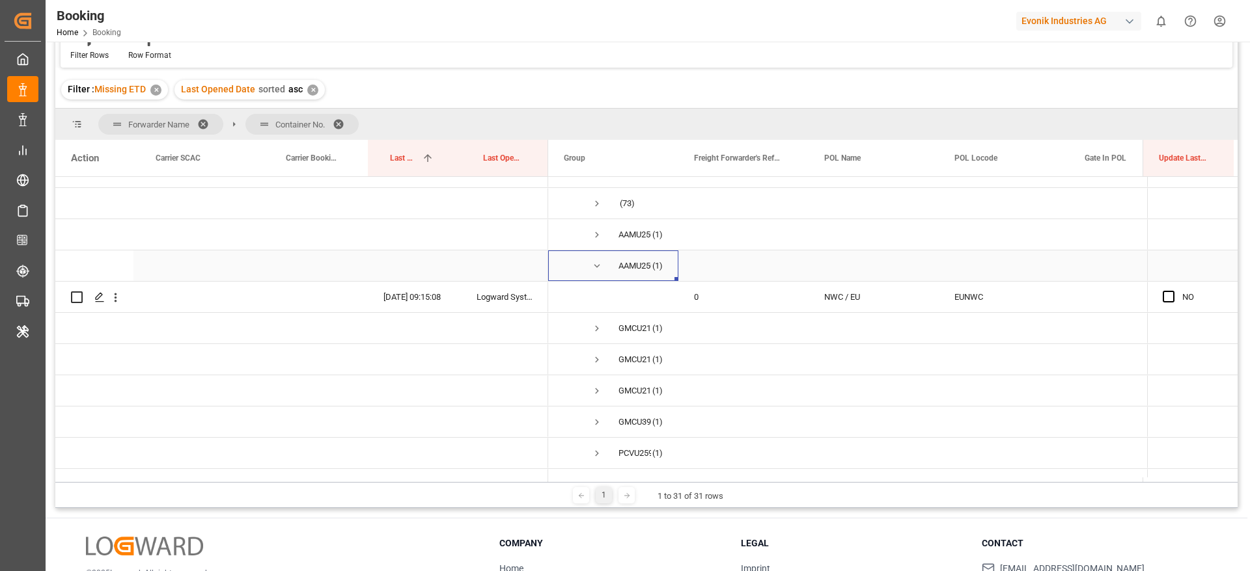
click at [628, 263] on div "AAMU2505935" at bounding box center [634, 266] width 33 height 30
click at [594, 264] on span "Press SPACE to select this row." at bounding box center [597, 266] width 12 height 12
click at [598, 295] on span "Press SPACE to select this row." at bounding box center [597, 298] width 12 height 12
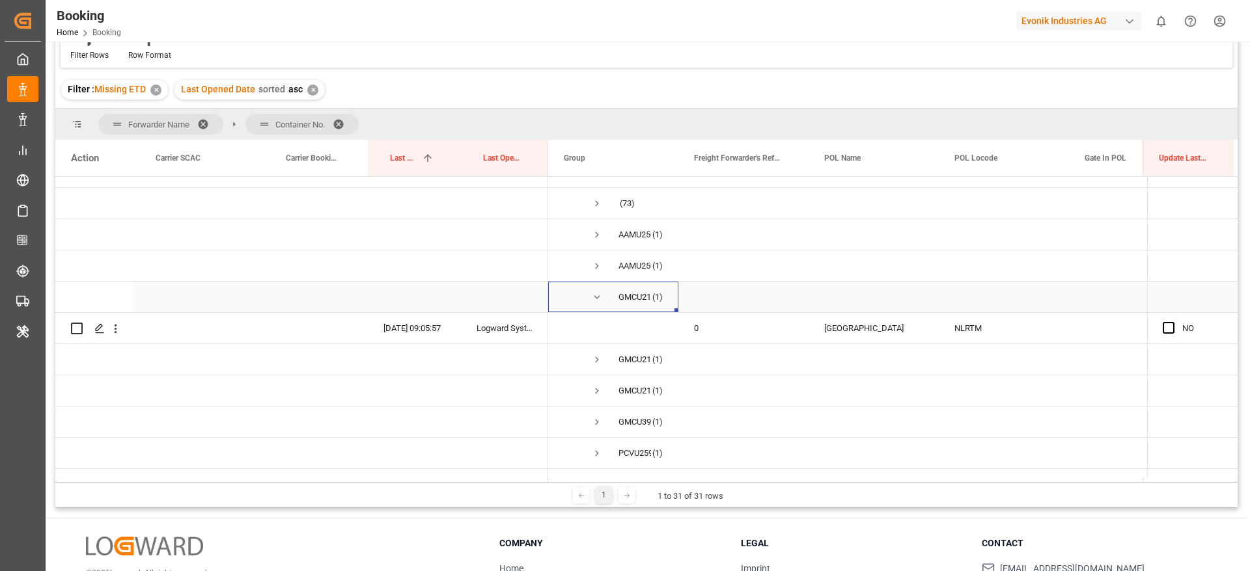
click at [598, 297] on span "Press SPACE to select this row." at bounding box center [597, 298] width 12 height 12
click at [594, 323] on span "Press SPACE to select this row." at bounding box center [597, 329] width 12 height 12
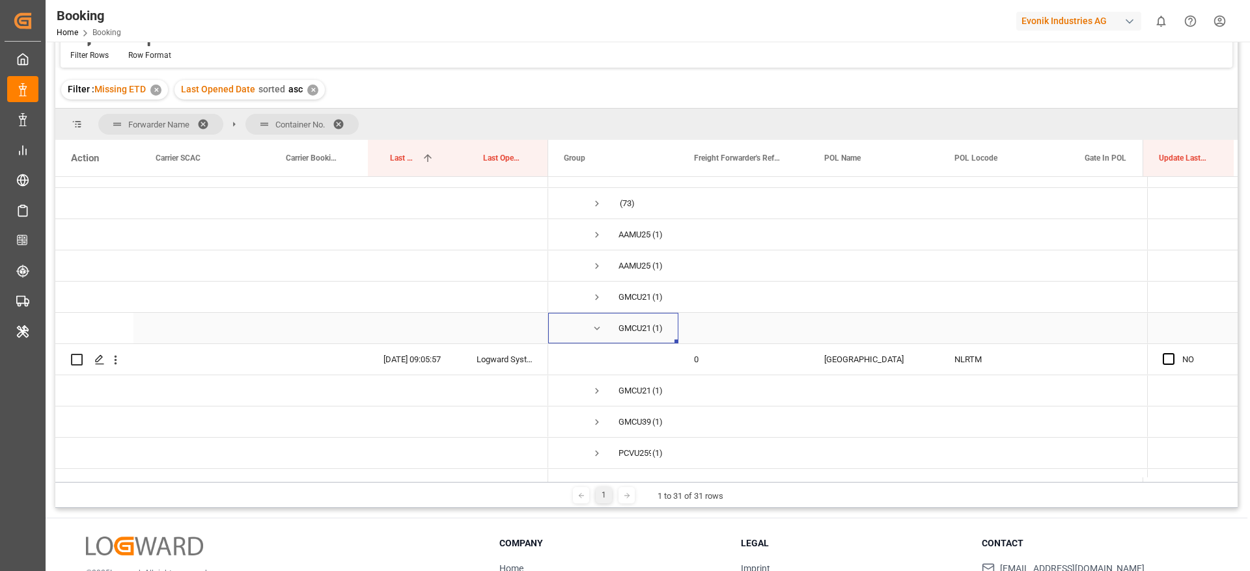
click at [599, 333] on span "Press SPACE to select this row." at bounding box center [597, 329] width 12 height 12
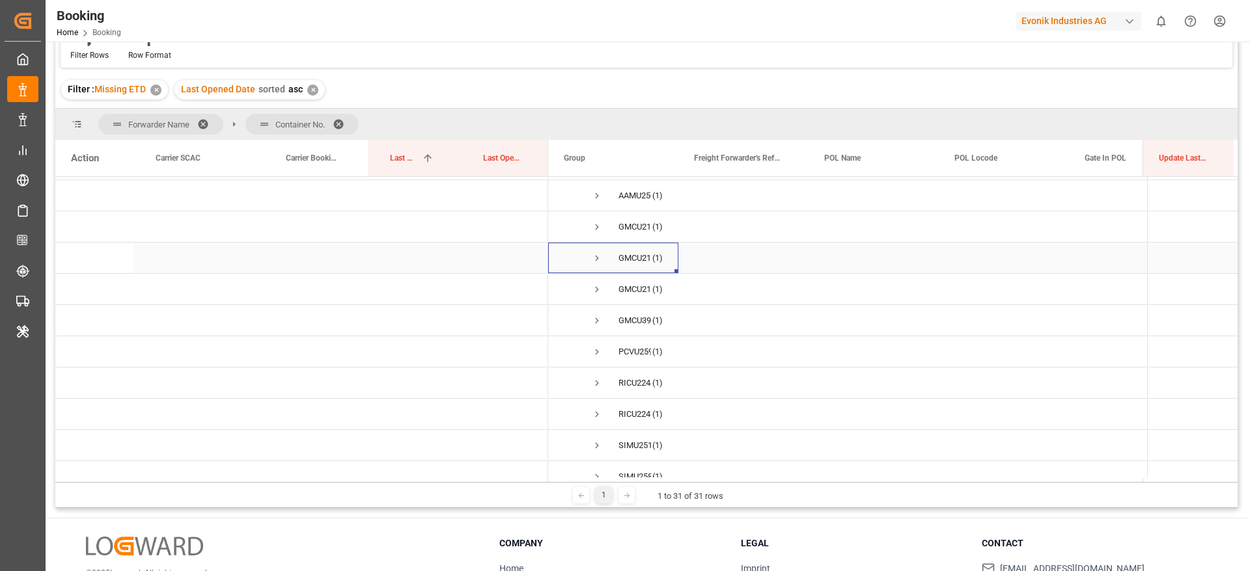
scroll to position [868, 0]
click at [598, 260] on span "Press SPACE to select this row." at bounding box center [597, 262] width 12 height 12
click at [598, 263] on span "Press SPACE to select this row." at bounding box center [597, 262] width 12 height 12
click at [596, 292] on span "Press SPACE to select this row." at bounding box center [597, 294] width 12 height 12
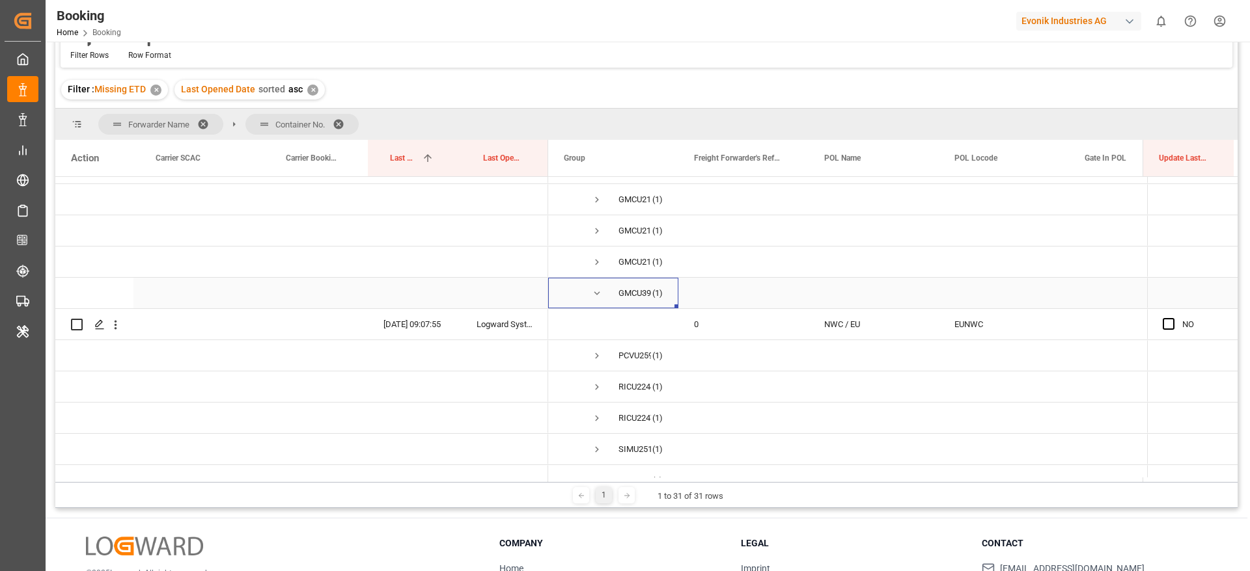
click at [593, 288] on span "Press SPACE to select this row." at bounding box center [597, 294] width 12 height 12
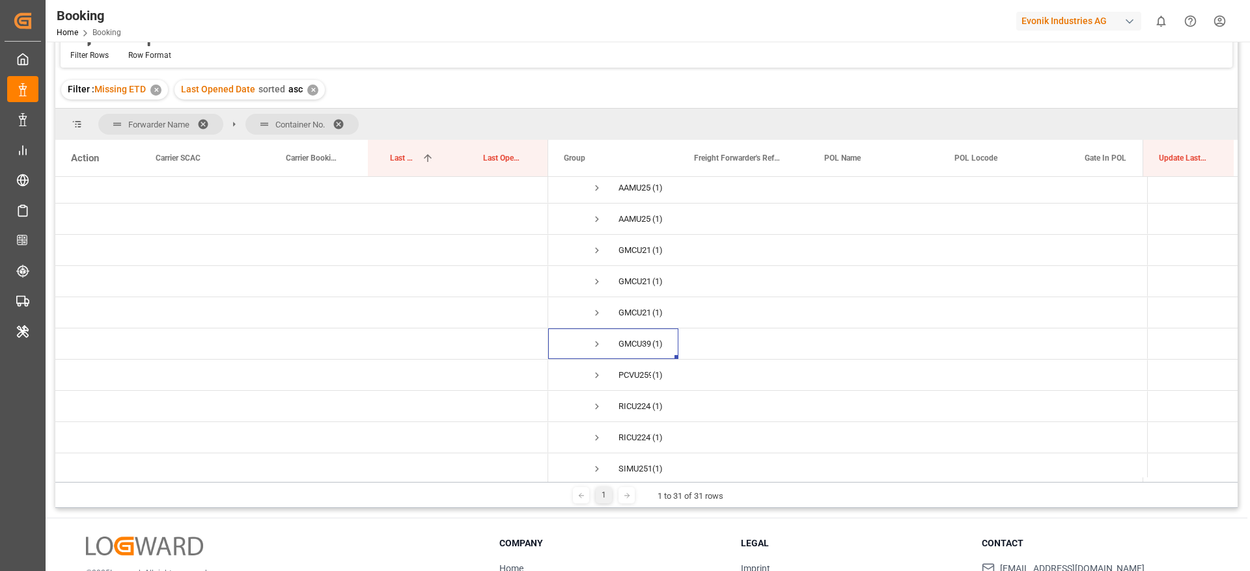
scroll to position [915, 0]
click at [596, 277] on span "Press SPACE to select this row." at bounding box center [597, 278] width 12 height 12
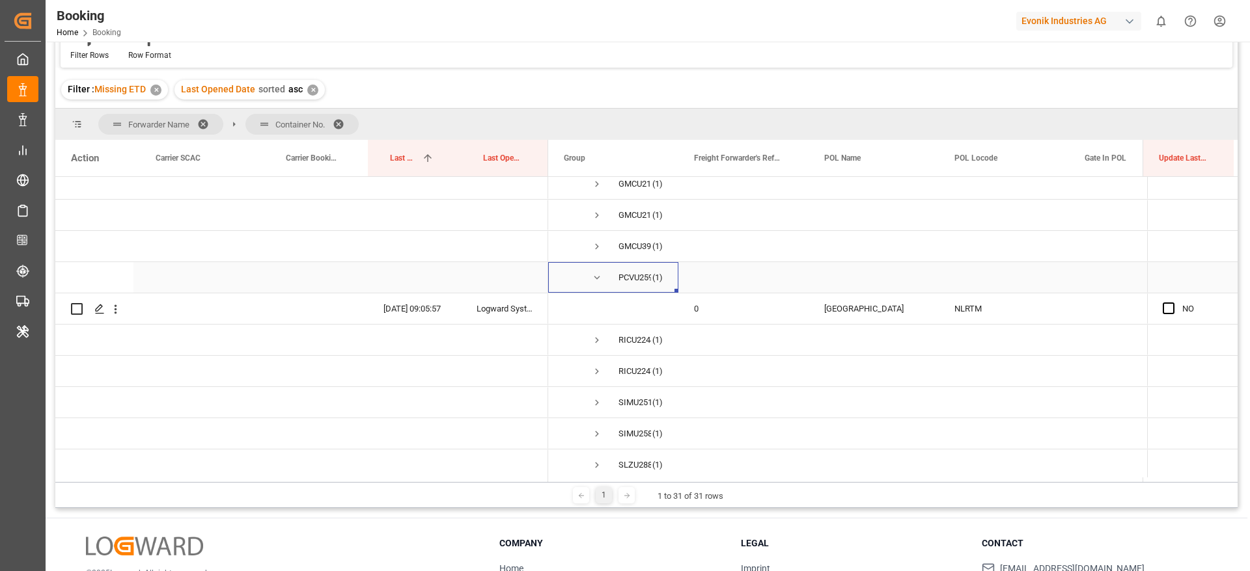
click at [594, 283] on span "Press SPACE to select this row." at bounding box center [597, 278] width 12 height 12
click at [602, 309] on span "Press SPACE to select this row." at bounding box center [597, 309] width 12 height 12
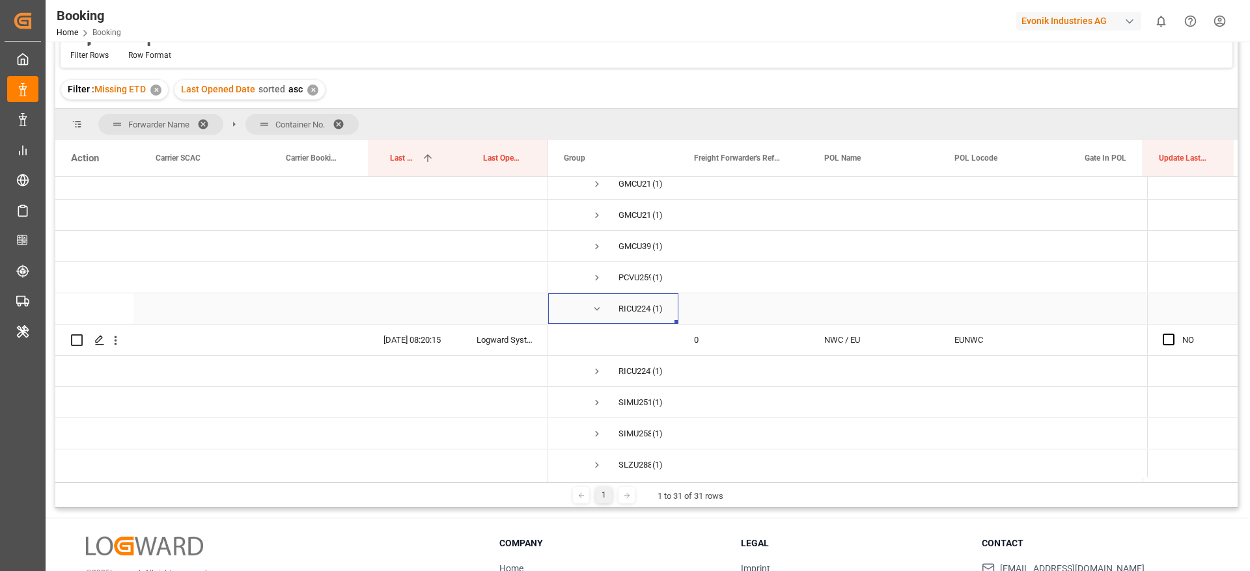
click at [598, 309] on span "Press SPACE to select this row." at bounding box center [597, 309] width 12 height 12
click at [601, 345] on span "Press SPACE to select this row." at bounding box center [597, 341] width 12 height 12
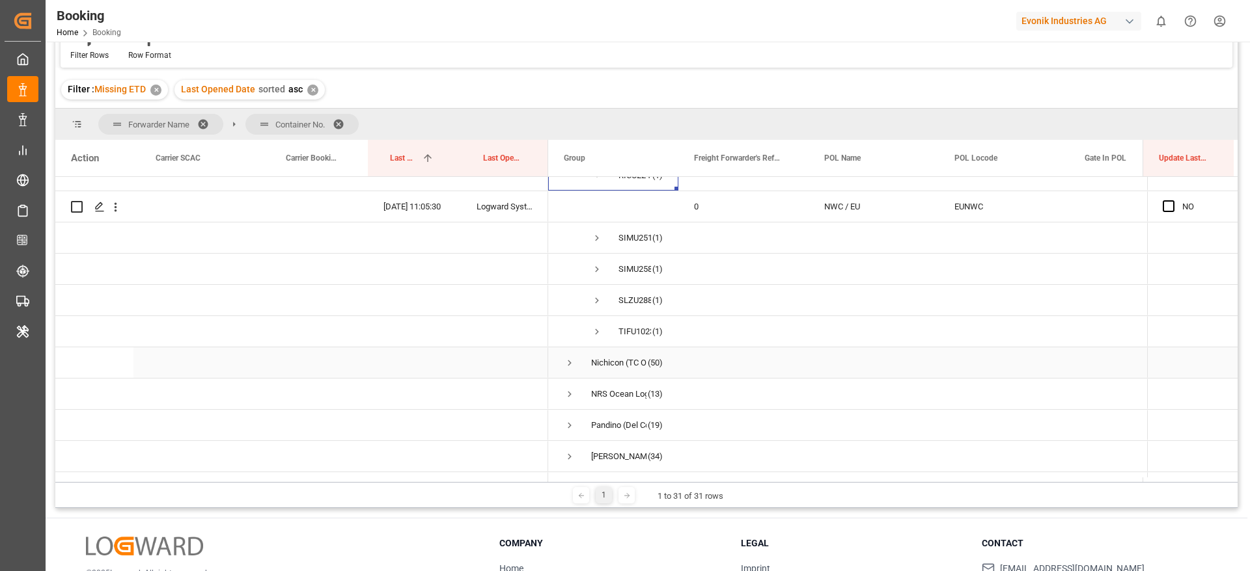
scroll to position [1110, 0]
click at [609, 210] on span "SIMU2519759 (1)" at bounding box center [613, 207] width 99 height 29
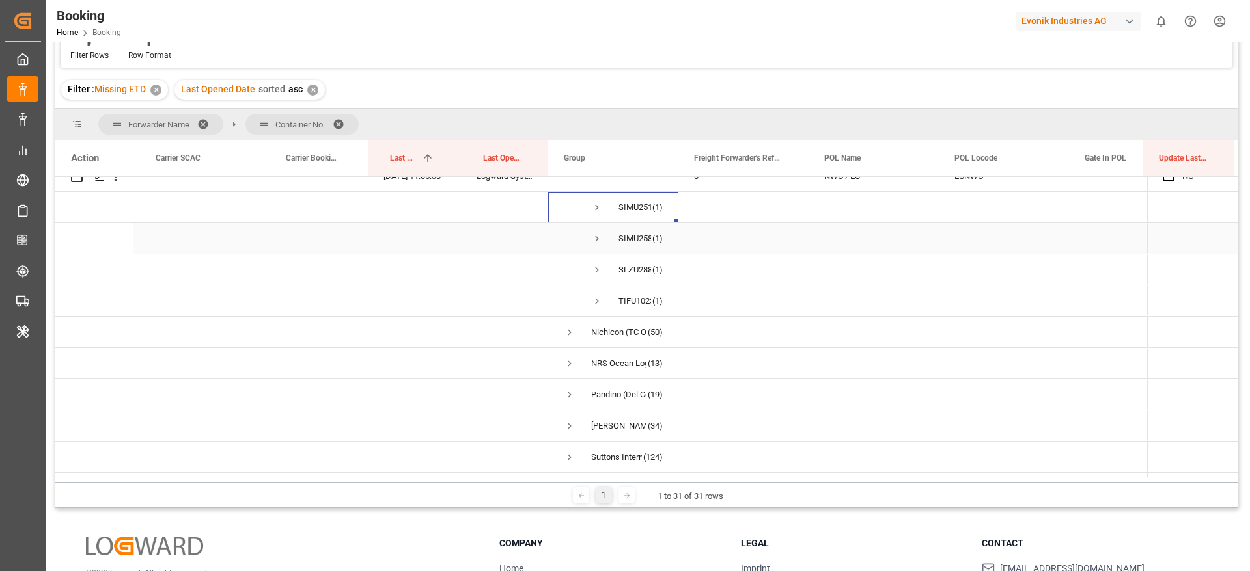
click at [600, 241] on span "Press SPACE to select this row." at bounding box center [597, 239] width 12 height 12
click at [591, 236] on span "Press SPACE to select this row." at bounding box center [597, 239] width 12 height 12
click at [598, 270] on span "Press SPACE to select this row." at bounding box center [597, 270] width 12 height 12
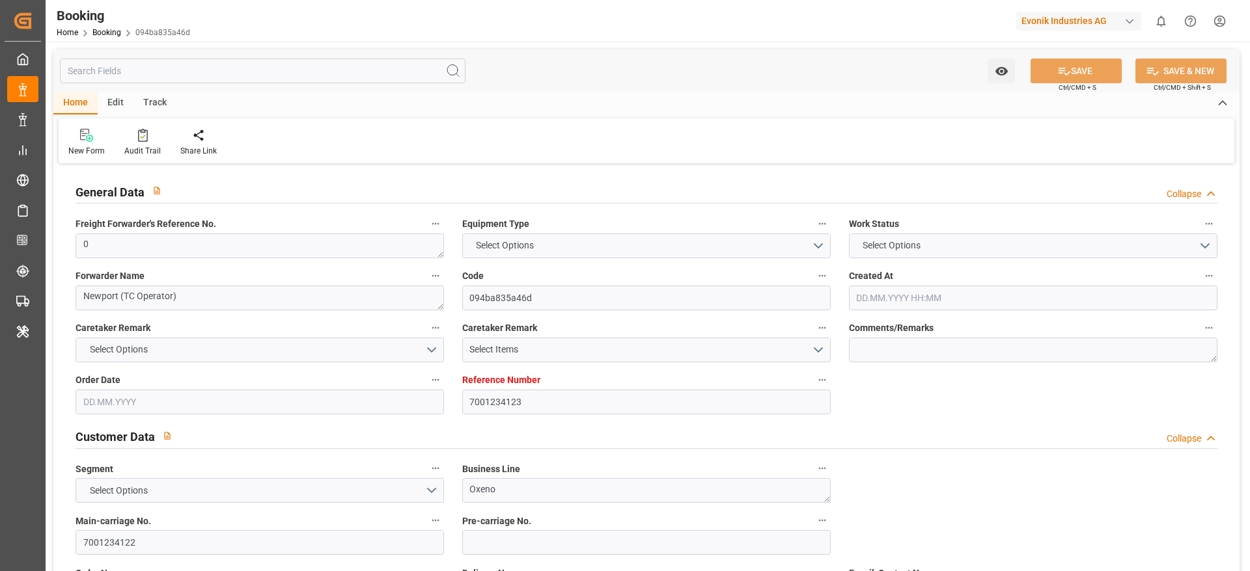
type input "7001234123"
type input "EUNWC"
type input "CNSHA"
type input "28.07.2025 13:43"
type input "28.07.2025"
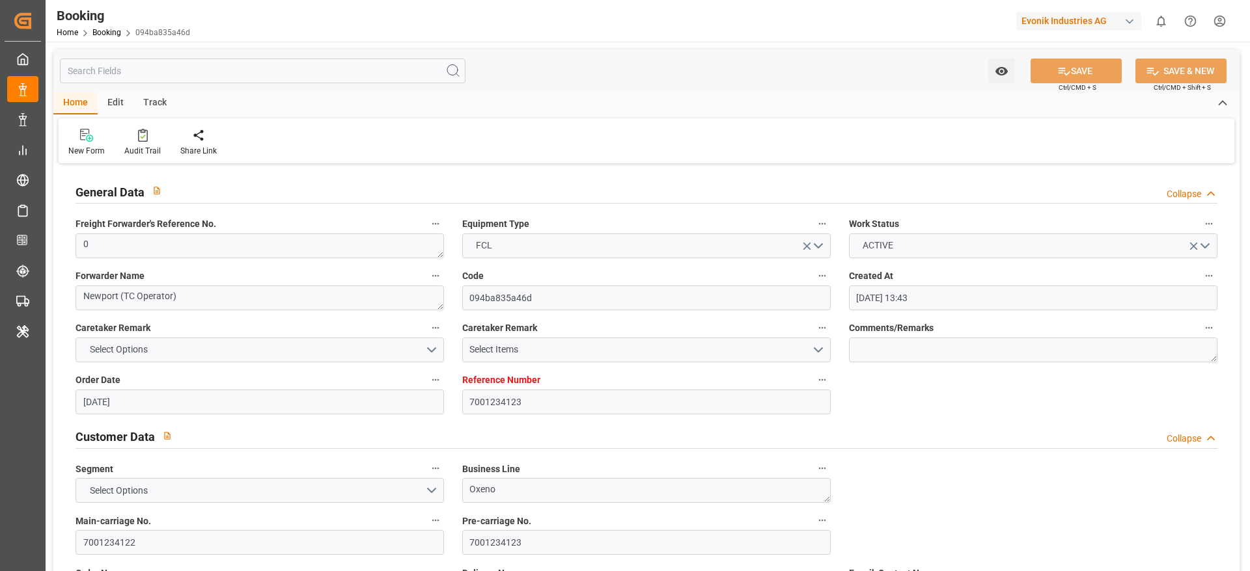
type input "11.10.2025"
type input "11.08.2025"
type input "11.08.2025 09:15"
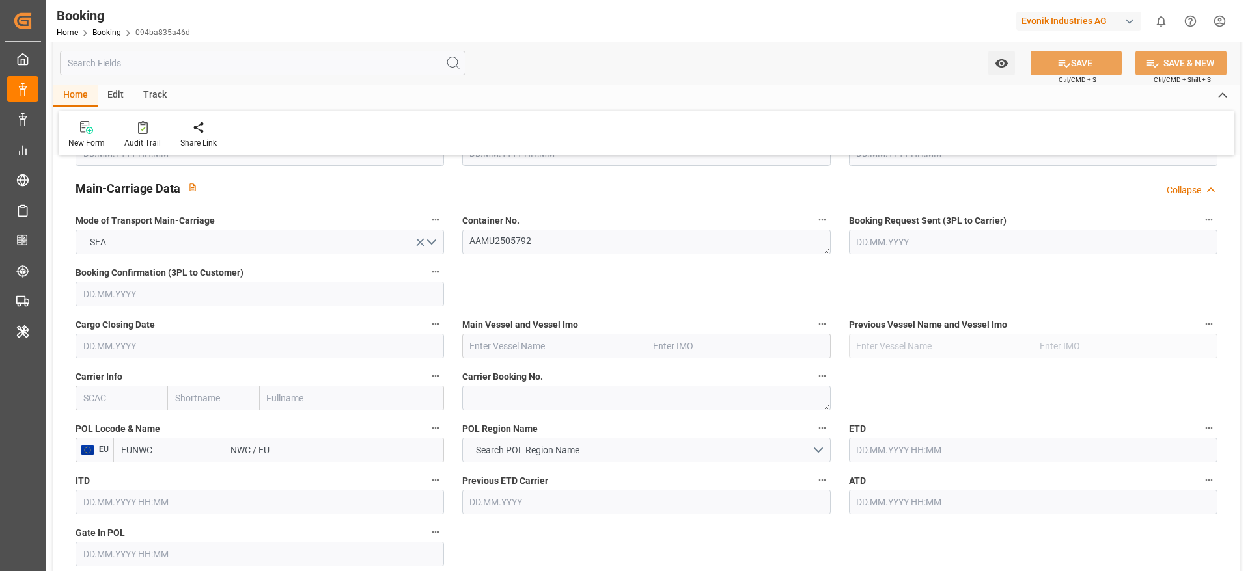
scroll to position [797, 0]
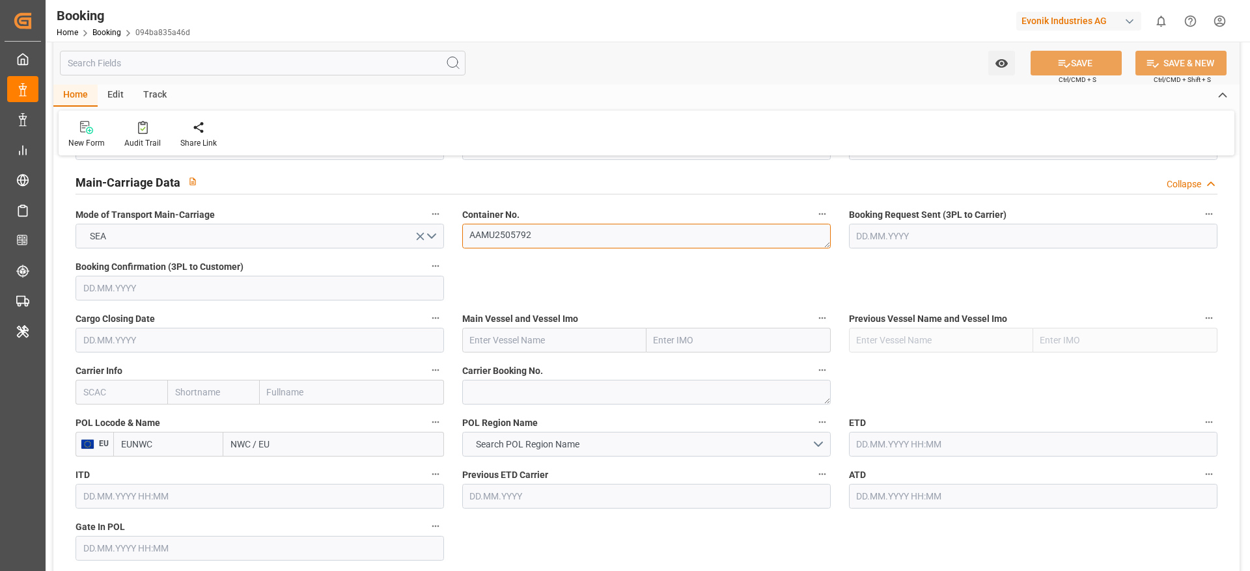
click at [494, 234] on textarea "AAMU2505792" at bounding box center [646, 236] width 368 height 25
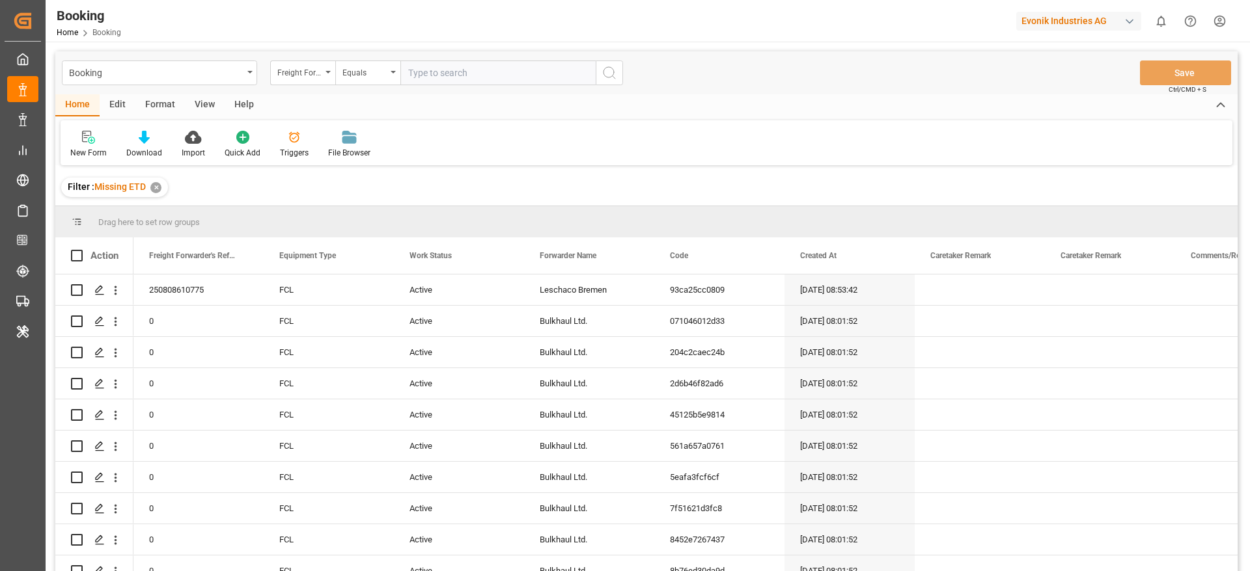
click at [168, 107] on div "Format" at bounding box center [159, 105] width 49 height 22
click at [197, 101] on div "View" at bounding box center [205, 105] width 40 height 22
click at [89, 148] on div "Default" at bounding box center [82, 153] width 25 height 12
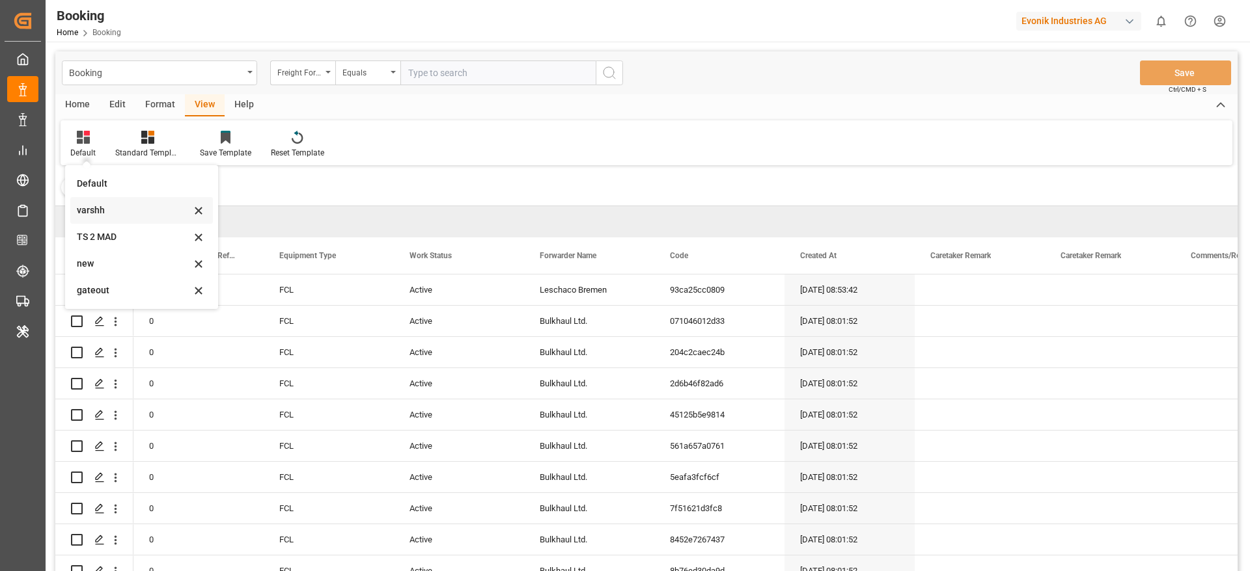
click at [164, 199] on div "varshh" at bounding box center [141, 210] width 143 height 27
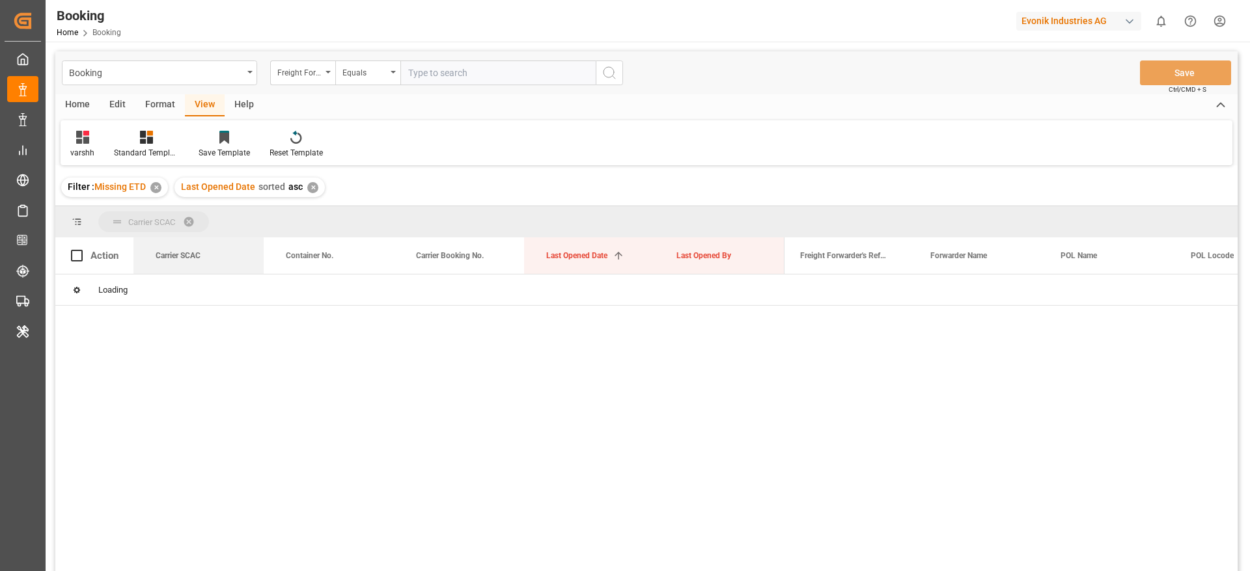
drag, startPoint x: 206, startPoint y: 261, endPoint x: 204, endPoint y: 232, distance: 28.7
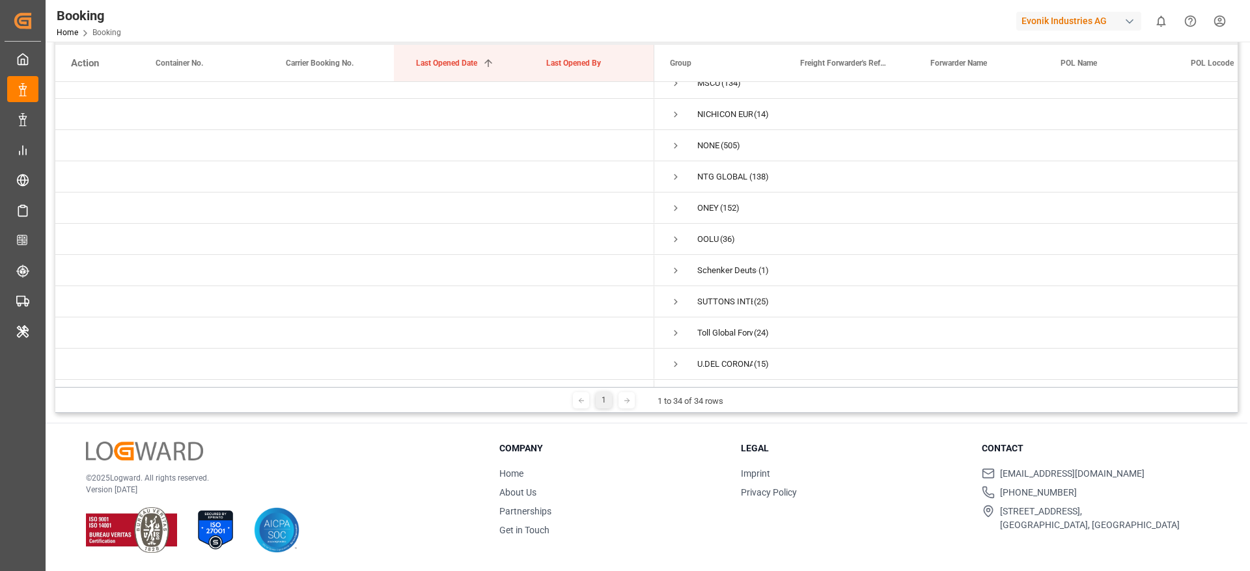
scroll to position [668, 0]
drag, startPoint x: 803, startPoint y: 77, endPoint x: 799, endPoint y: 44, distance: 33.4
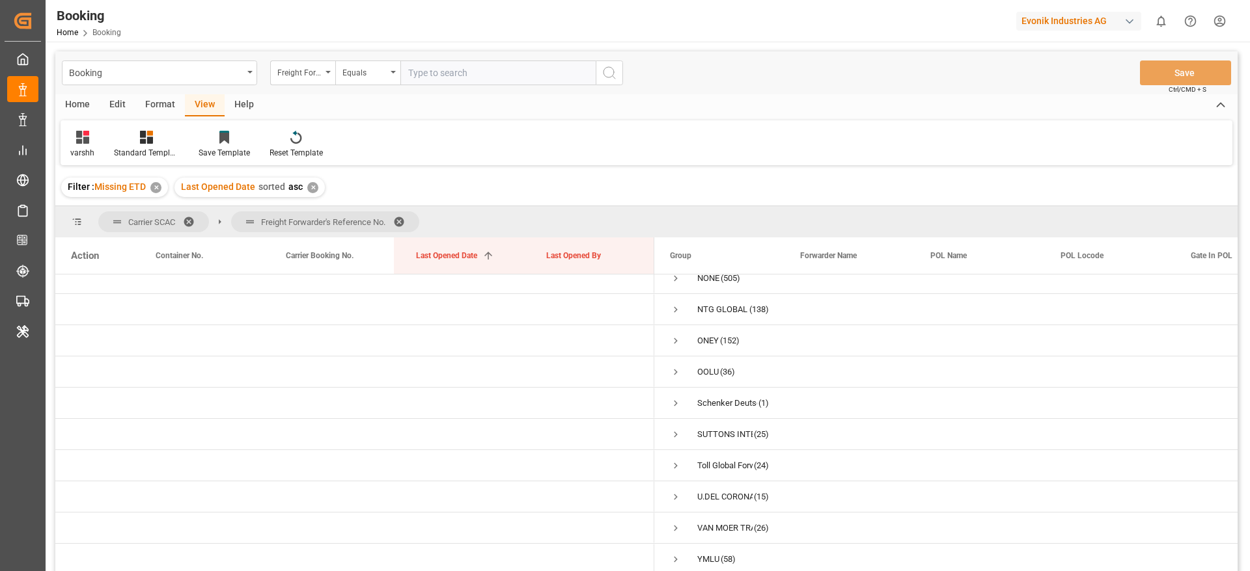
scroll to position [336, 0]
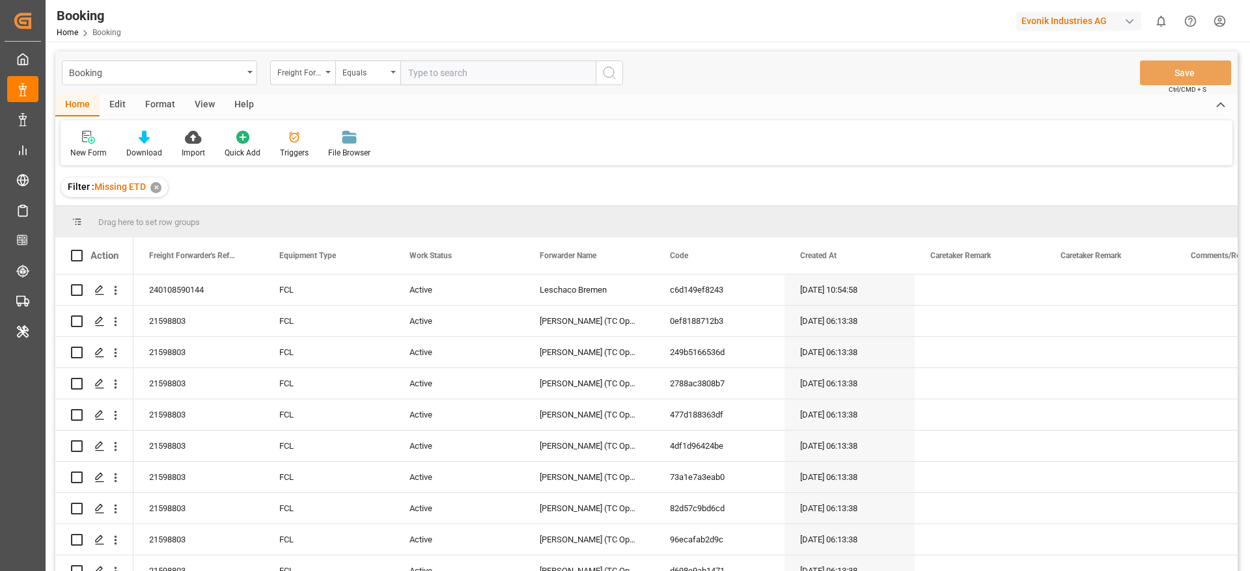
click at [212, 105] on div "View" at bounding box center [205, 105] width 40 height 22
click at [98, 155] on div "Default" at bounding box center [83, 144] width 45 height 29
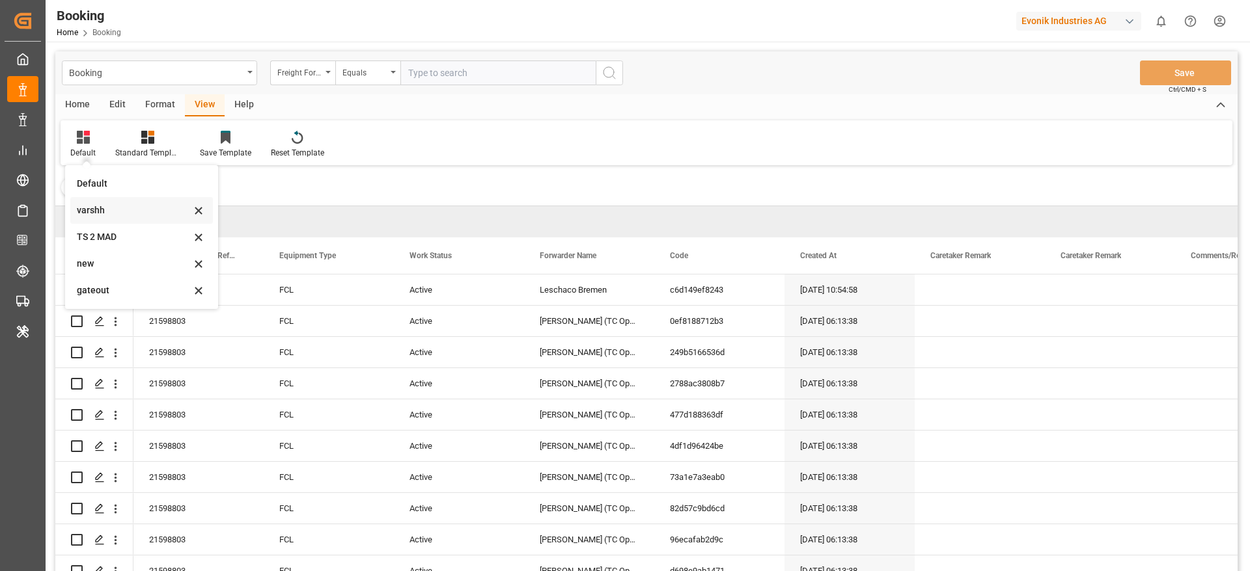
click at [94, 220] on div "varshh" at bounding box center [141, 210] width 143 height 27
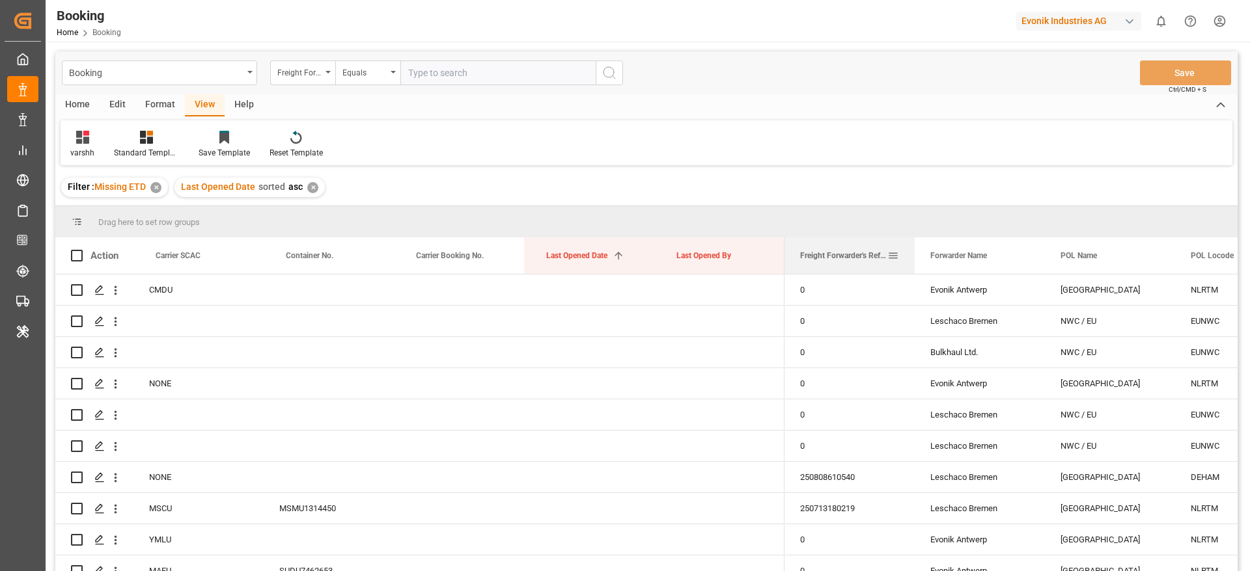
drag, startPoint x: 821, startPoint y: 262, endPoint x: 783, endPoint y: 226, distance: 52.5
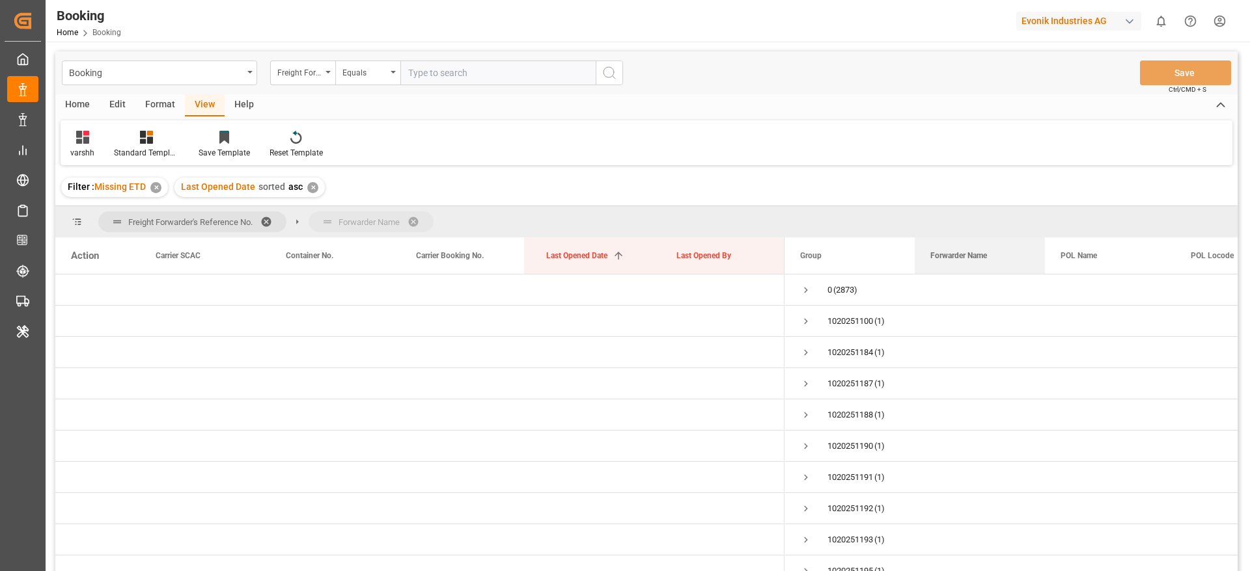
drag, startPoint x: 946, startPoint y: 258, endPoint x: 942, endPoint y: 217, distance: 41.9
click at [271, 219] on span at bounding box center [270, 222] width 21 height 12
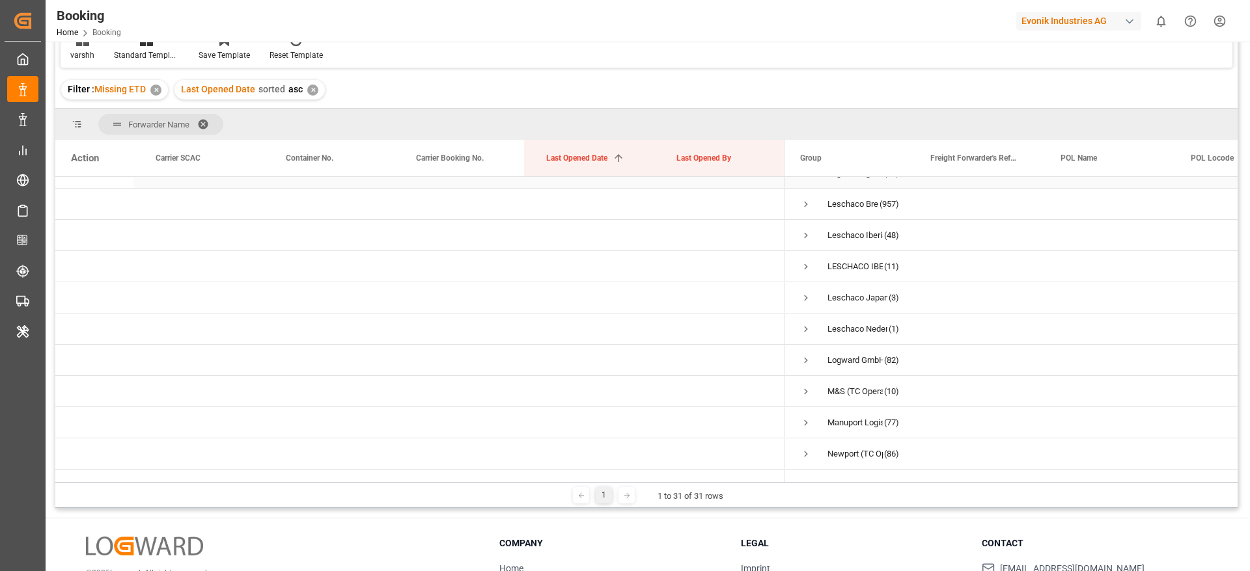
scroll to position [586, 0]
click at [807, 354] on span "Press SPACE to select this row." at bounding box center [806, 357] width 12 height 12
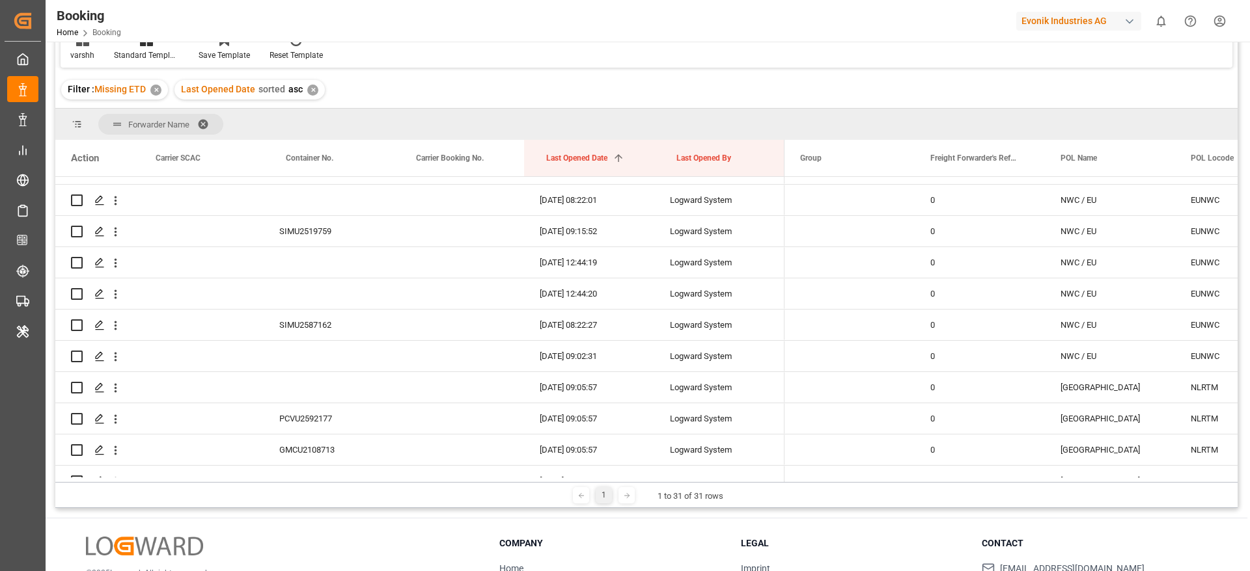
scroll to position [3320, 0]
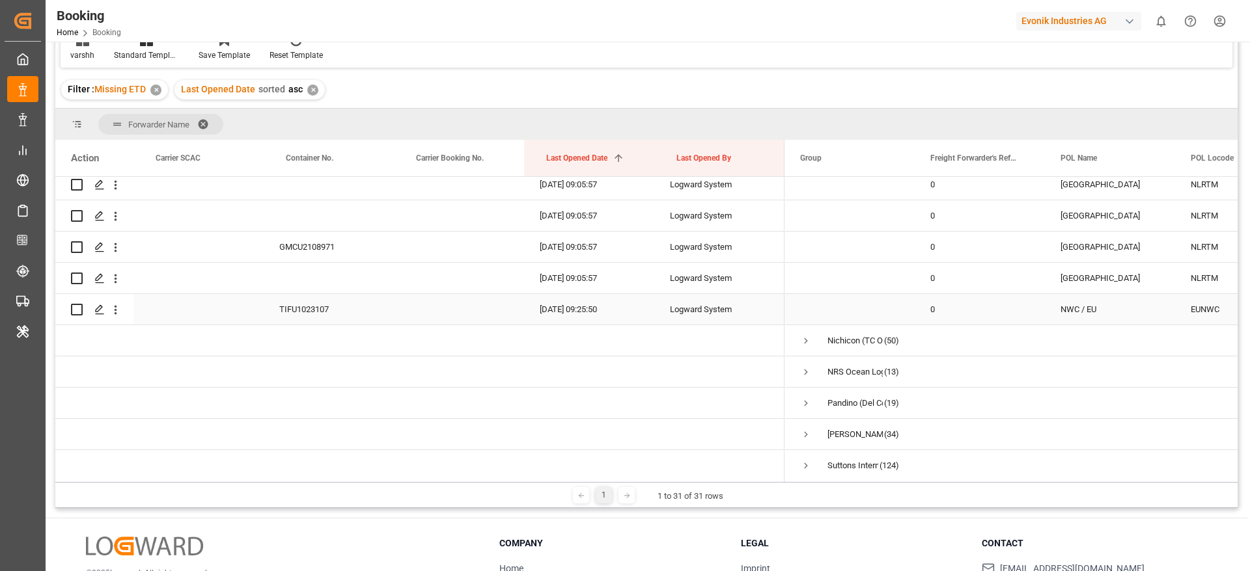
click at [320, 313] on div "TIFU1023107" at bounding box center [329, 309] width 130 height 31
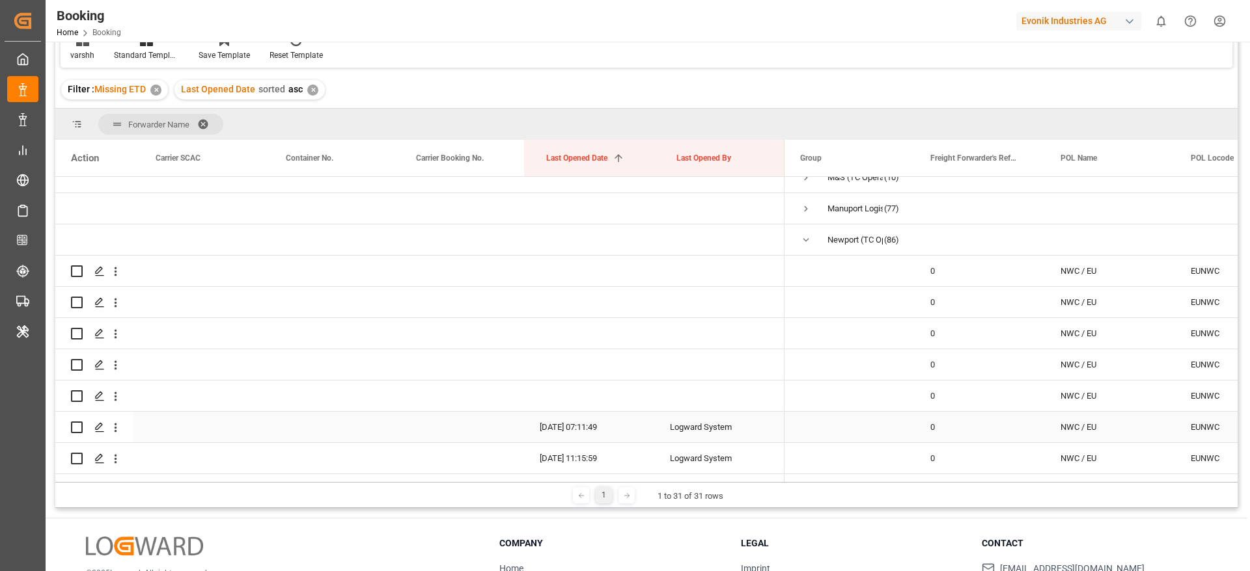
scroll to position [683, 0]
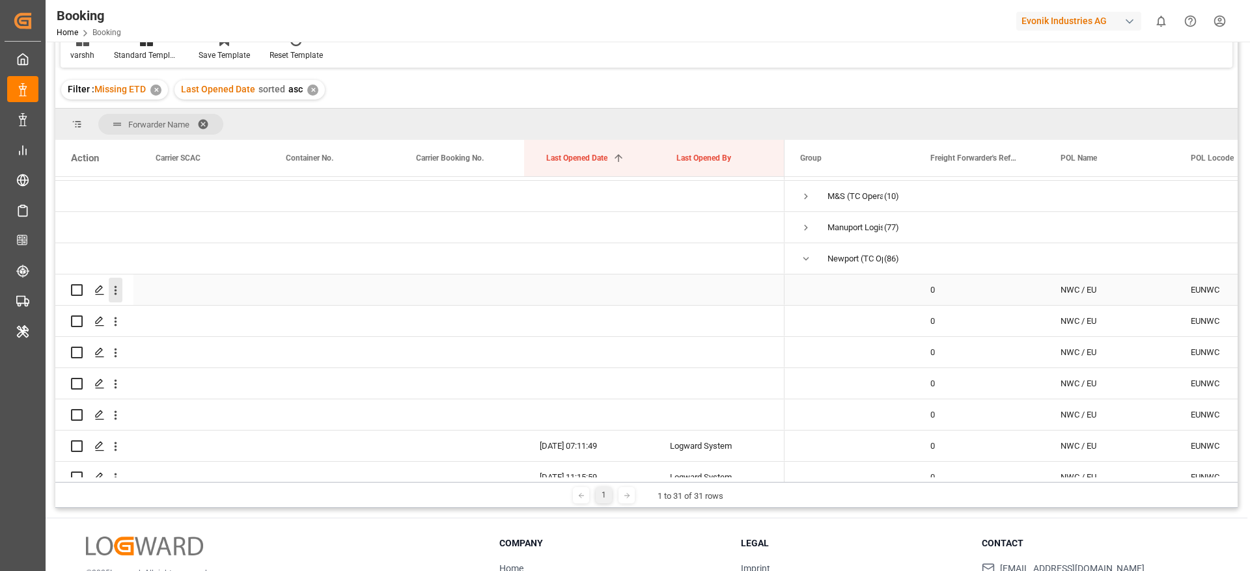
click at [120, 292] on icon "open menu" at bounding box center [116, 291] width 14 height 14
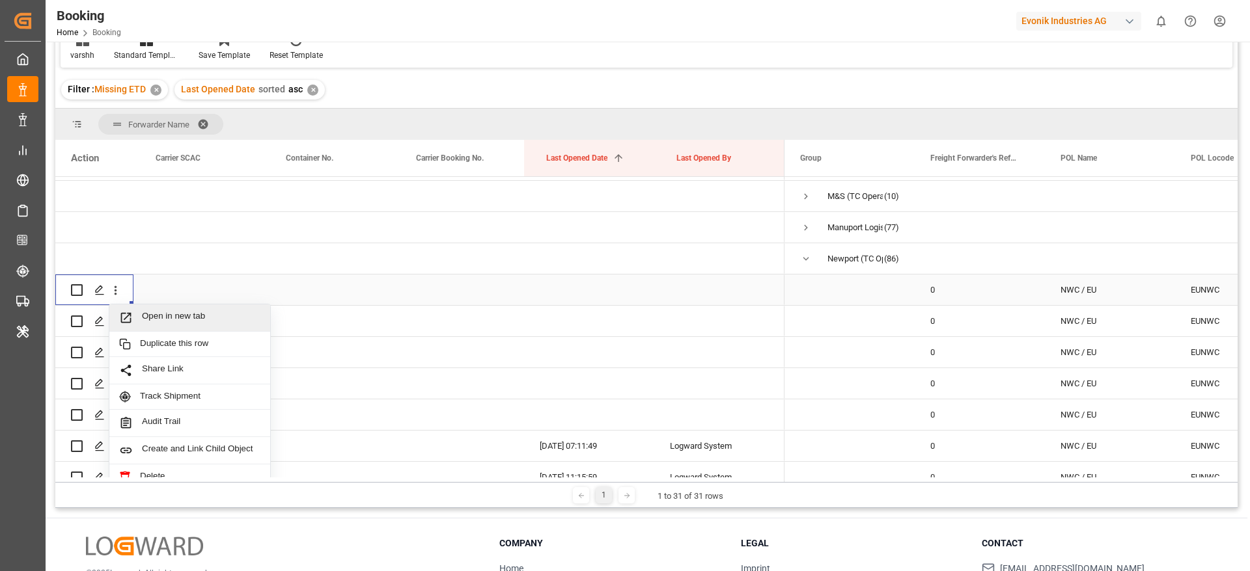
click at [159, 311] on span "Open in new tab" at bounding box center [201, 318] width 118 height 14
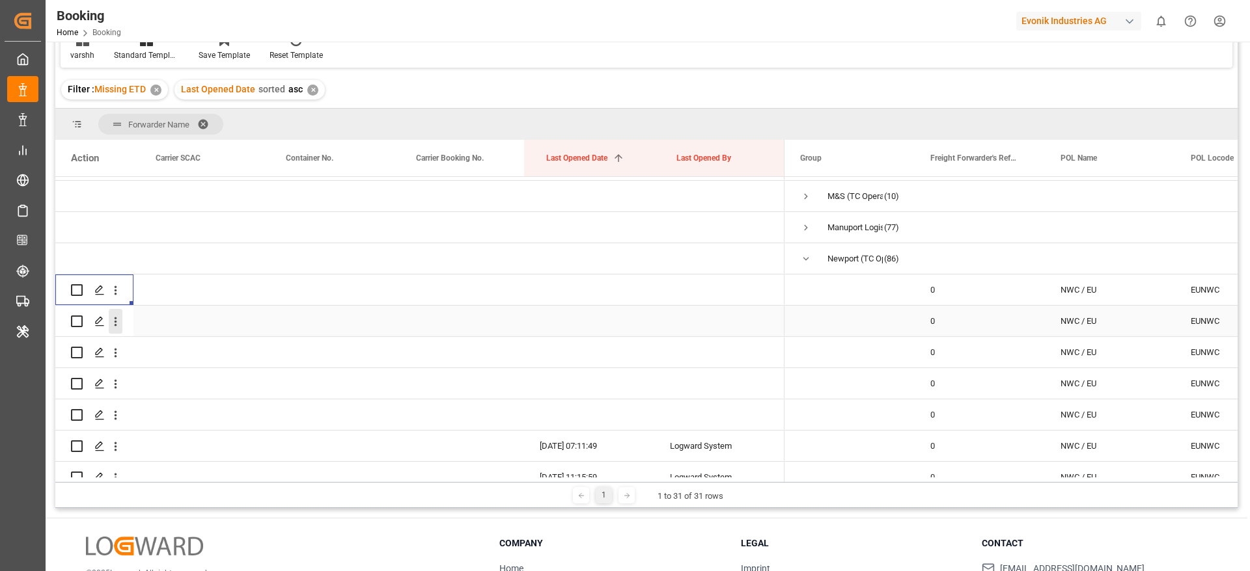
click at [120, 327] on icon "open menu" at bounding box center [116, 322] width 14 height 14
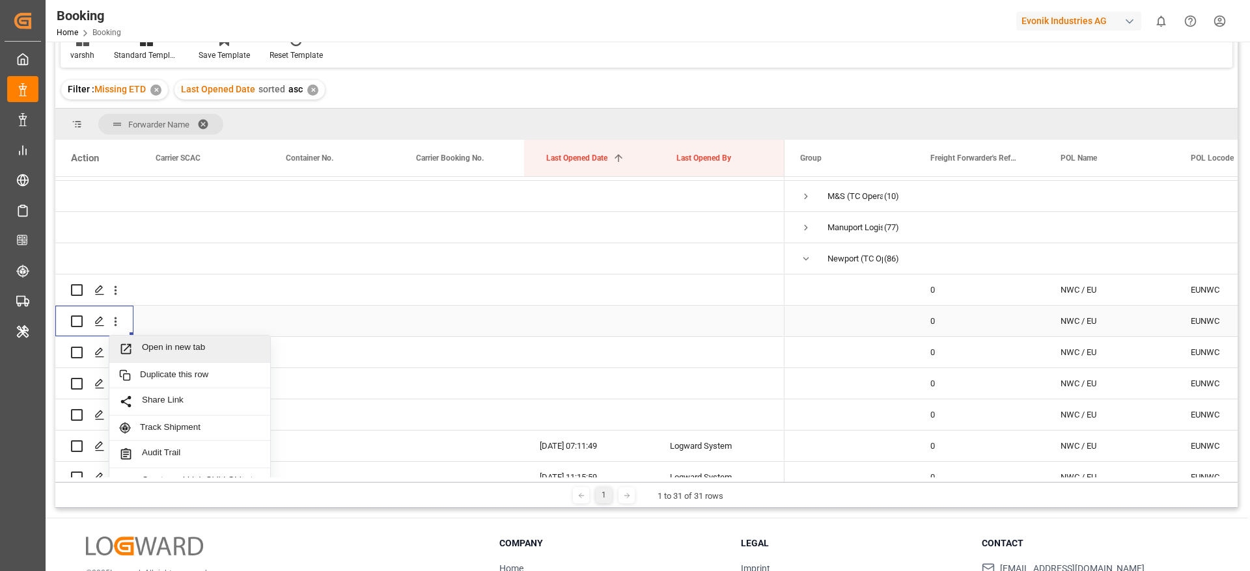
click at [158, 350] on span "Open in new tab" at bounding box center [201, 349] width 118 height 14
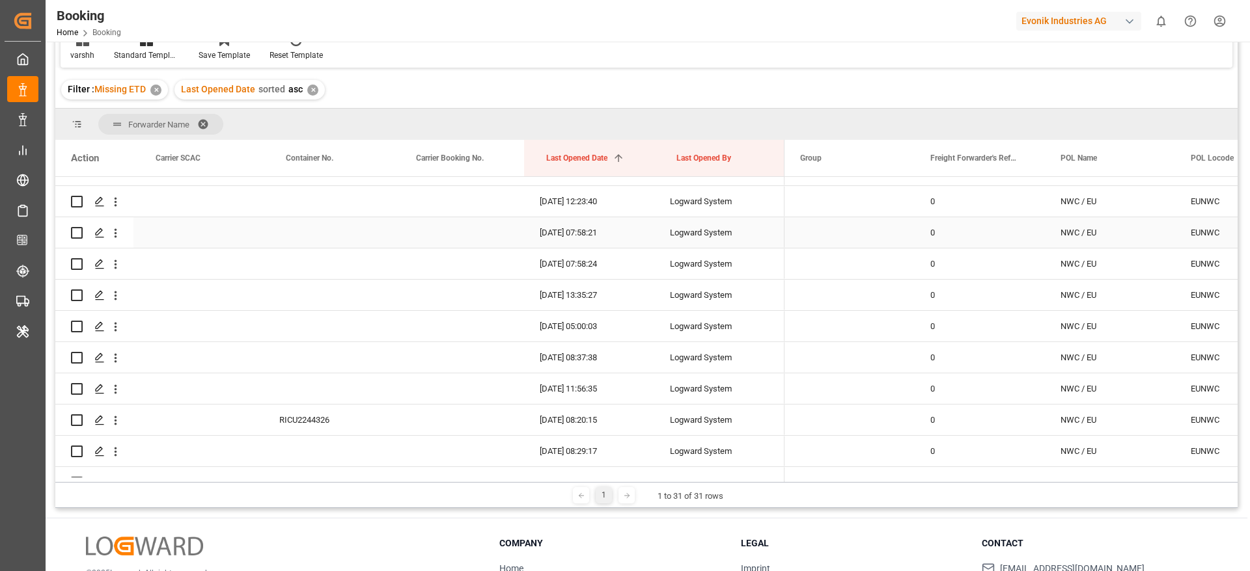
scroll to position [1855, 0]
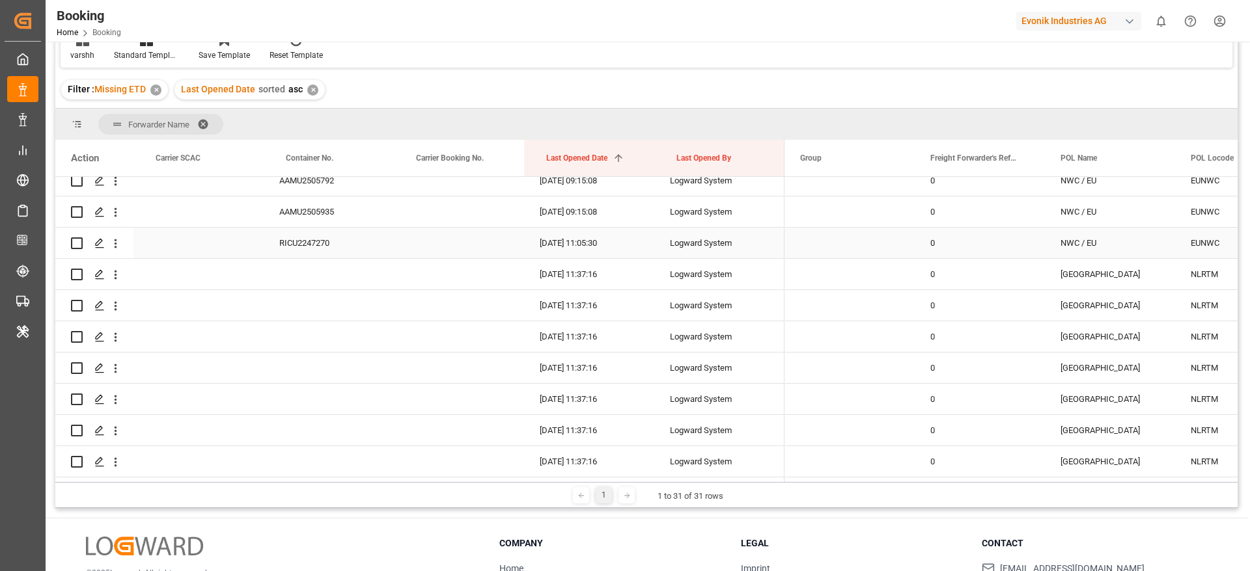
click at [306, 250] on div "RICU2247270" at bounding box center [329, 243] width 130 height 31
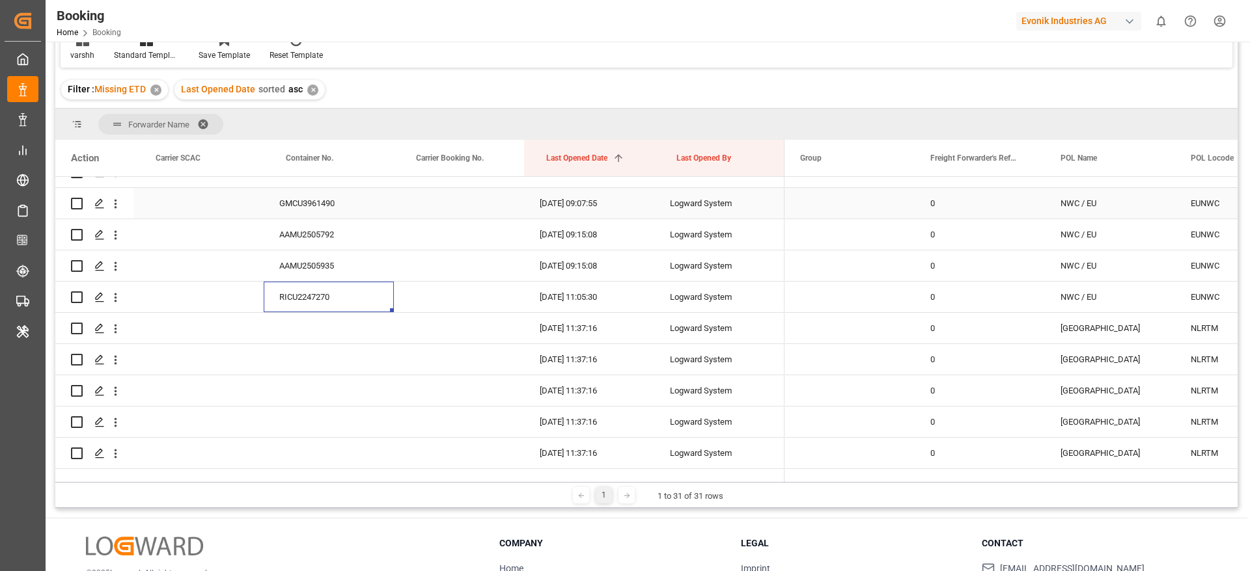
scroll to position [1757, 0]
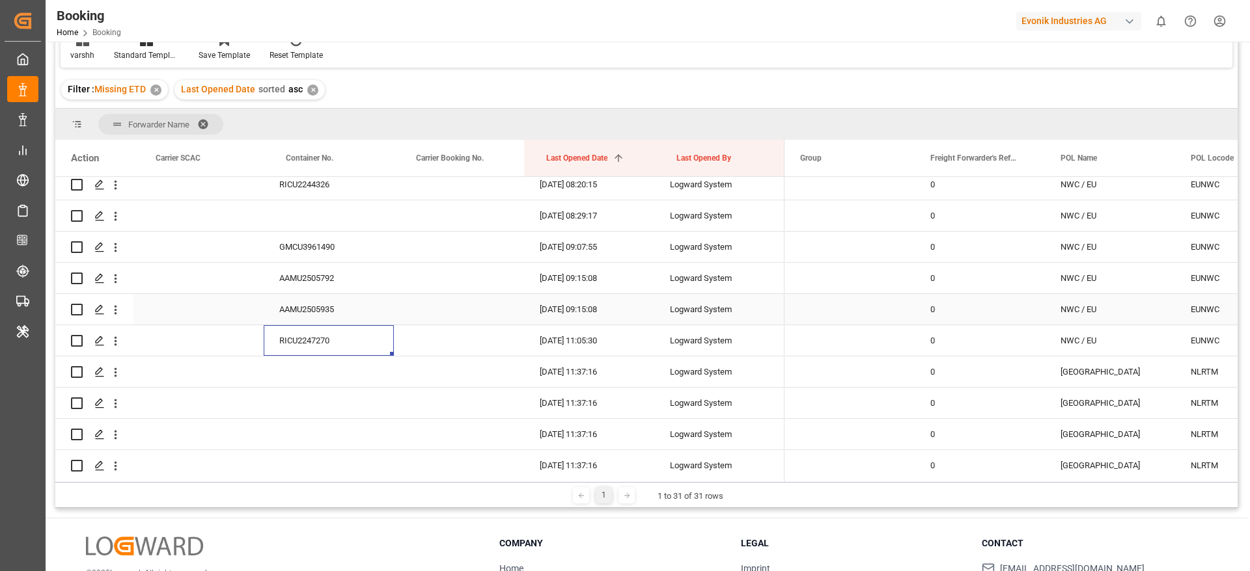
click at [308, 294] on div "AAMU2505935" at bounding box center [329, 309] width 130 height 31
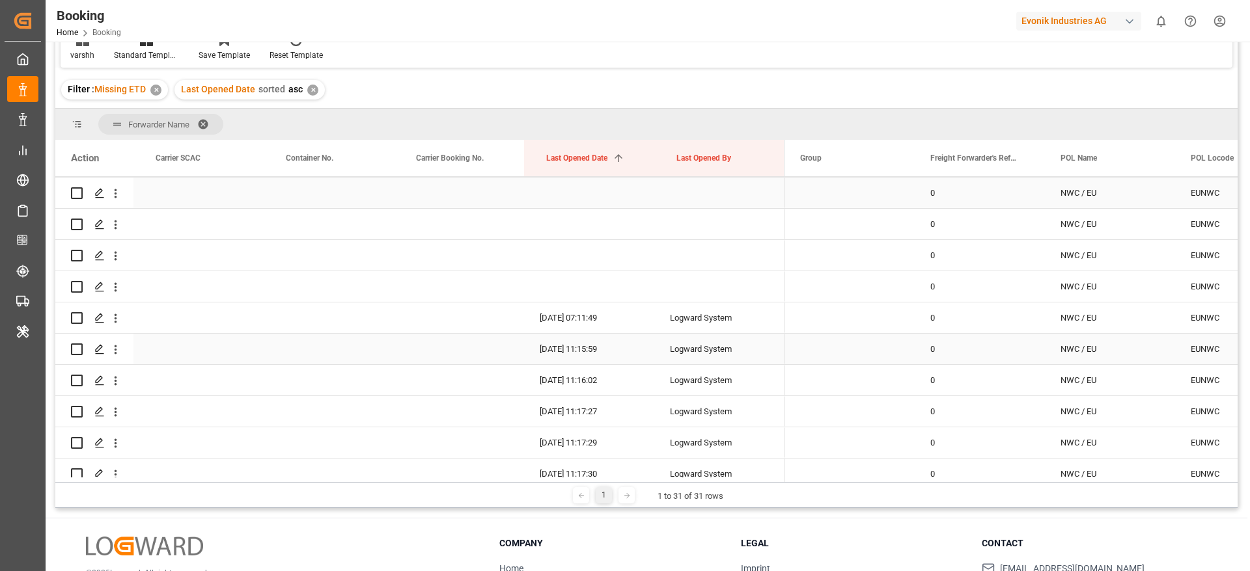
scroll to position [781, 0]
click at [118, 262] on icon "open menu" at bounding box center [116, 256] width 14 height 14
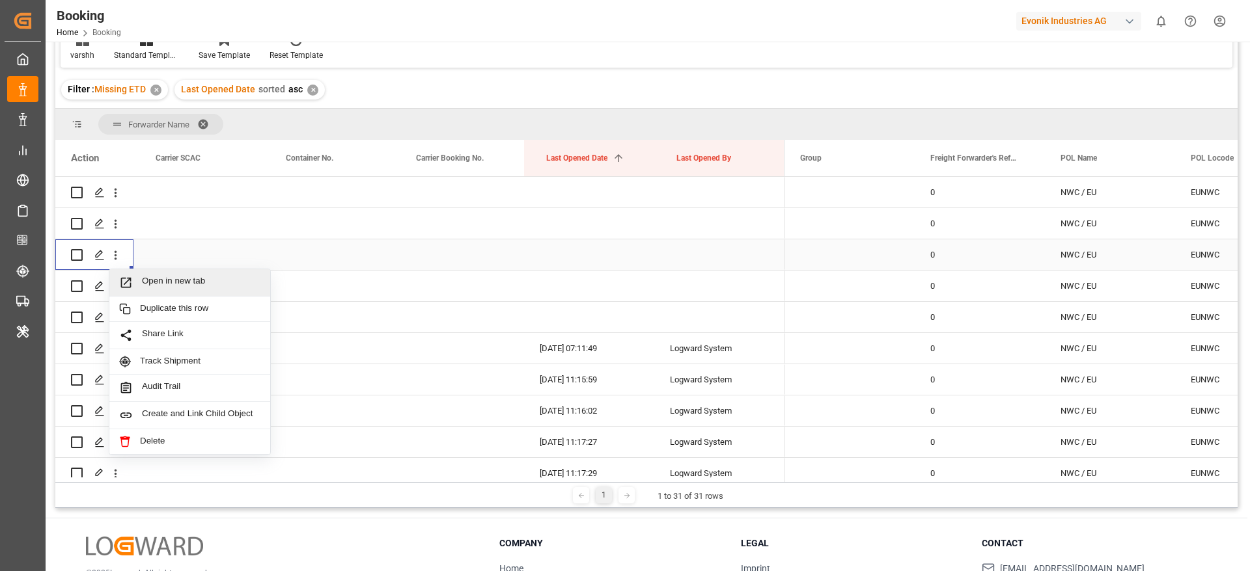
click at [165, 279] on span "Open in new tab" at bounding box center [201, 283] width 118 height 14
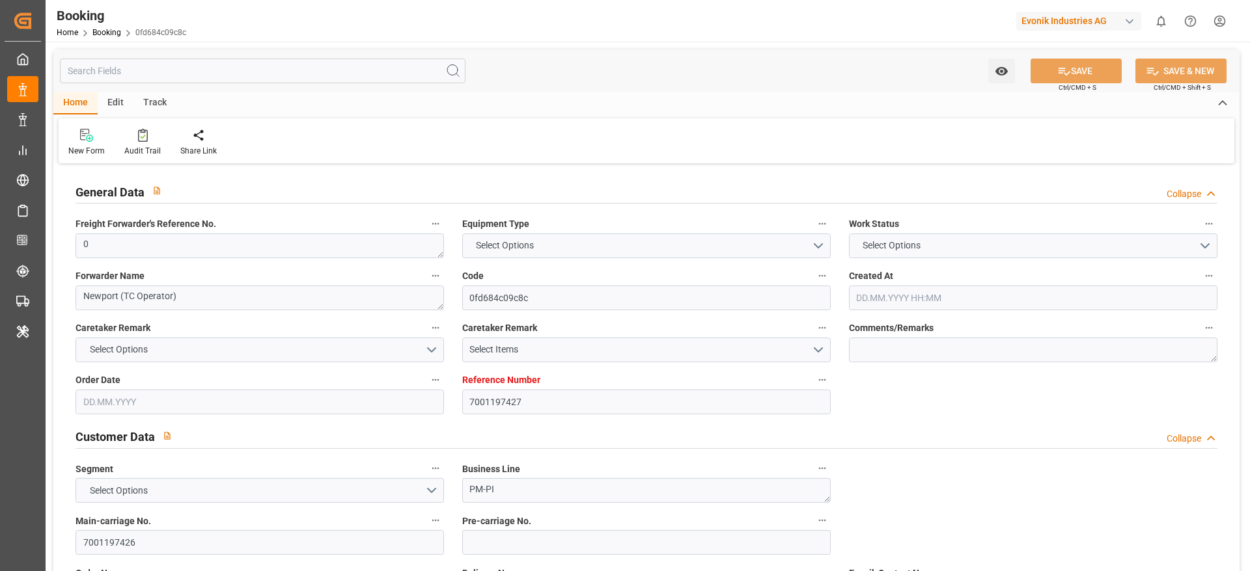
type input "7001197427"
type input "EUNWC"
type input "CNNGB"
type input "[DATE] 10:04"
type input "[DATE]"
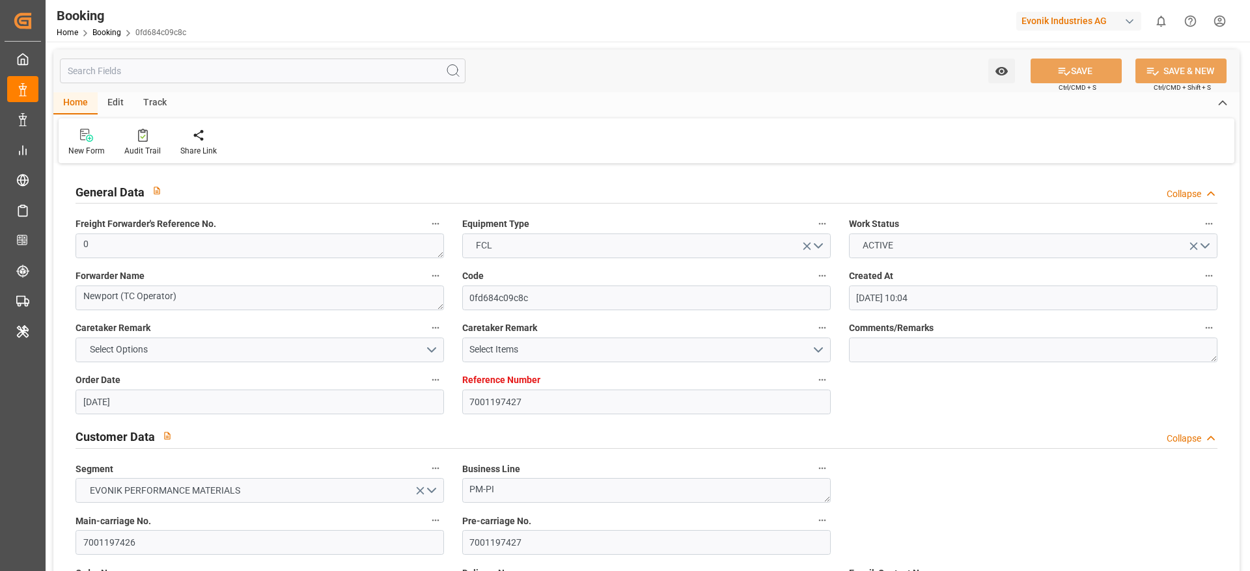
type input "[DATE]"
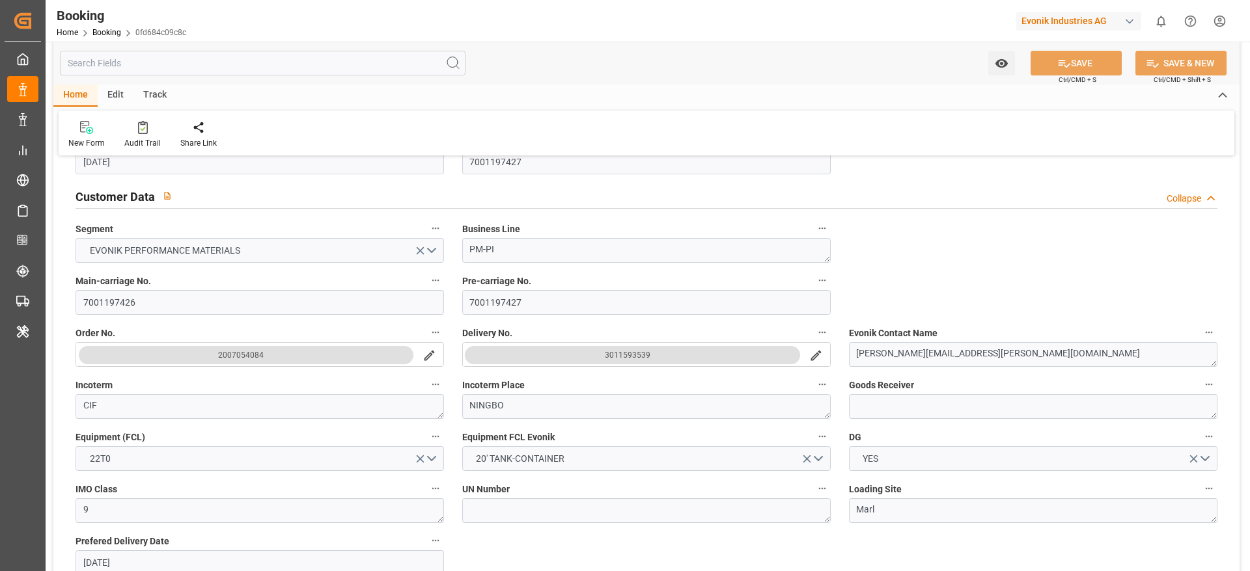
scroll to position [195, 0]
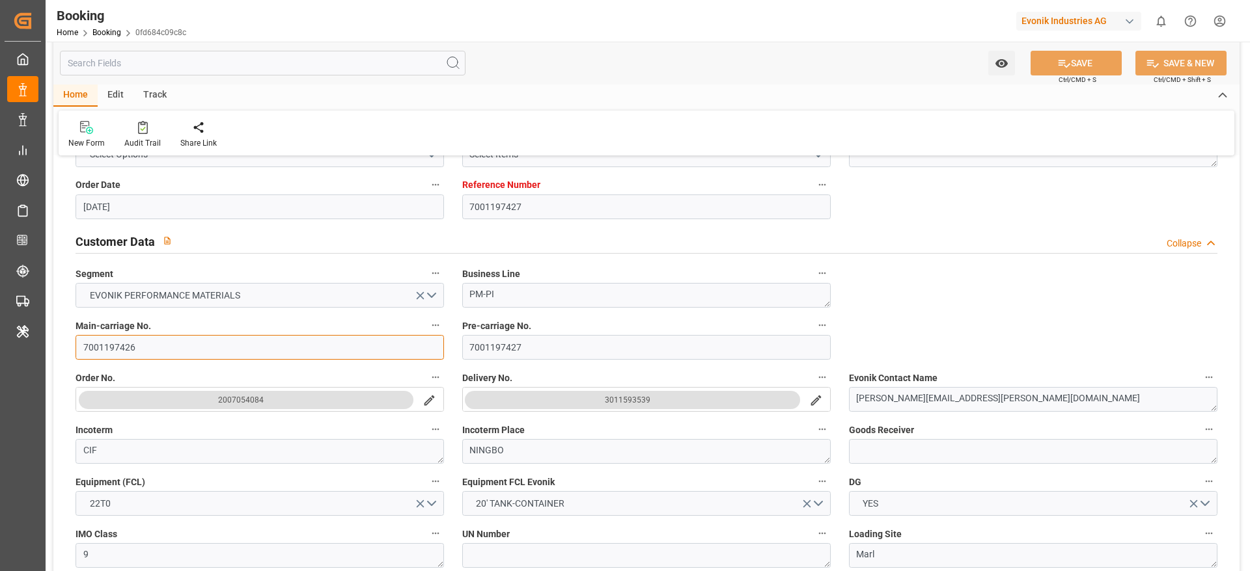
click at [168, 345] on input "7001197426" at bounding box center [260, 347] width 368 height 25
click at [536, 352] on input "7001197427" at bounding box center [646, 347] width 368 height 25
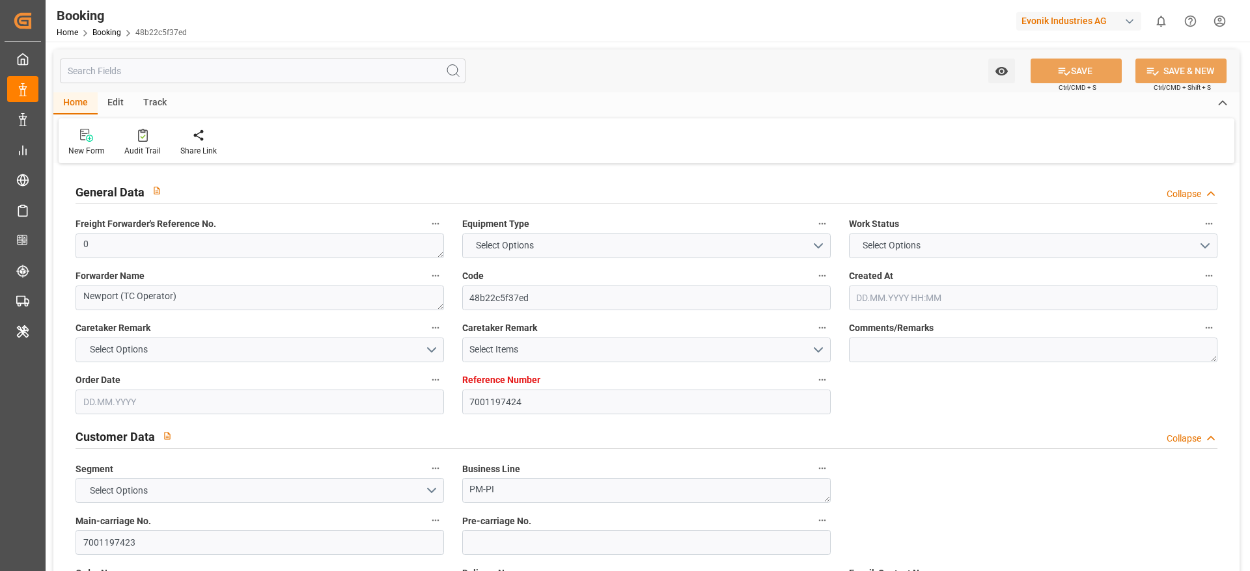
type input "7001197424"
type input "EUNWC"
type input "CNNGB"
type input "[DATE] 10:04"
type input "[DATE]"
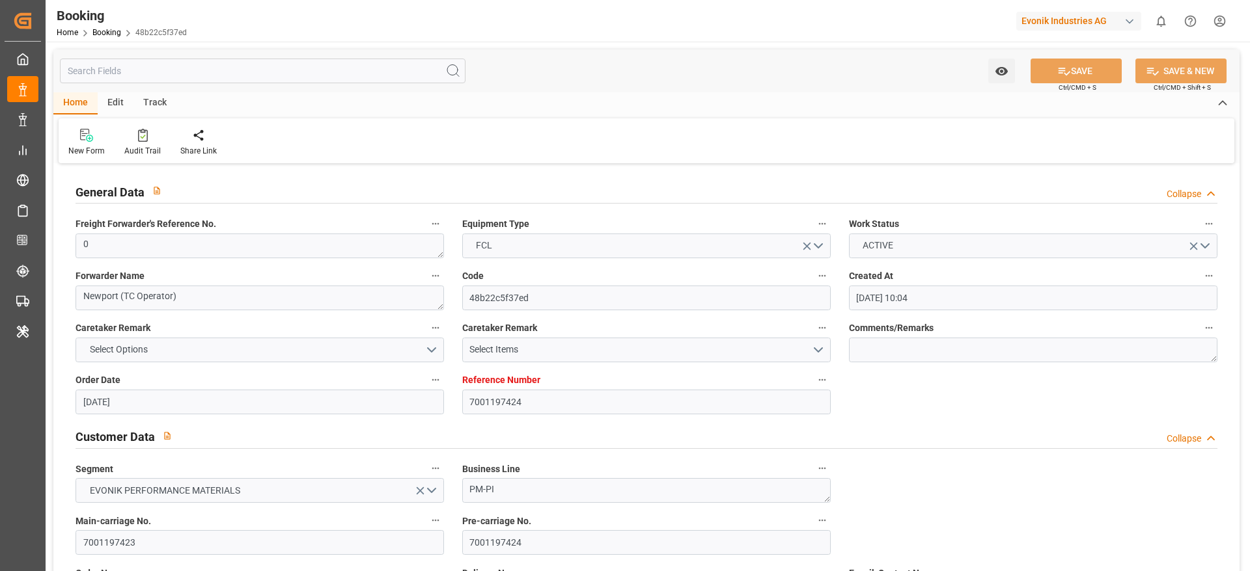
type input "[DATE]"
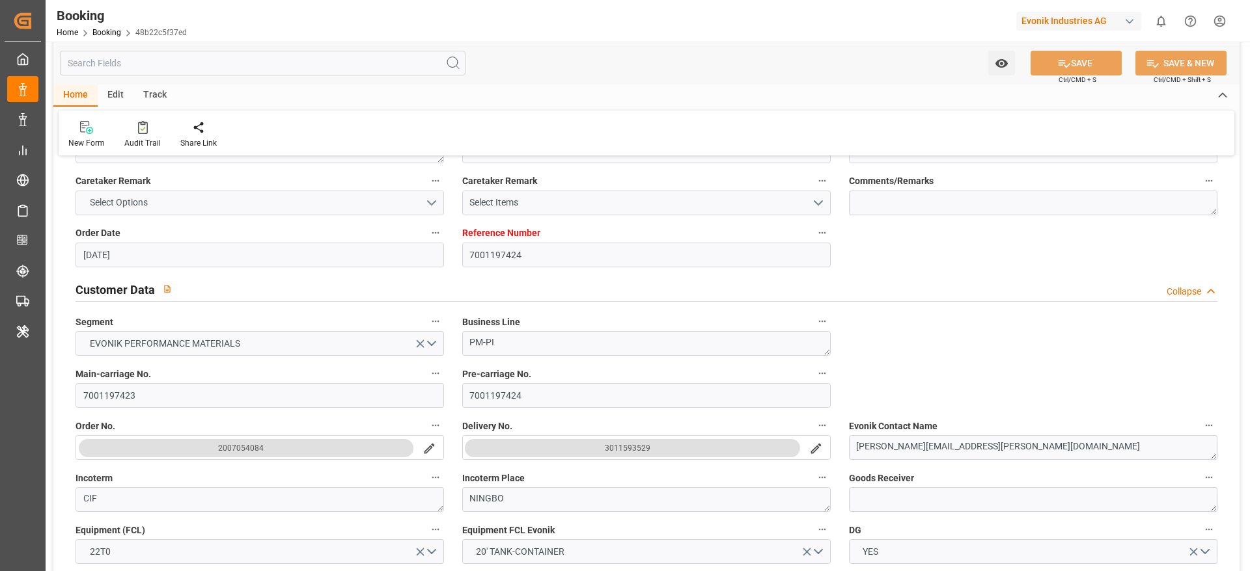
scroll to position [195, 0]
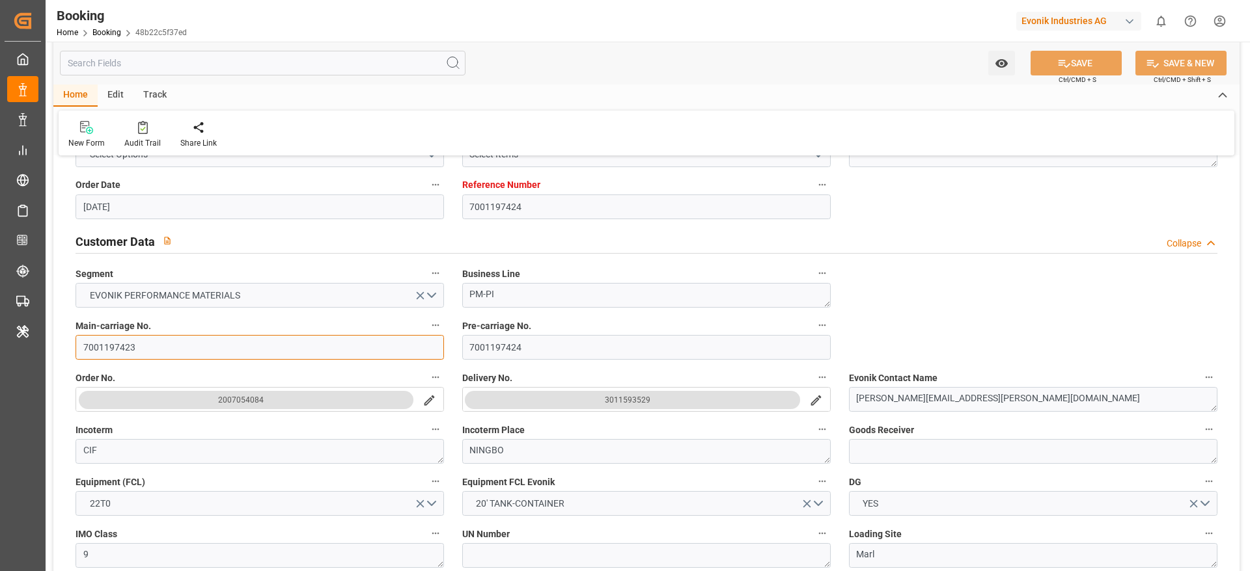
click at [211, 357] on input "7001197423" at bounding box center [260, 347] width 368 height 25
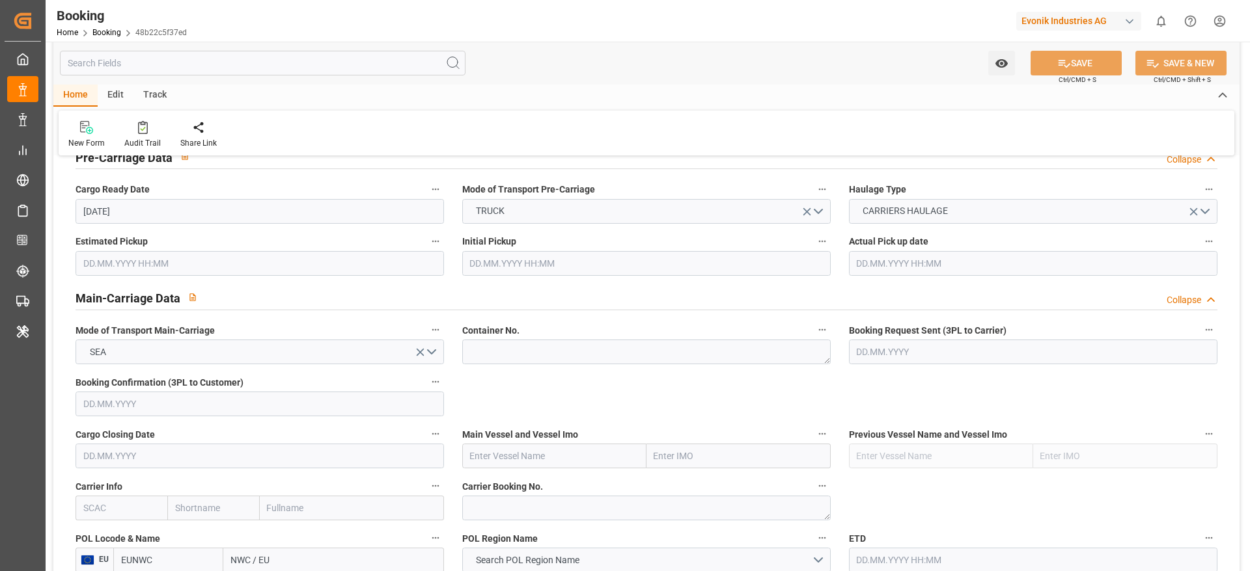
scroll to position [683, 0]
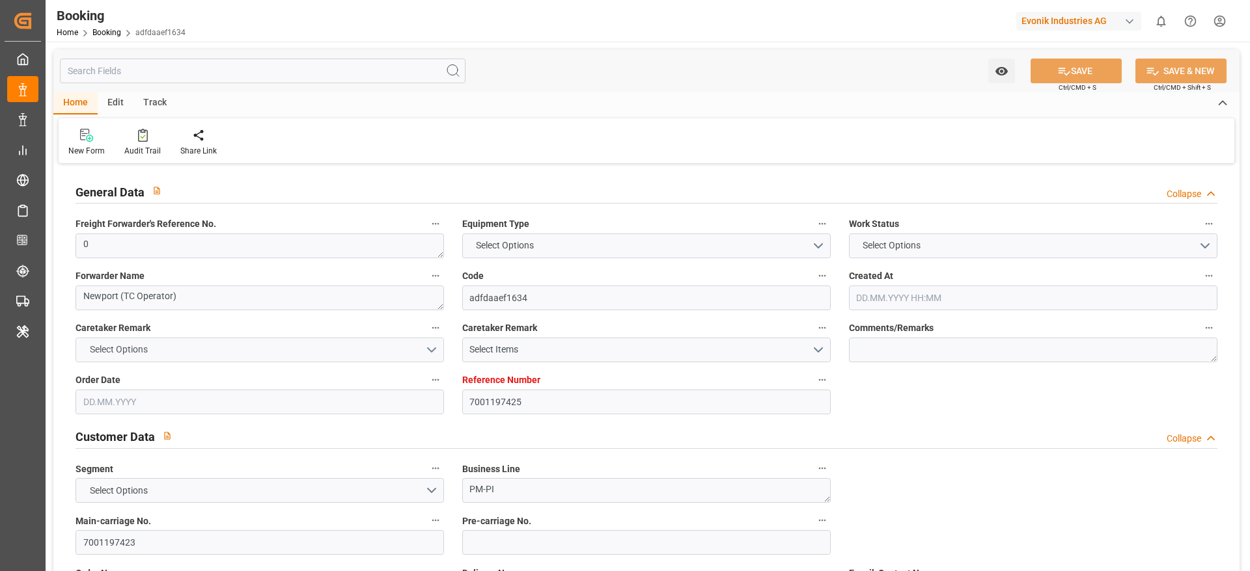
type input "7001197425"
type input "EUNWC"
type input "CNNGB"
type input "17.06.2025 10:04"
type input "17.06.2025"
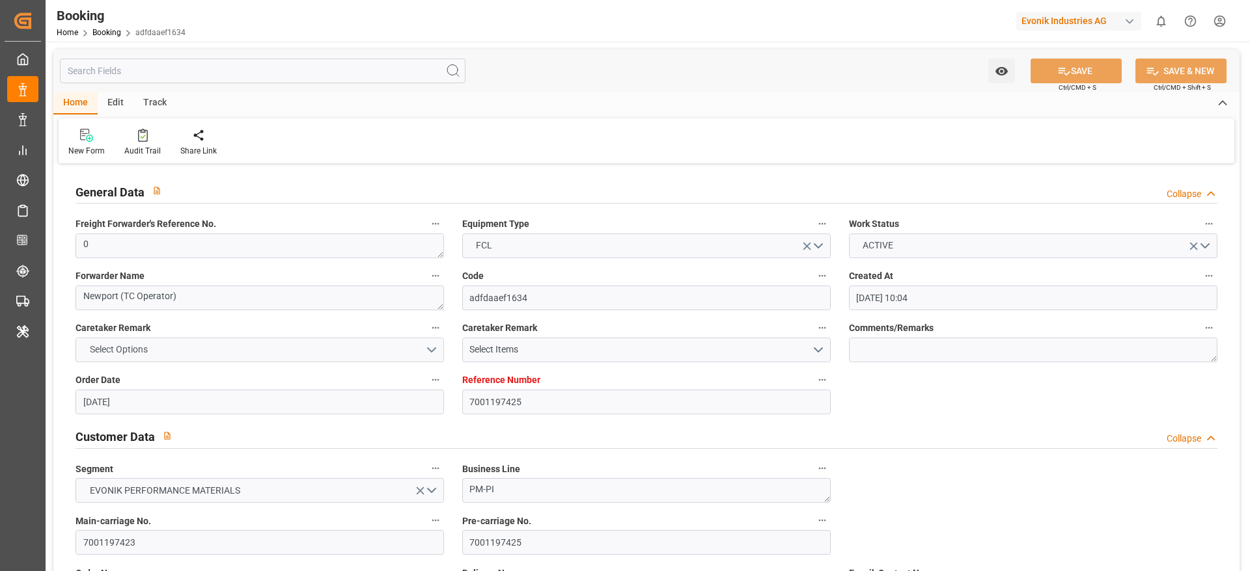
type input "21.08.2025"
type input "04.07.2025"
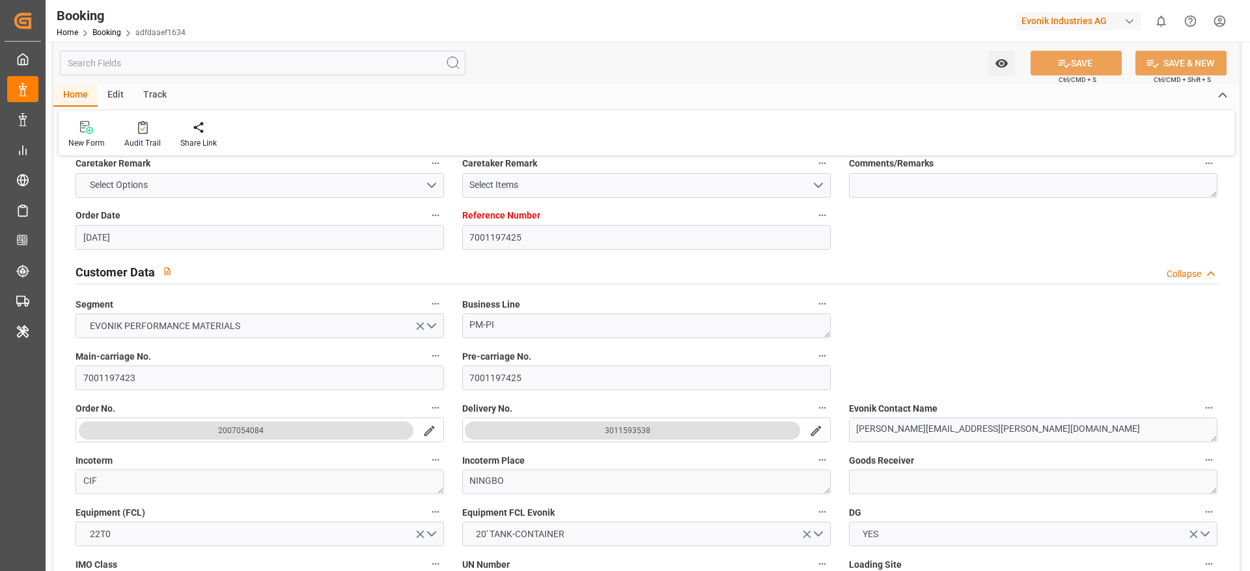
scroll to position [195, 0]
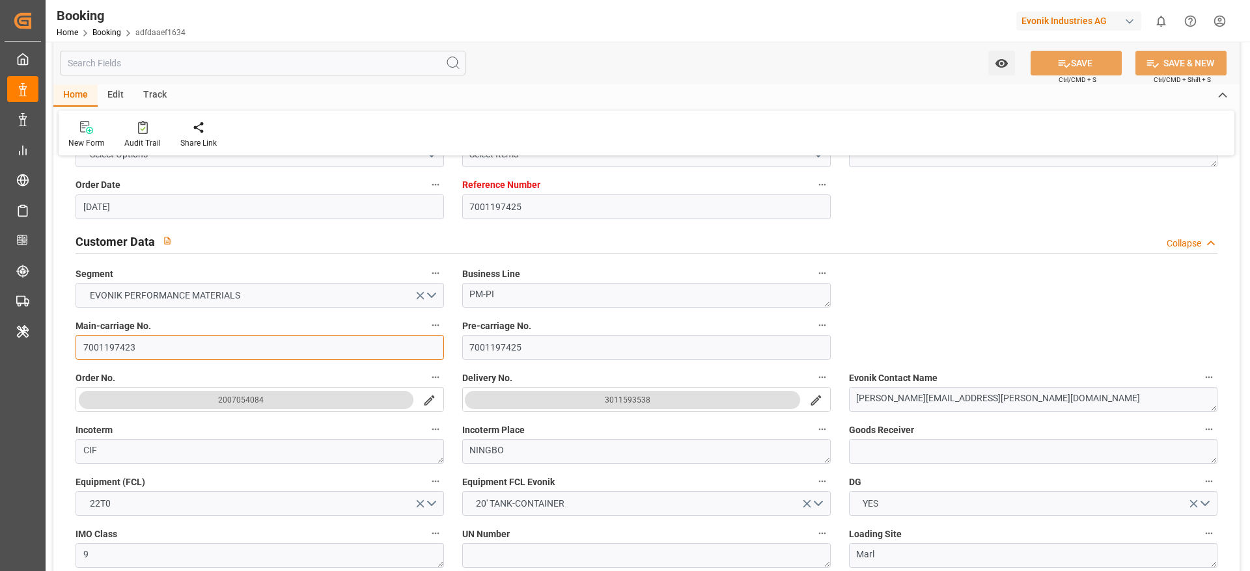
click at [144, 350] on input "7001197423" at bounding box center [260, 347] width 368 height 25
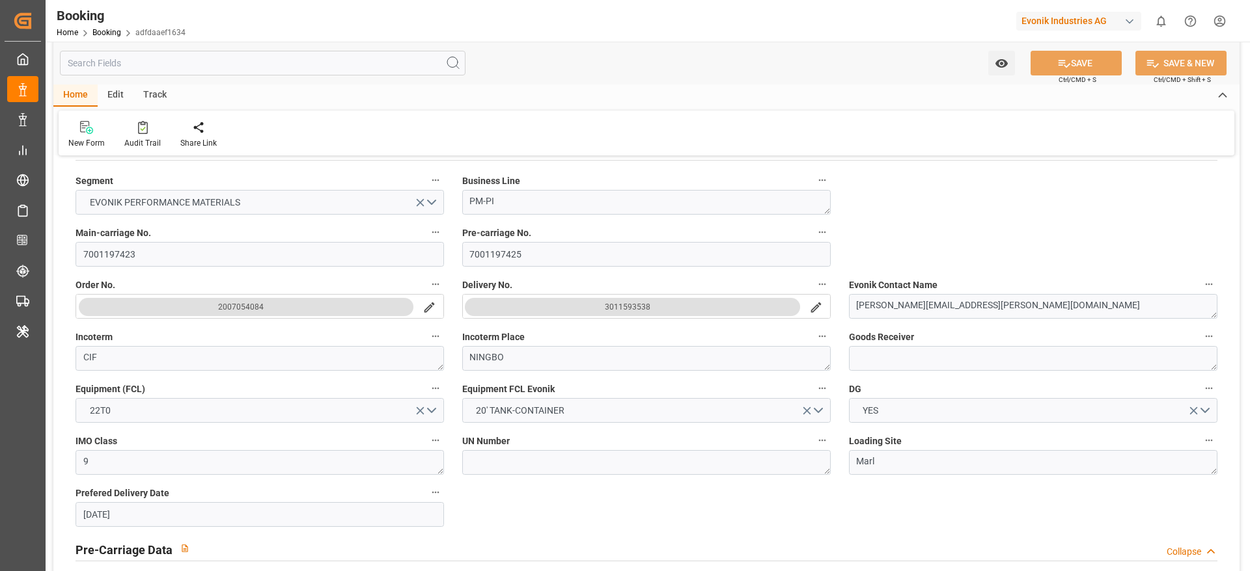
scroll to position [223, 0]
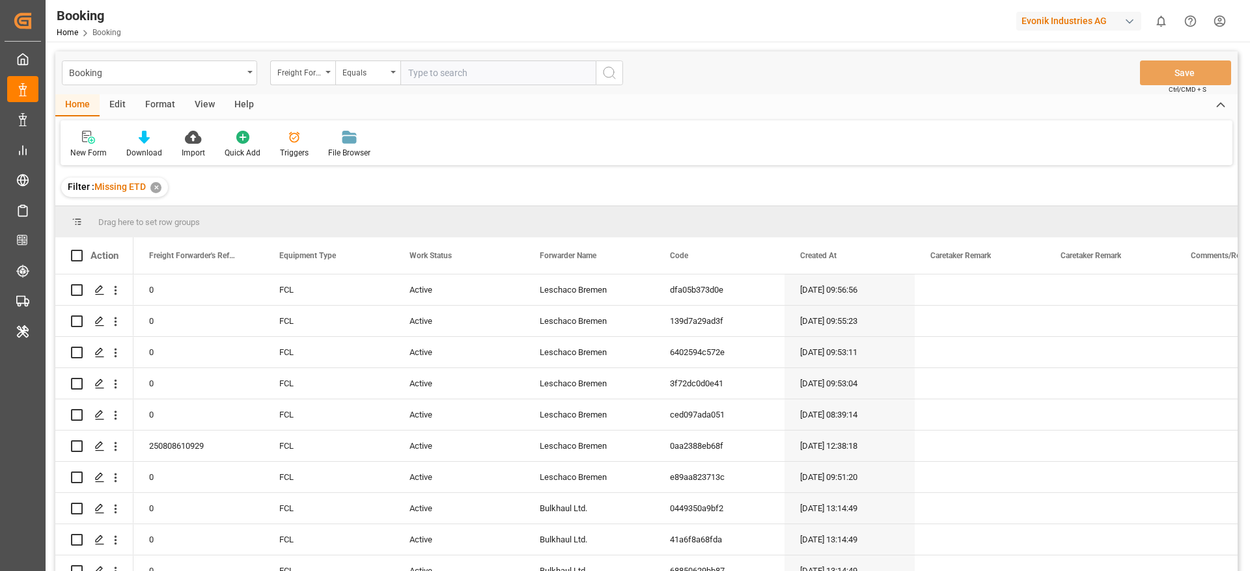
click at [207, 109] on div "View" at bounding box center [205, 105] width 40 height 22
click at [91, 145] on div "Default" at bounding box center [83, 144] width 45 height 29
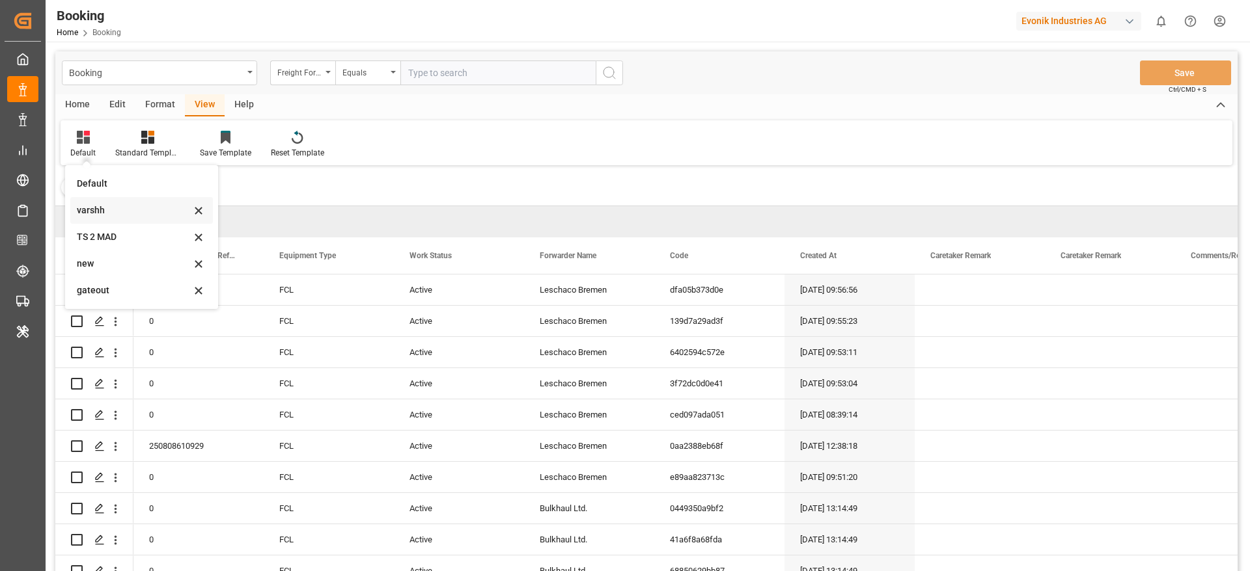
click at [97, 210] on div "varshh" at bounding box center [134, 211] width 114 height 14
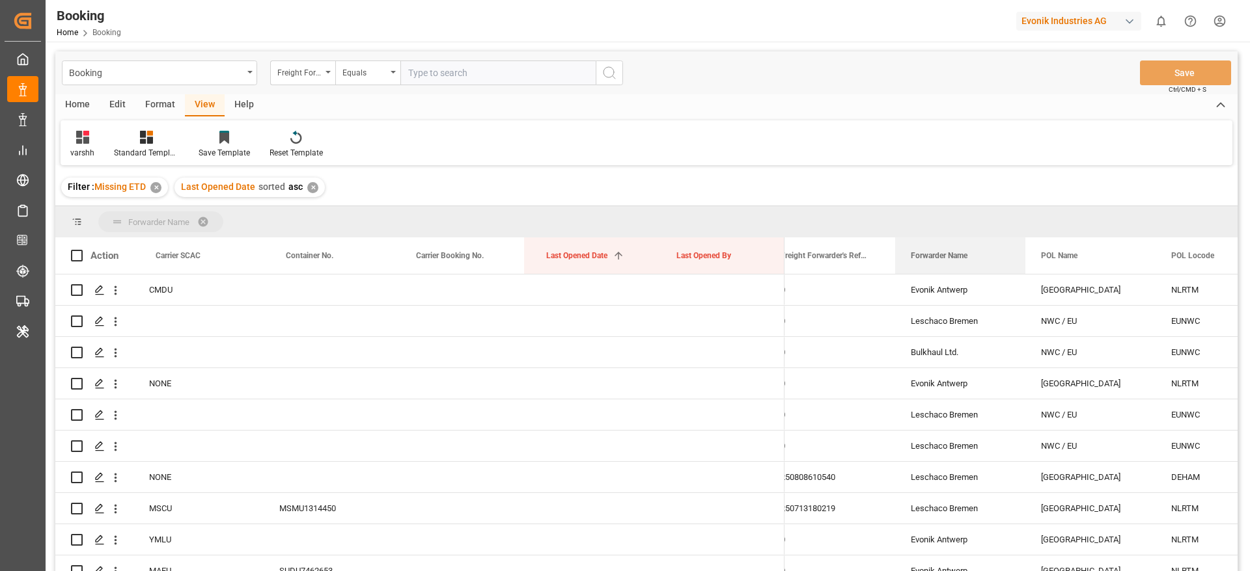
drag, startPoint x: 913, startPoint y: 262, endPoint x: 909, endPoint y: 223, distance: 39.9
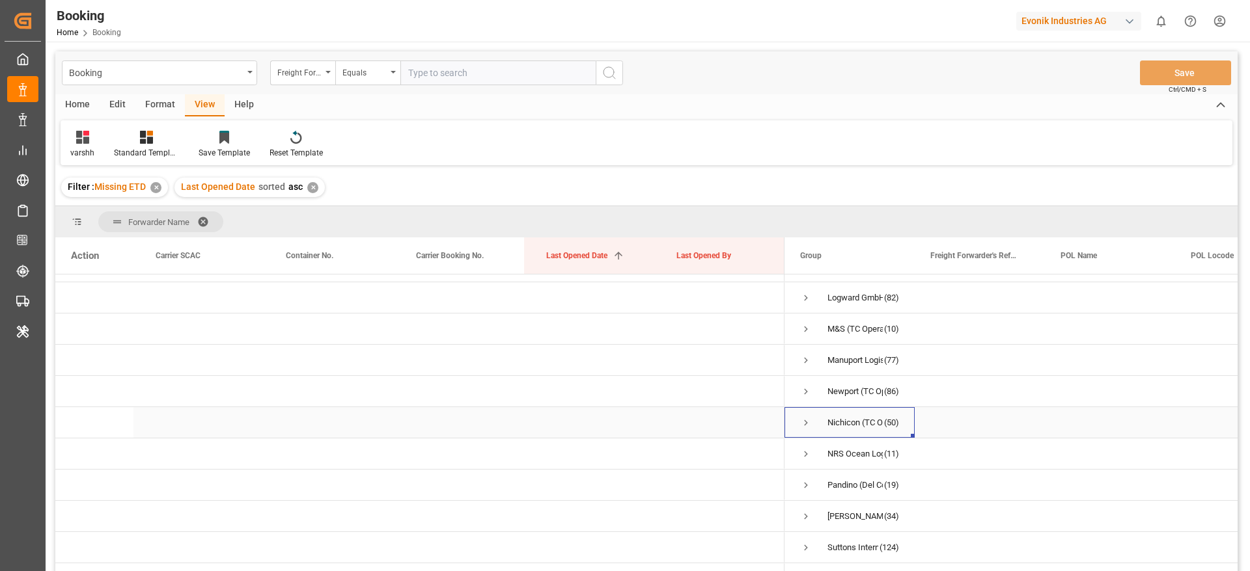
click at [800, 425] on span "Press SPACE to select this row." at bounding box center [806, 423] width 12 height 12
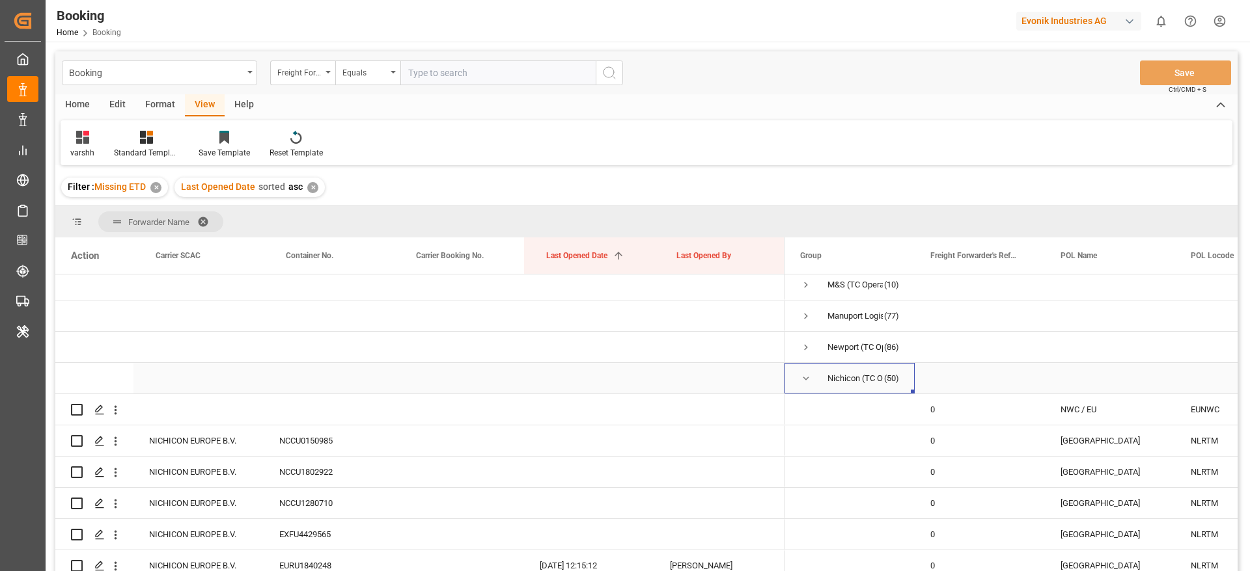
click at [807, 376] on span "Press SPACE to select this row." at bounding box center [806, 379] width 12 height 12
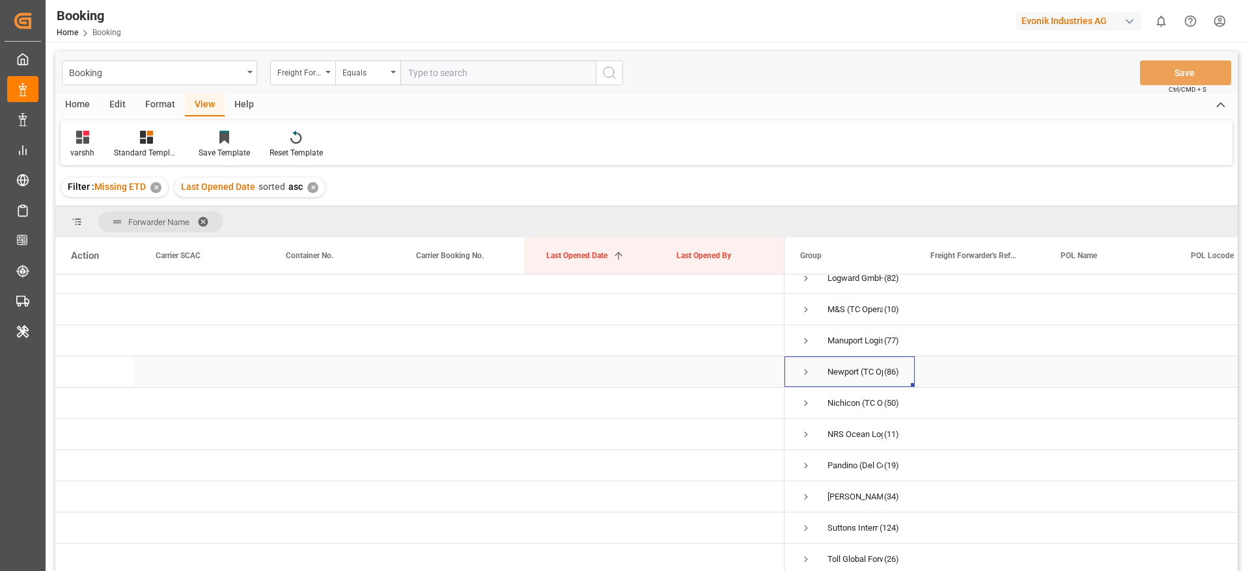
click at [803, 366] on span "Press SPACE to select this row." at bounding box center [806, 372] width 12 height 12
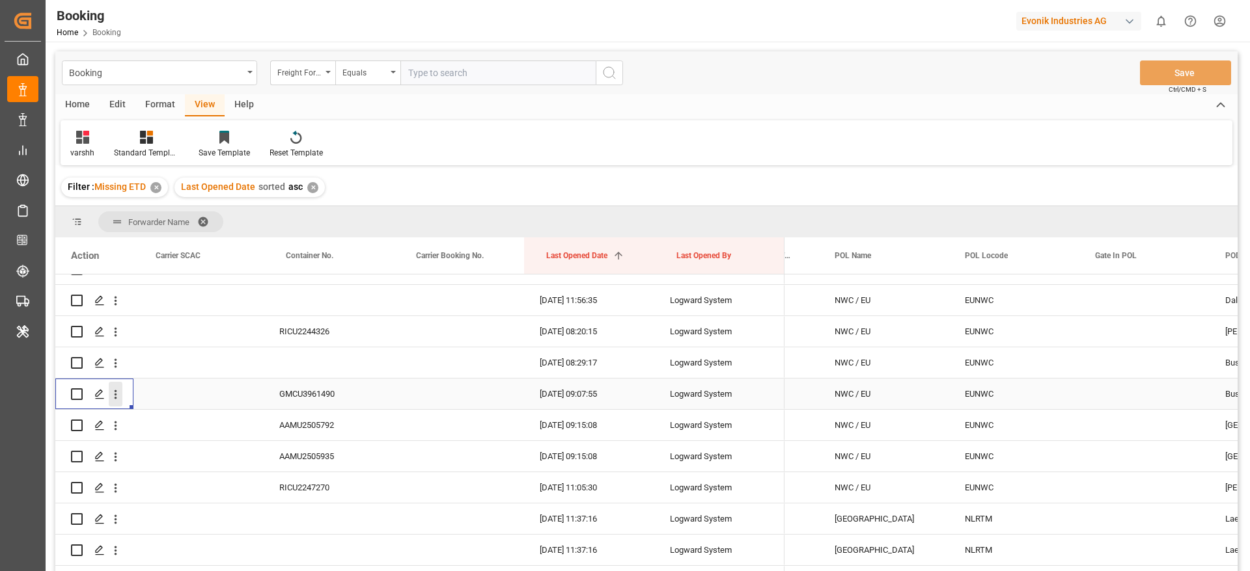
click at [117, 398] on icon "open menu" at bounding box center [116, 395] width 14 height 14
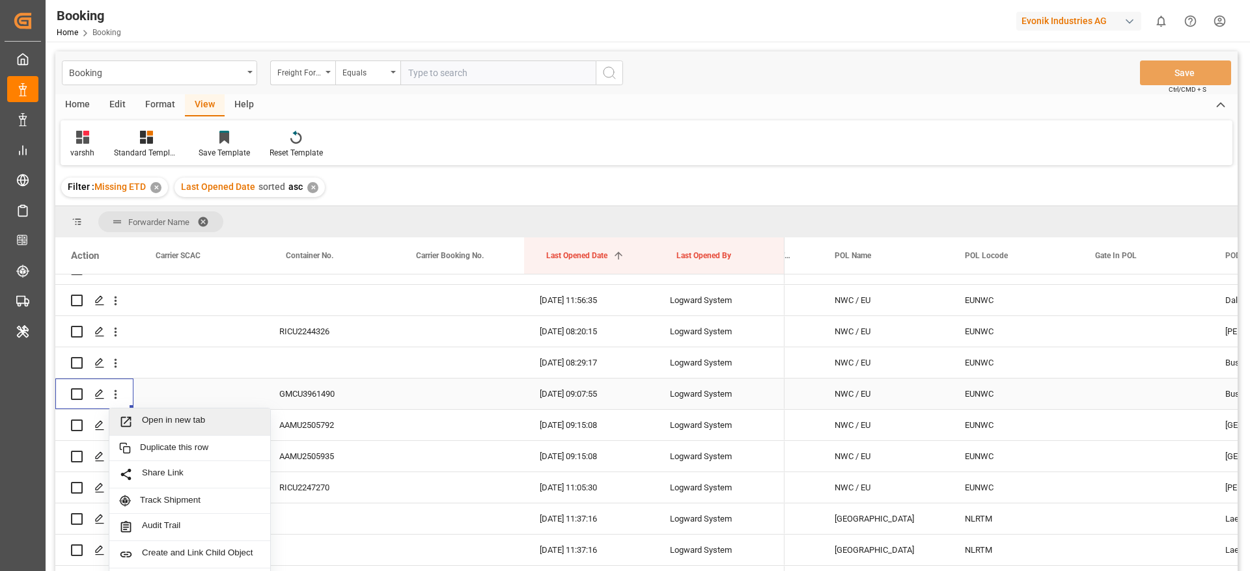
click at [159, 415] on span "Open in new tab" at bounding box center [201, 422] width 118 height 14
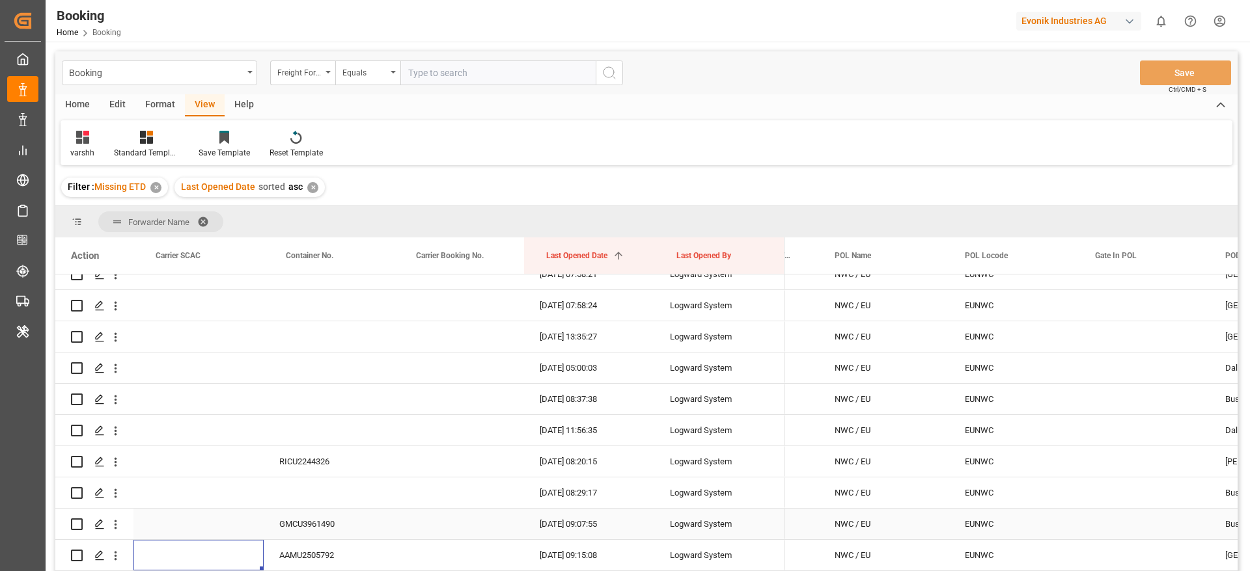
scroll to position [1500, 0]
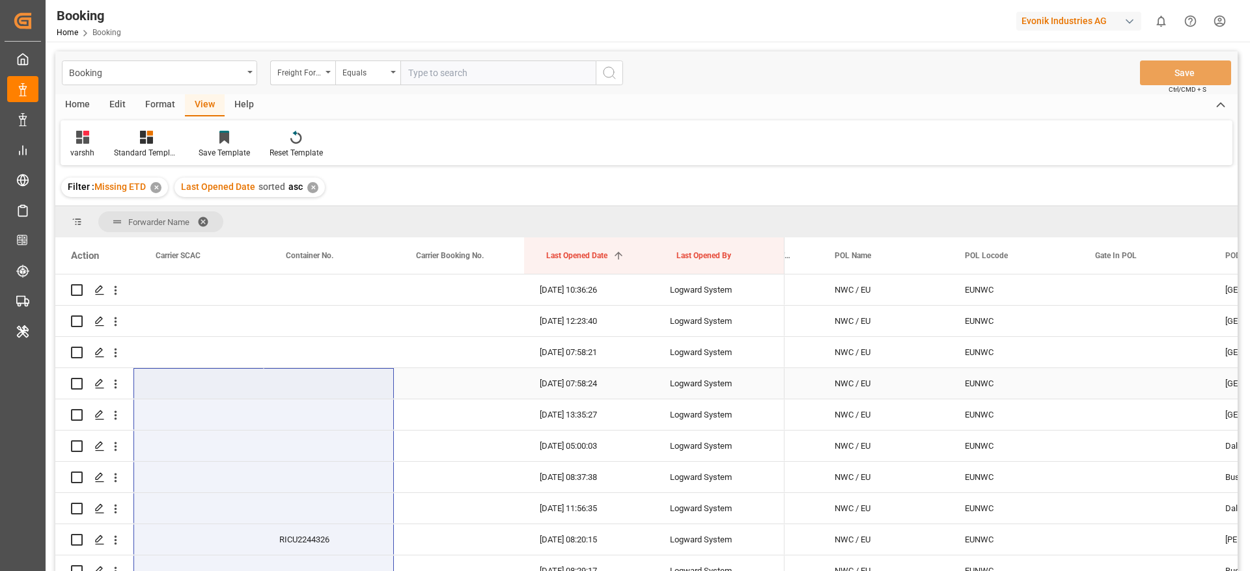
click at [358, 387] on div "Press SPACE to select this row." at bounding box center [329, 383] width 130 height 31
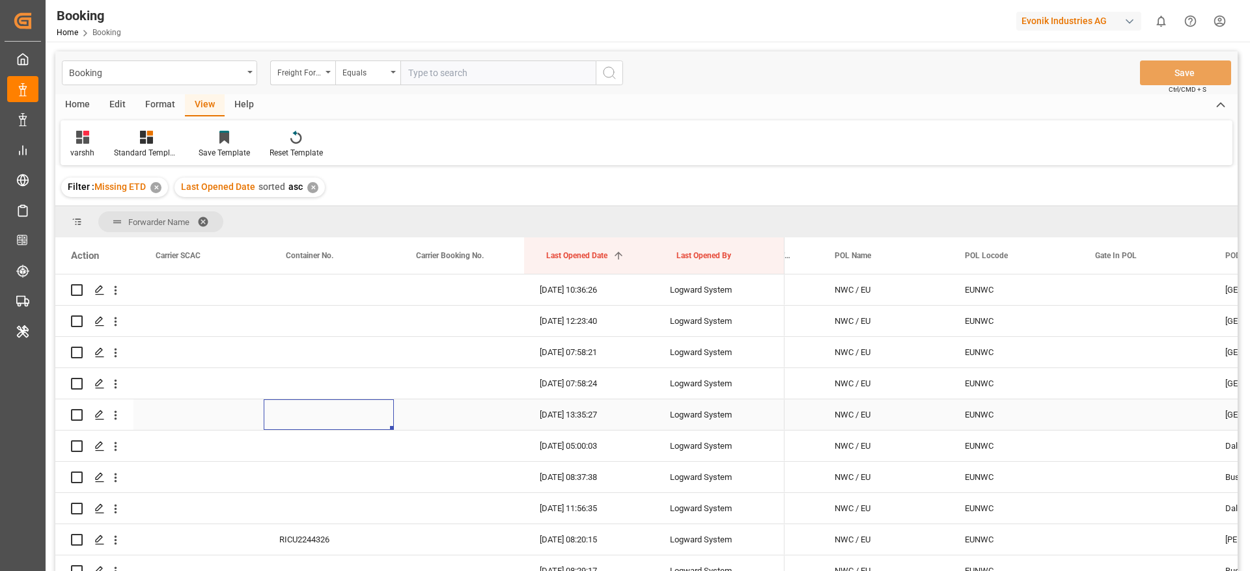
click at [333, 419] on div "Press SPACE to select this row." at bounding box center [329, 415] width 130 height 31
click at [333, 384] on div "Press SPACE to select this row." at bounding box center [329, 383] width 130 height 31
drag, startPoint x: 443, startPoint y: 369, endPoint x: 331, endPoint y: 395, distance: 114.9
click at [331, 395] on div "01.08.2025 07:58:24 Logward System" at bounding box center [419, 383] width 729 height 31
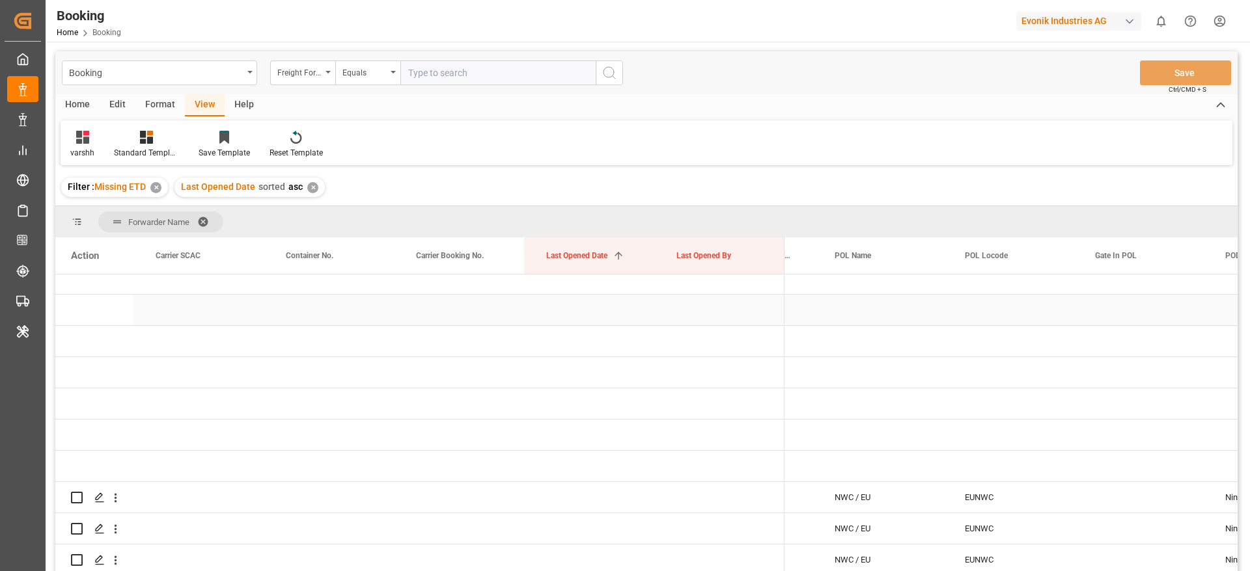
scroll to position [701, 0]
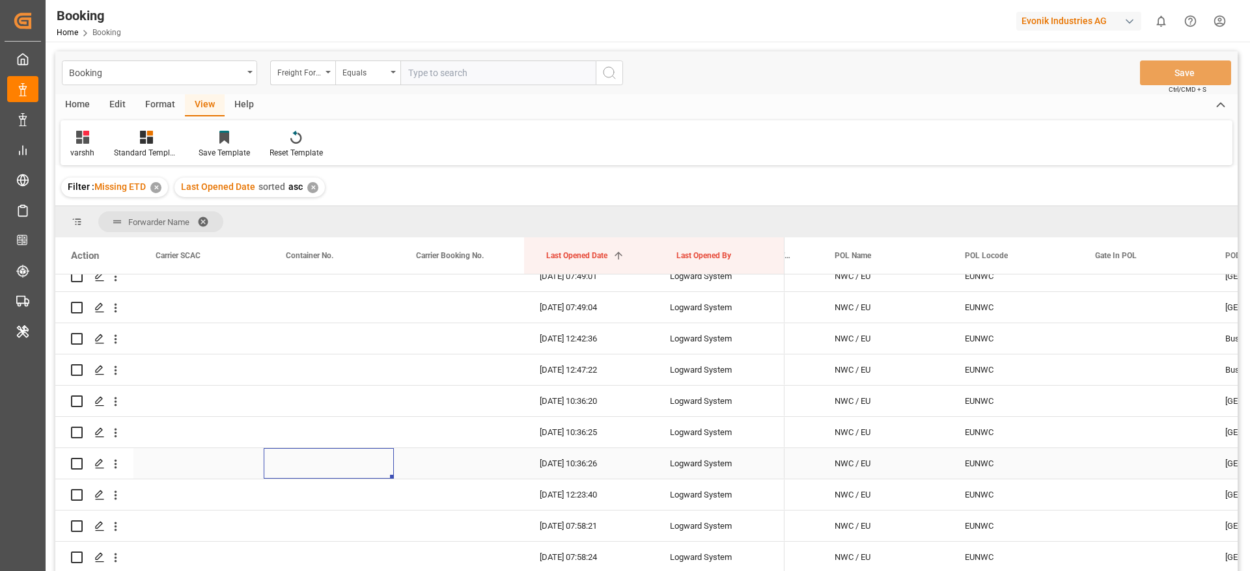
click at [335, 450] on div "Press SPACE to select this row." at bounding box center [329, 463] width 130 height 31
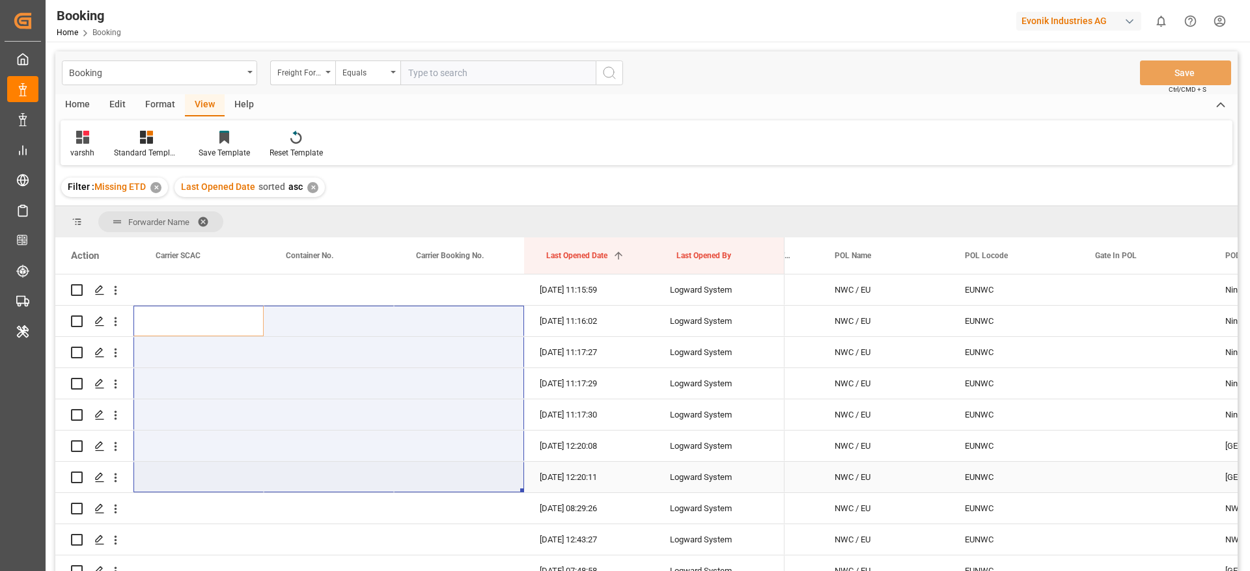
drag, startPoint x: 204, startPoint y: 319, endPoint x: 438, endPoint y: 488, distance: 289.0
click at [438, 488] on div "Press SPACE to select this row." at bounding box center [459, 477] width 130 height 31
drag, startPoint x: 198, startPoint y: 314, endPoint x: 492, endPoint y: 490, distance: 342.7
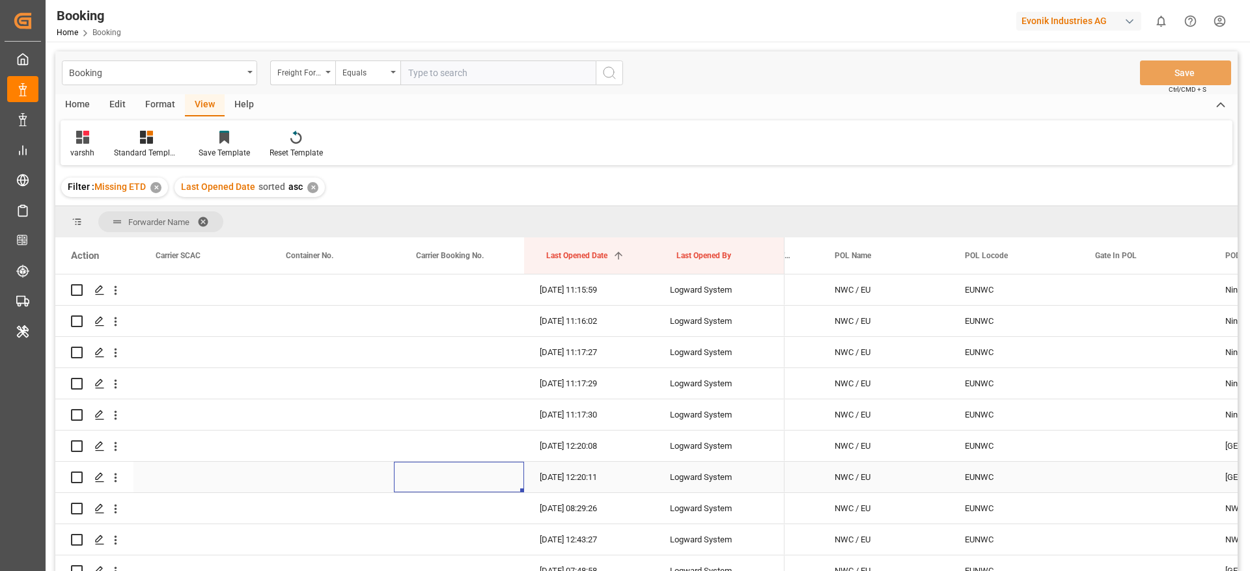
click at [492, 490] on div "Press SPACE to select this row." at bounding box center [459, 477] width 130 height 31
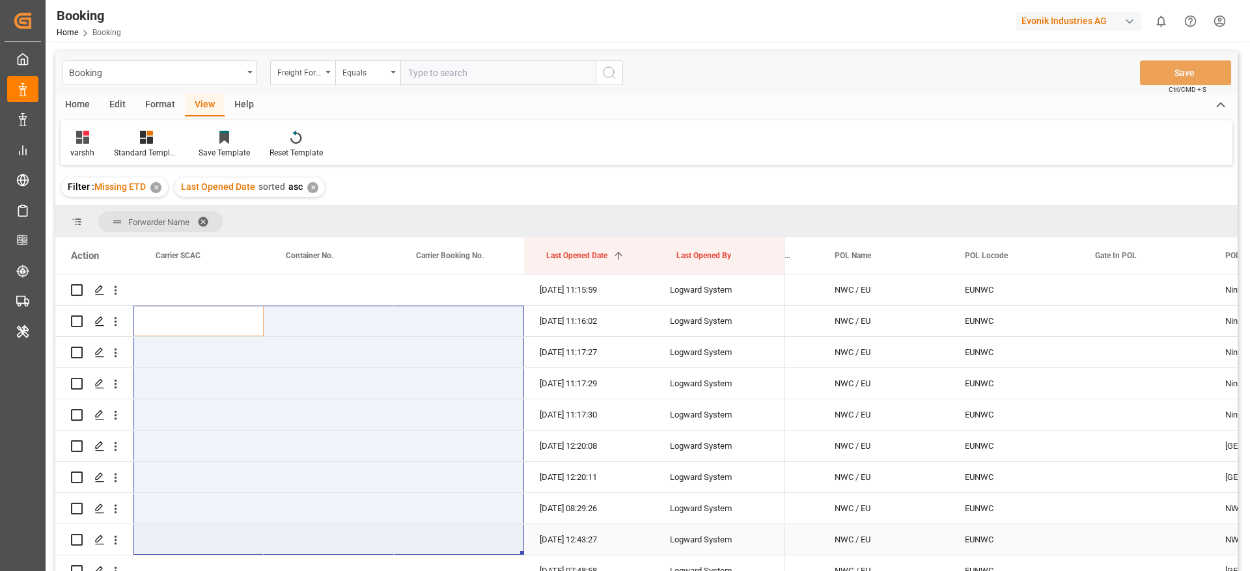
drag, startPoint x: 238, startPoint y: 305, endPoint x: 440, endPoint y: 537, distance: 307.3
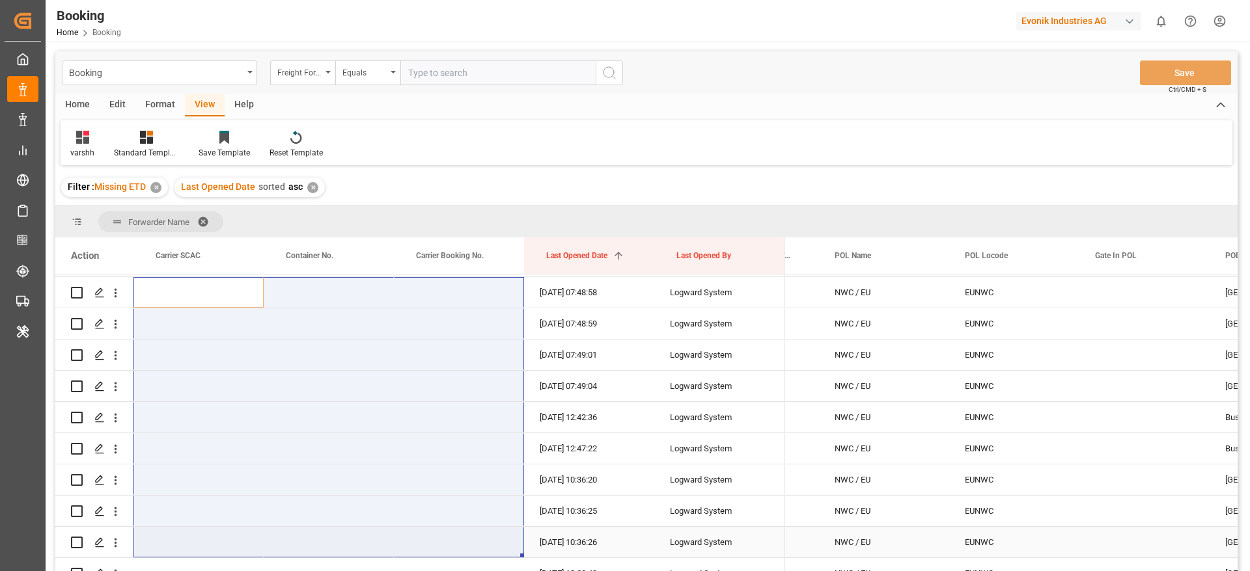
scroll to position [1273, 0]
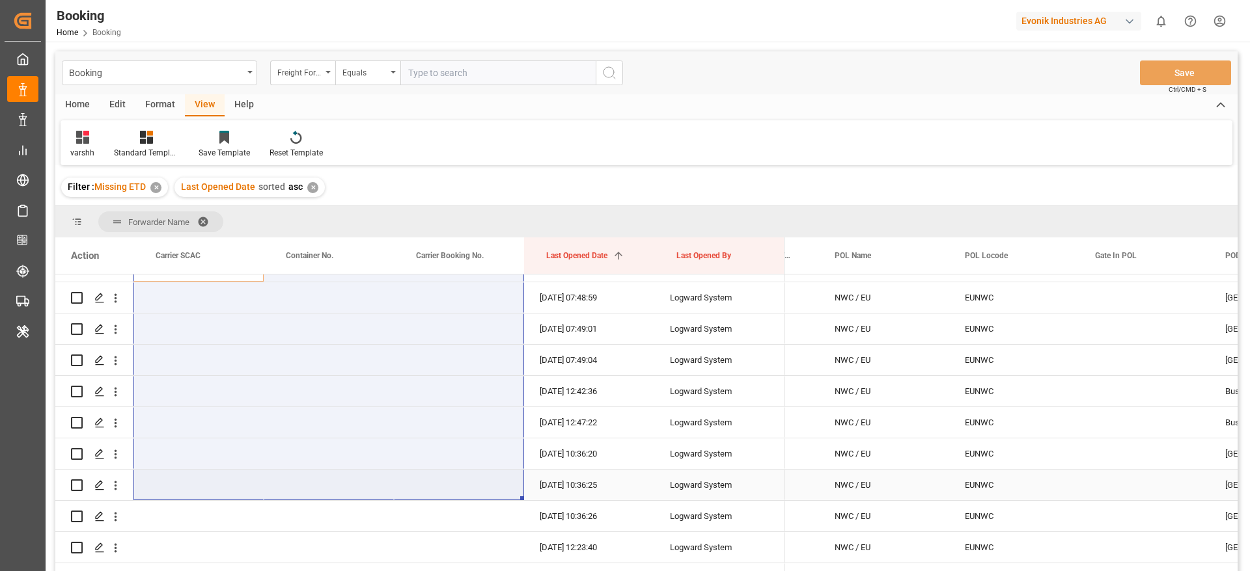
drag, startPoint x: 174, startPoint y: 346, endPoint x: 428, endPoint y: 489, distance: 292.0
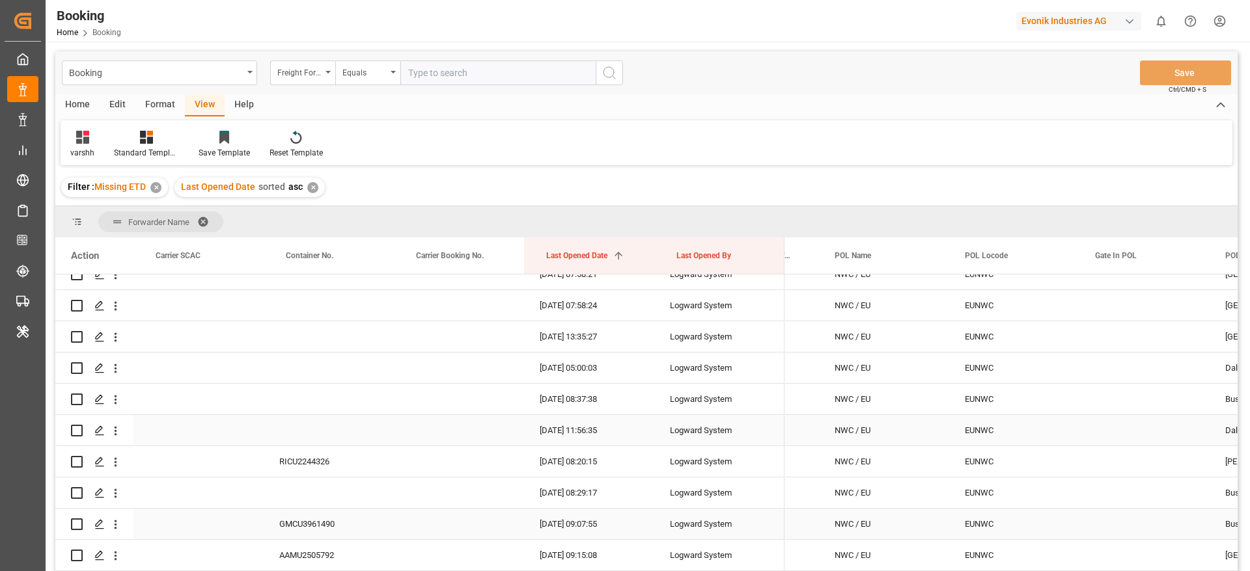
scroll to position [1497, 0]
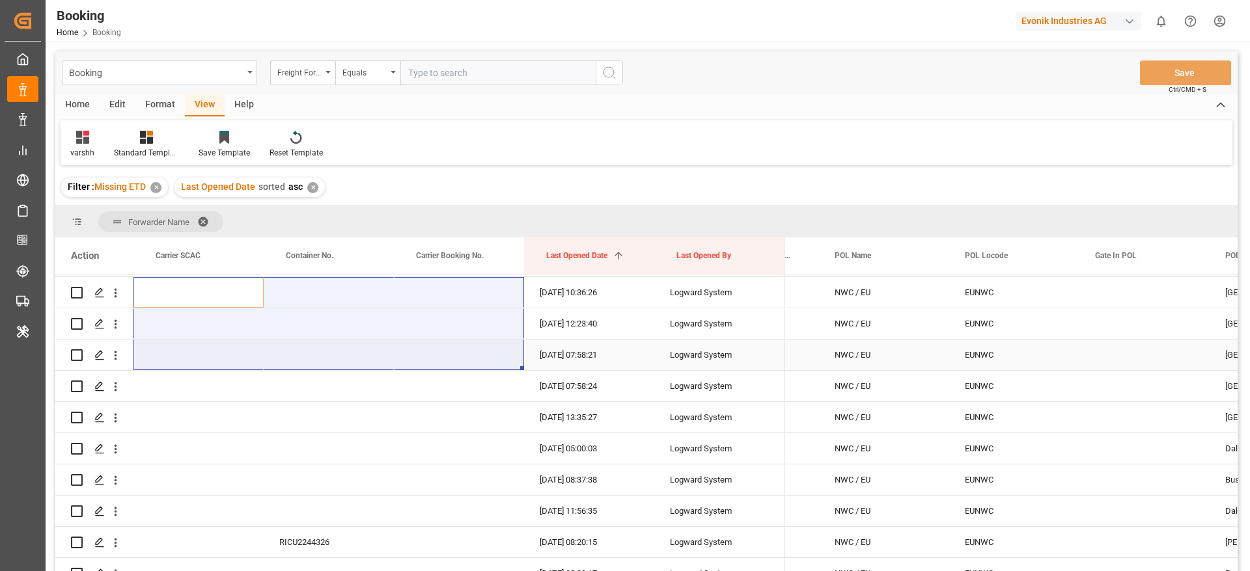
drag, startPoint x: 181, startPoint y: 303, endPoint x: 500, endPoint y: 370, distance: 325.9
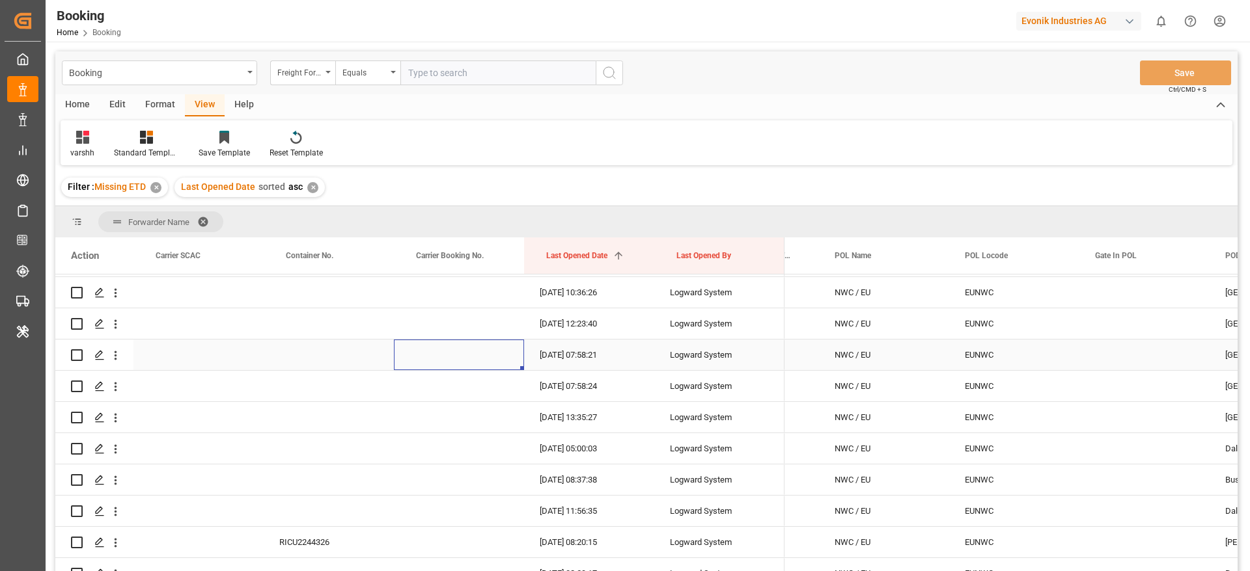
click at [465, 353] on div "Press SPACE to select this row." at bounding box center [459, 355] width 130 height 31
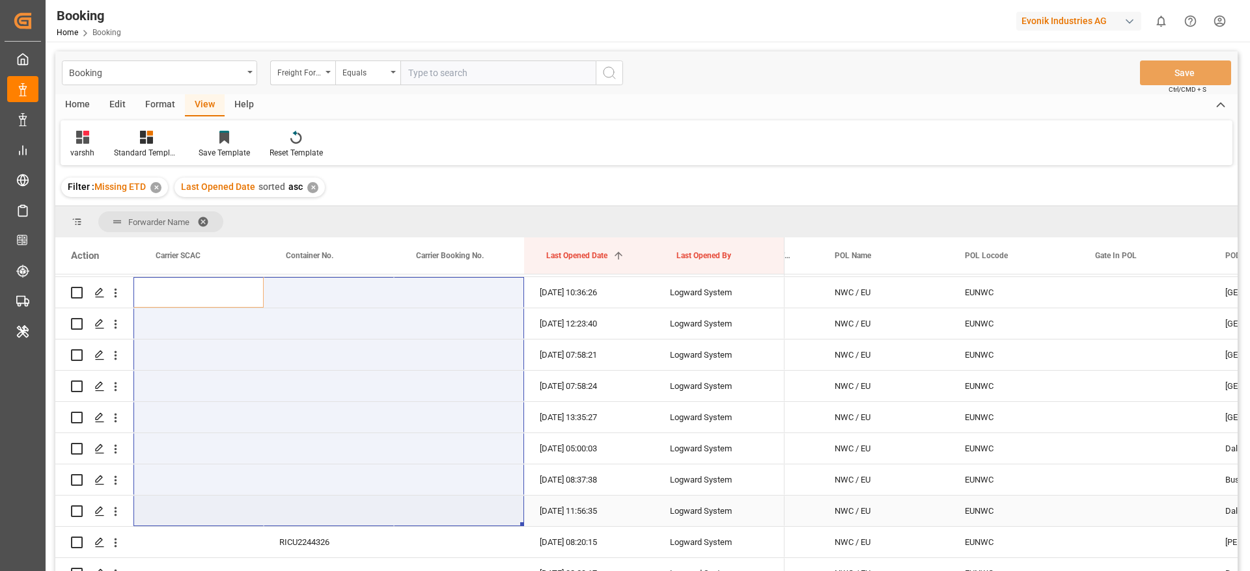
drag, startPoint x: 209, startPoint y: 303, endPoint x: 464, endPoint y: 499, distance: 321.7
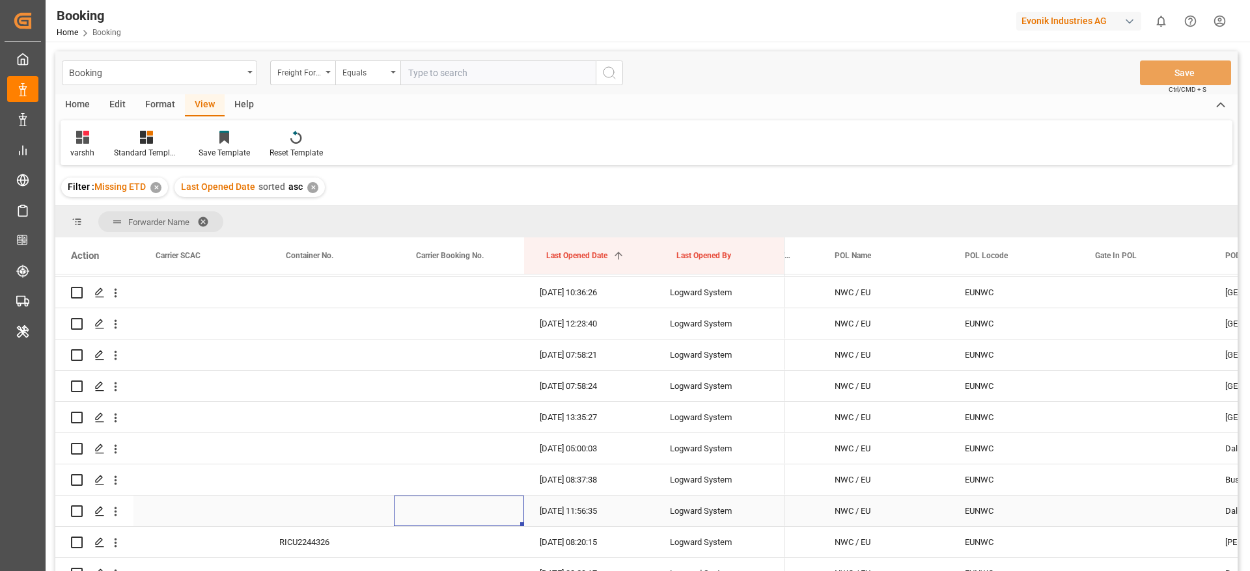
click at [464, 499] on div "Press SPACE to select this row." at bounding box center [459, 511] width 130 height 31
click at [160, 103] on div "Format" at bounding box center [159, 105] width 49 height 22
click at [98, 143] on div at bounding box center [89, 137] width 38 height 14
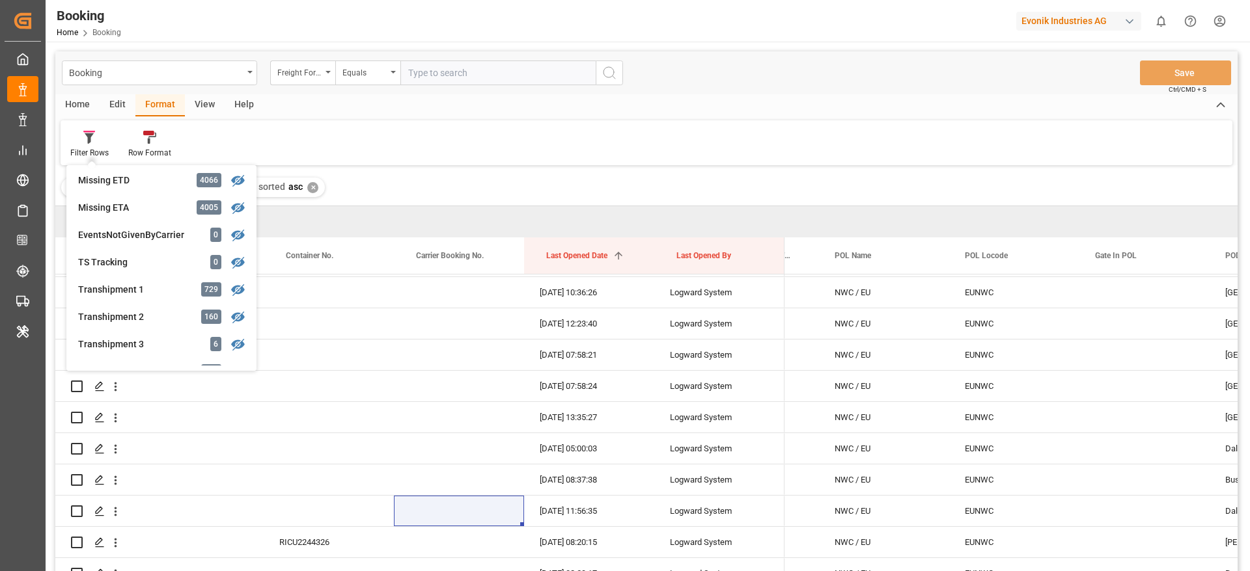
scroll to position [361, 0]
click at [772, 103] on div "Home Edit Format View Help" at bounding box center [646, 105] width 1182 height 22
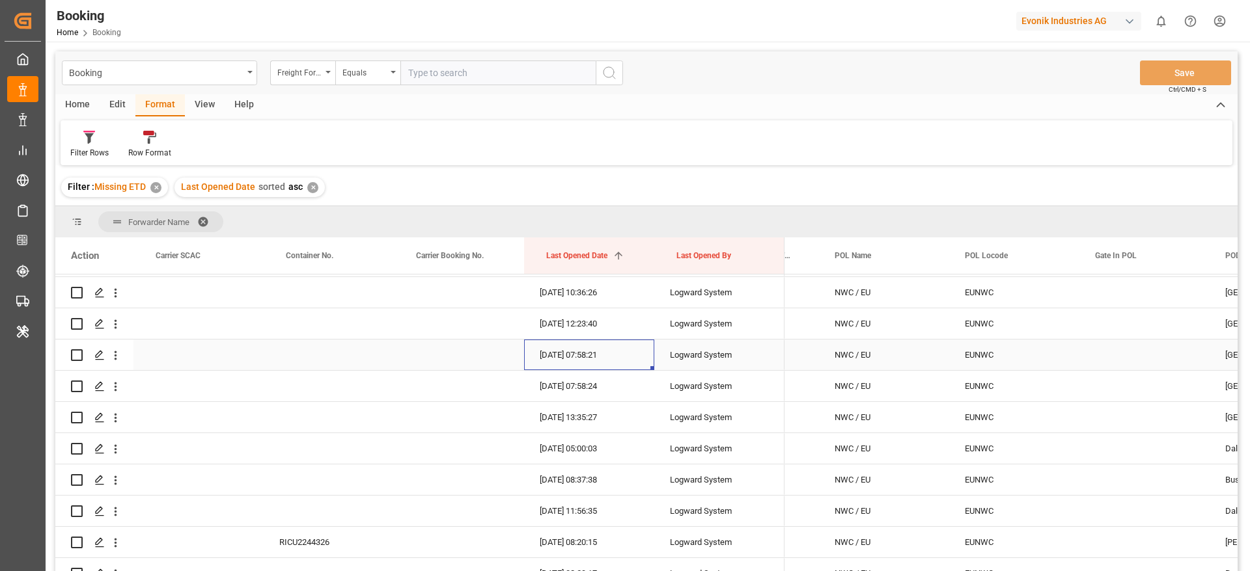
click at [528, 353] on div "01.08.2025 07:58:21" at bounding box center [589, 355] width 130 height 31
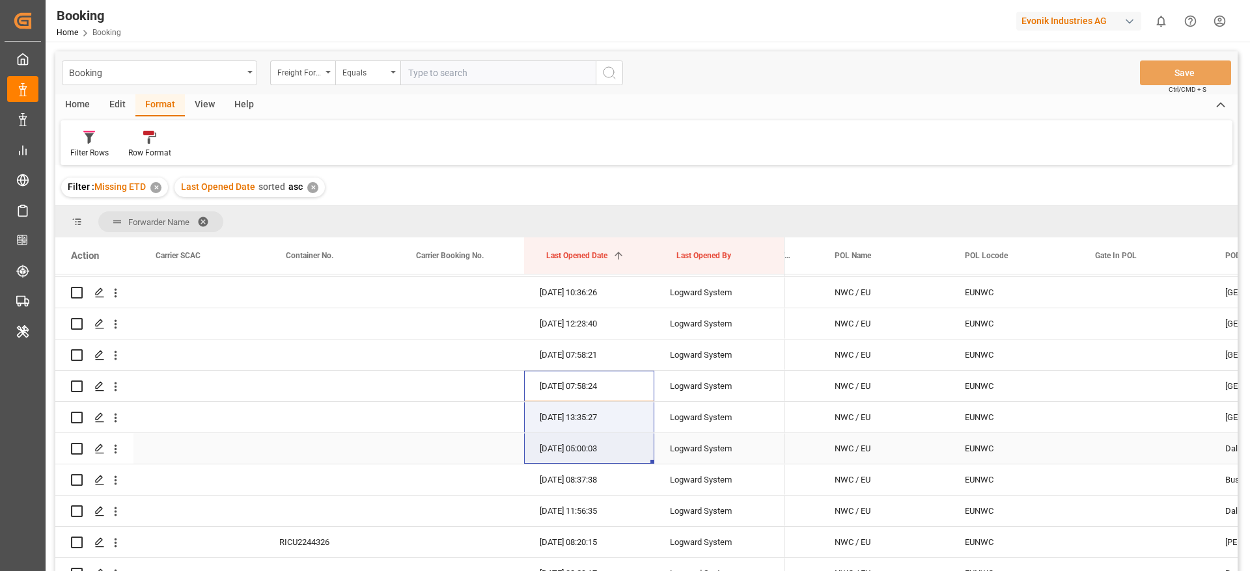
drag, startPoint x: 538, startPoint y: 396, endPoint x: 538, endPoint y: 461, distance: 65.1
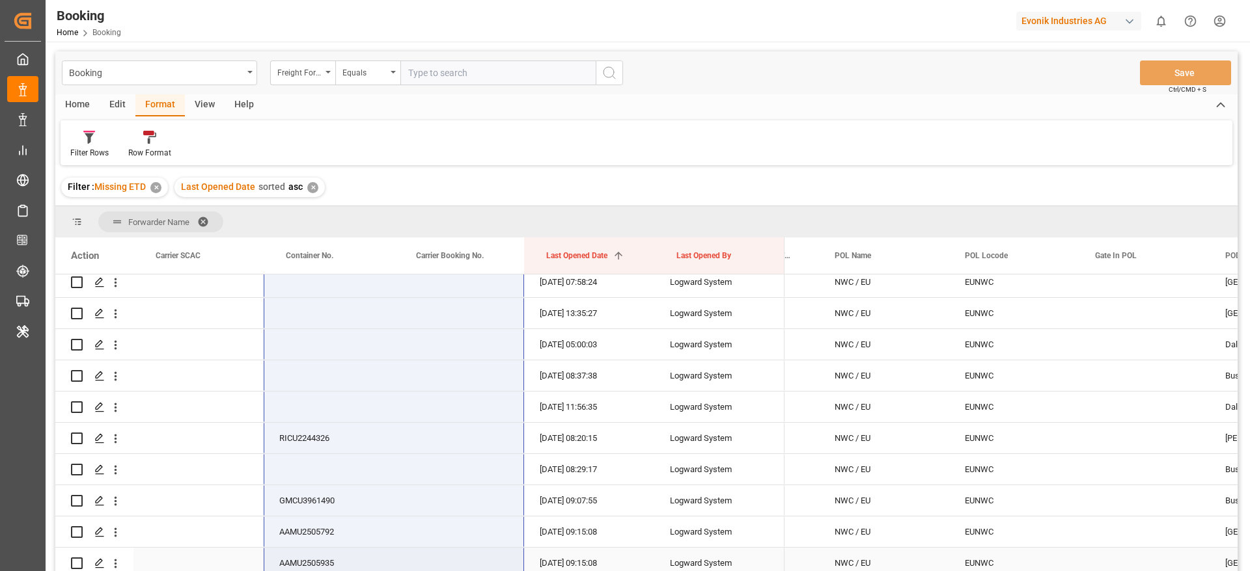
scroll to position [1627, 0]
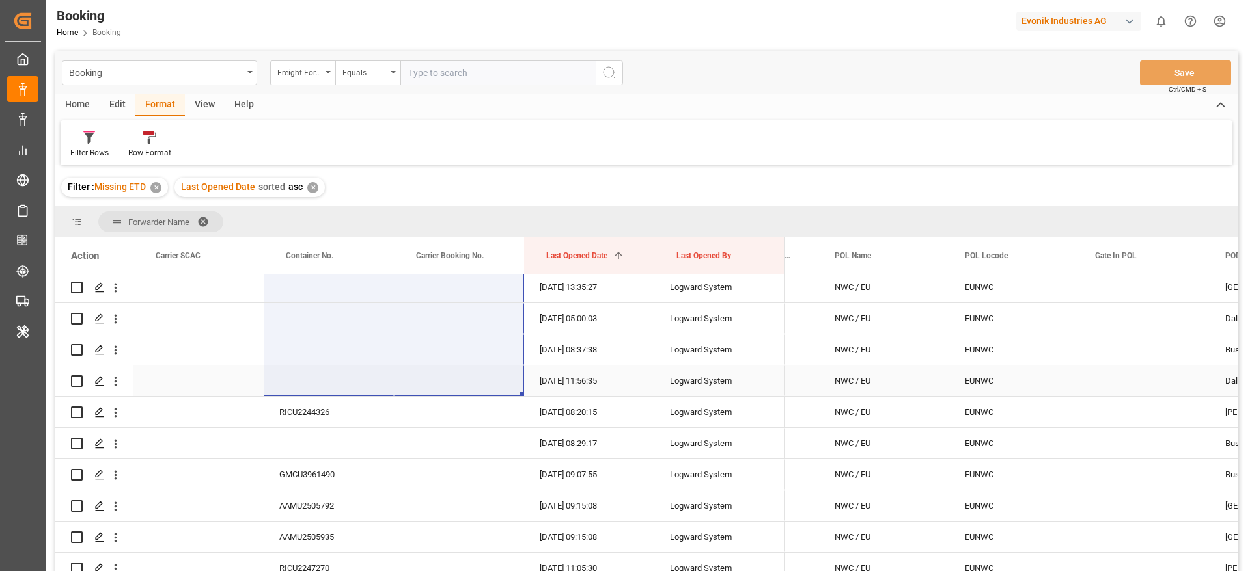
drag, startPoint x: 360, startPoint y: 323, endPoint x: 421, endPoint y: 389, distance: 90.3
click at [421, 389] on div at bounding box center [419, 474] width 729 height 3655
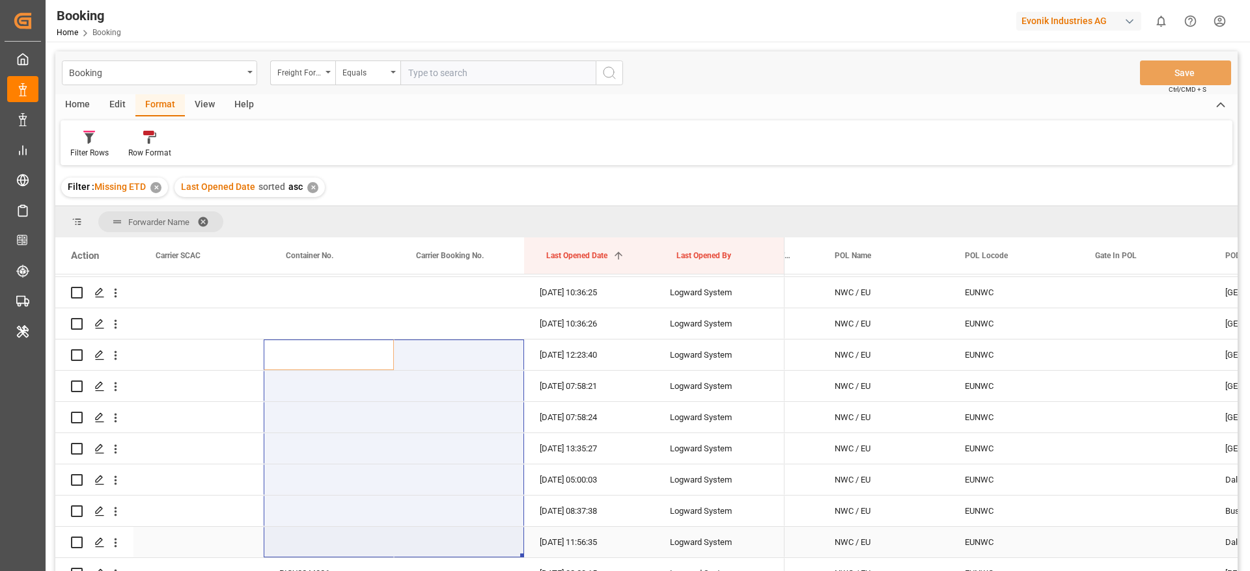
scroll to position [1462, 0]
click at [421, 389] on div "Press SPACE to select this row." at bounding box center [459, 390] width 130 height 31
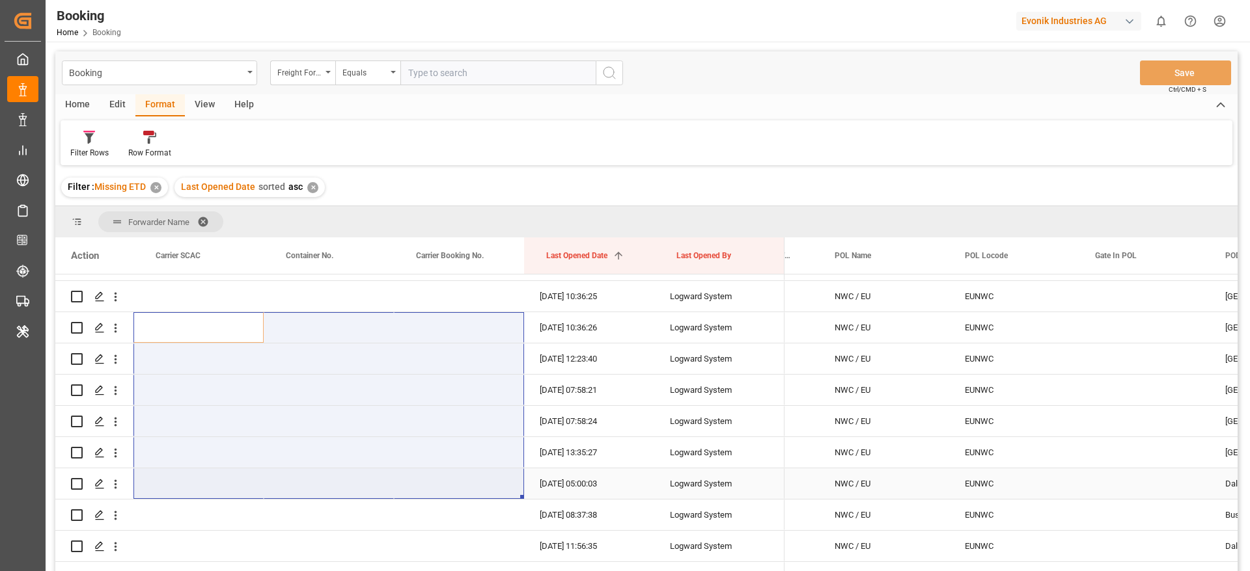
drag, startPoint x: 222, startPoint y: 322, endPoint x: 432, endPoint y: 472, distance: 258.5
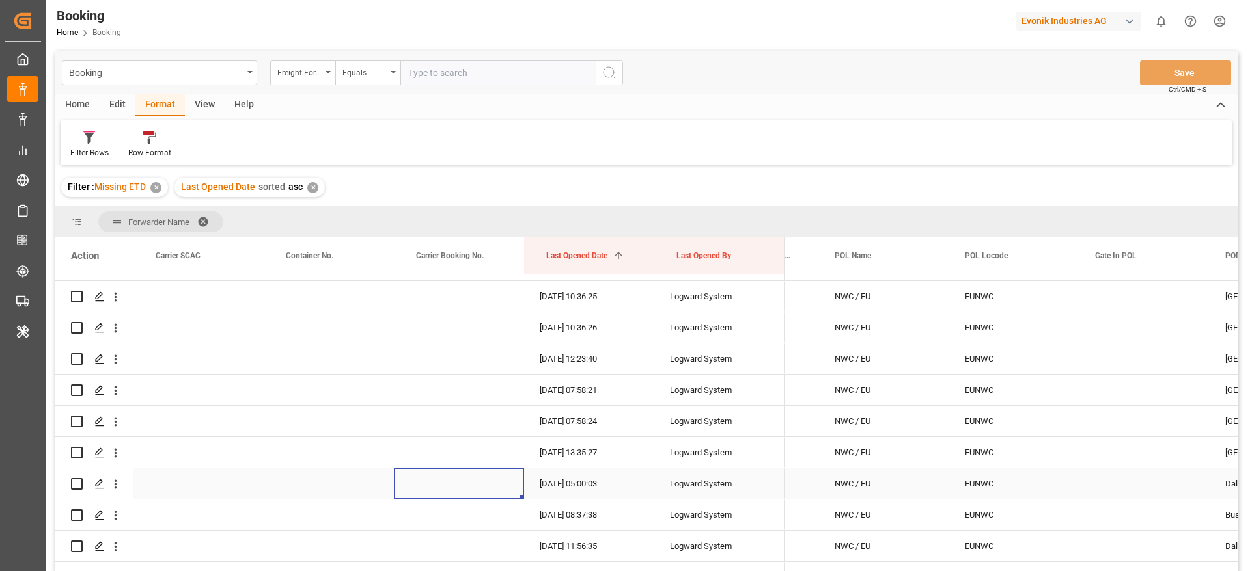
click at [432, 472] on div "Press SPACE to select this row." at bounding box center [459, 484] width 130 height 31
click at [661, 103] on div "Home Edit Format View Help" at bounding box center [646, 105] width 1182 height 22
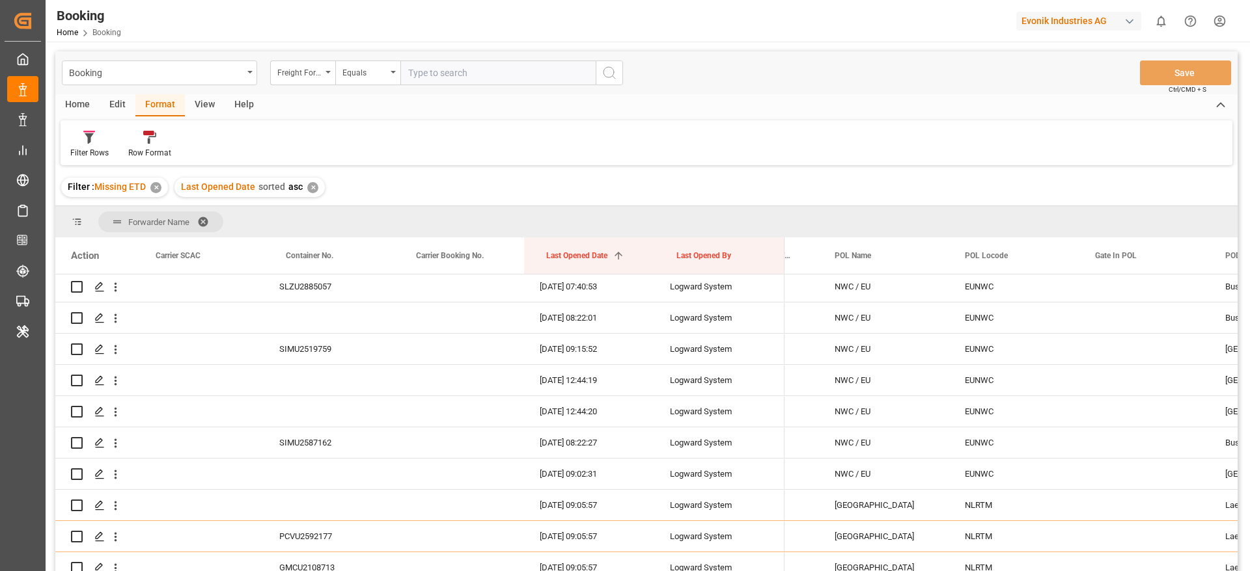
scroll to position [2983, 0]
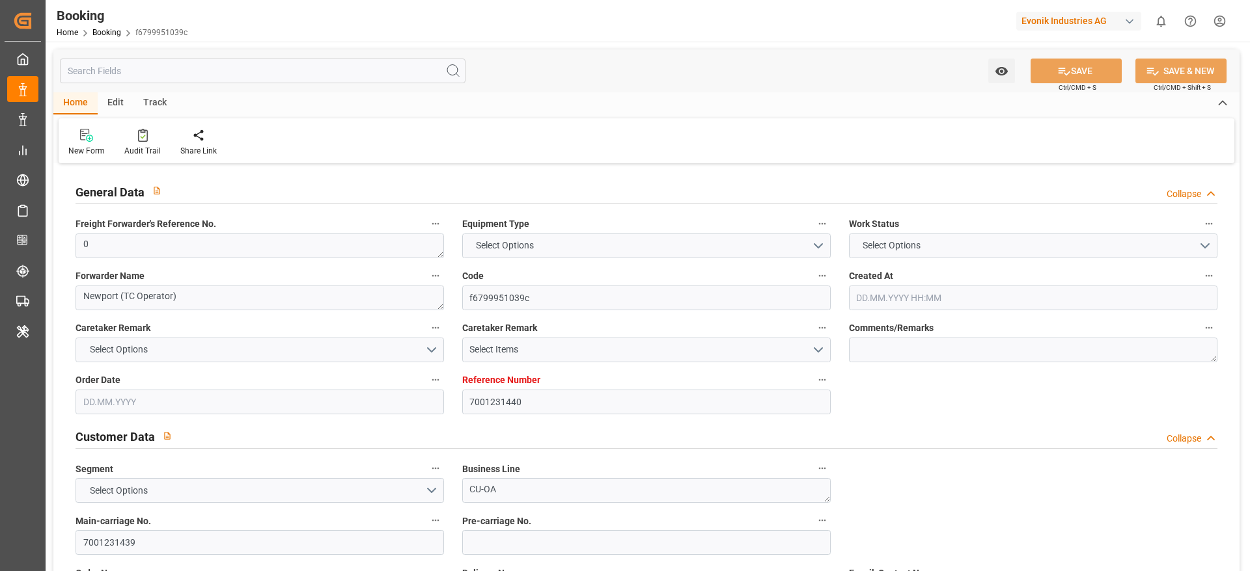
type input "7001231440"
type input "EUNWC"
type input "KRPUS"
type input "[DATE] 10:13"
type input "[DATE]"
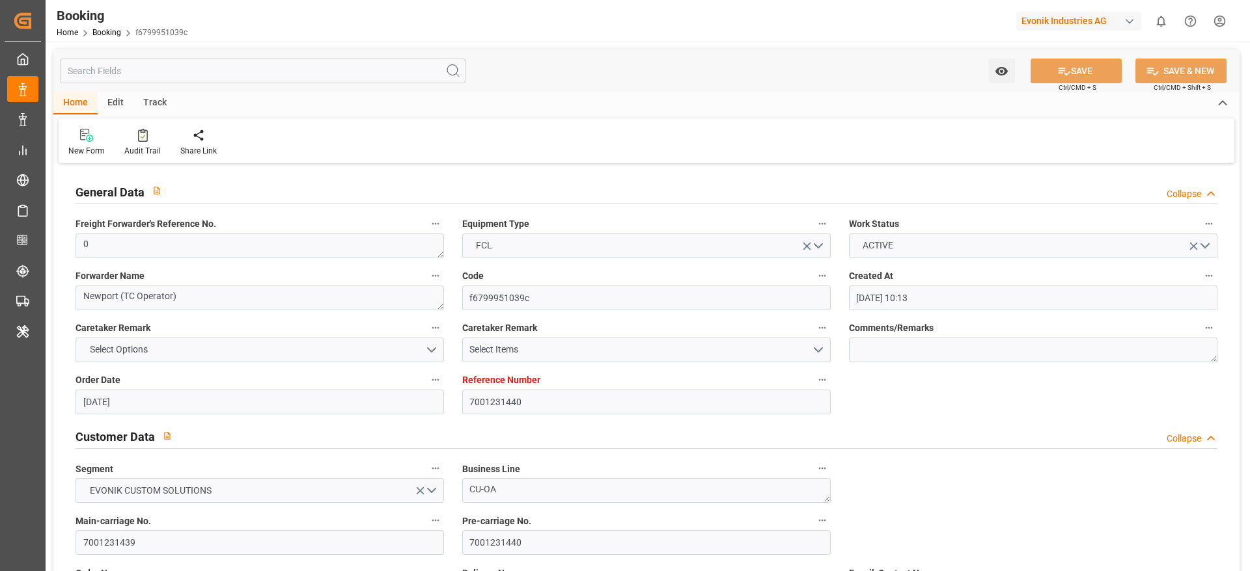
type input "[DATE]"
type input "[DATE] 09:07"
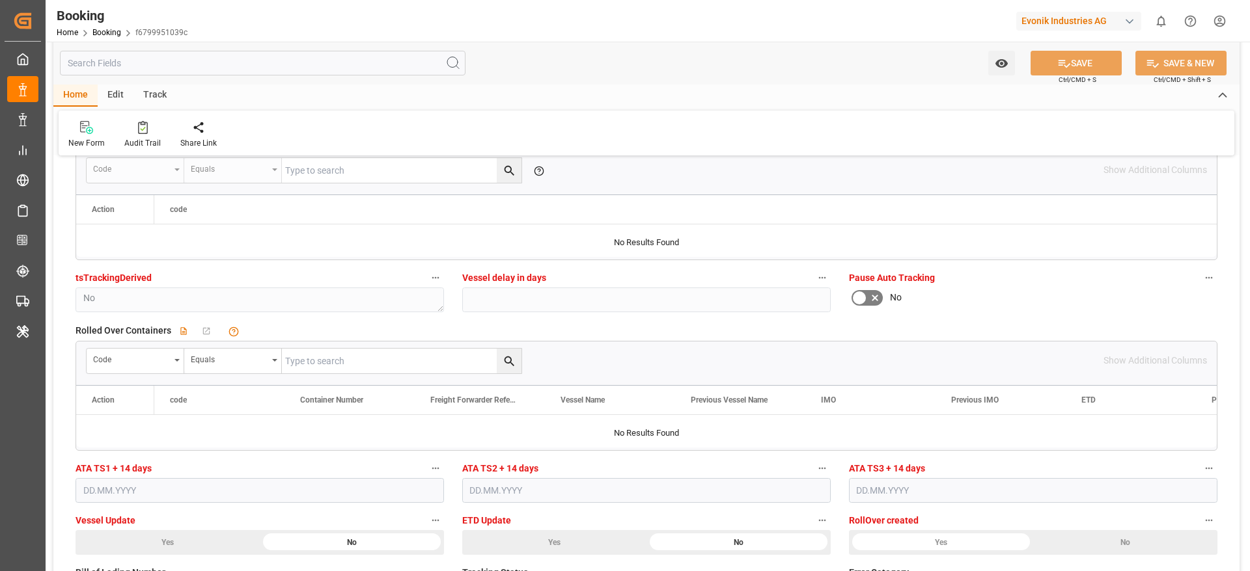
scroll to position [2803, 0]
